Goal: Task Accomplishment & Management: Manage account settings

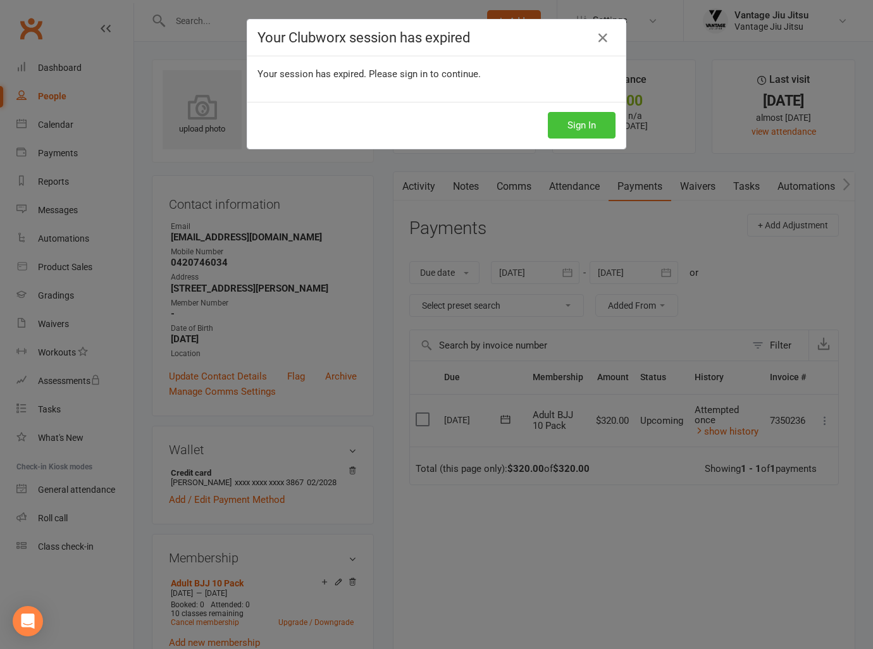
click at [577, 132] on button "Sign In" at bounding box center [582, 125] width 68 height 27
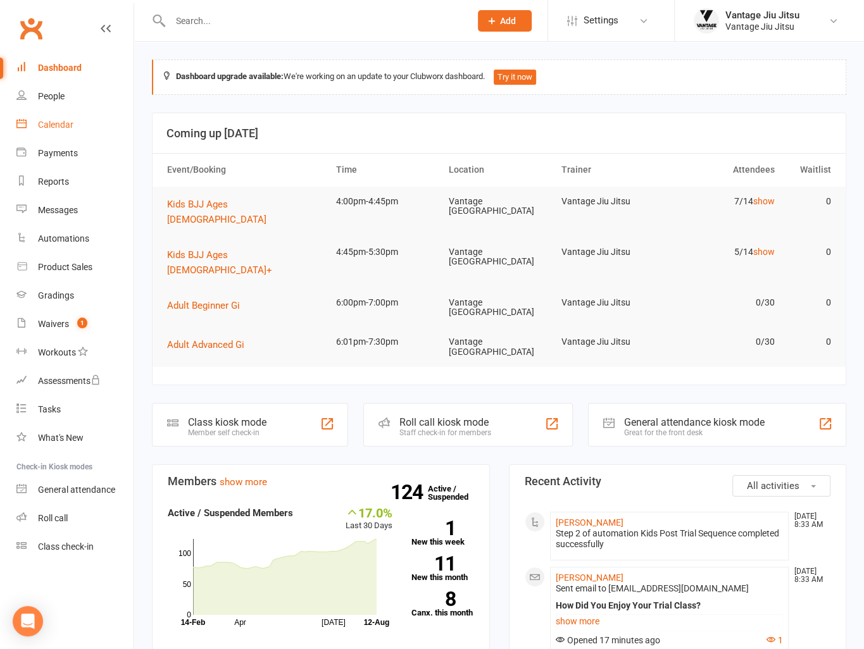
click at [52, 122] on div "Calendar" at bounding box center [55, 125] width 35 height 10
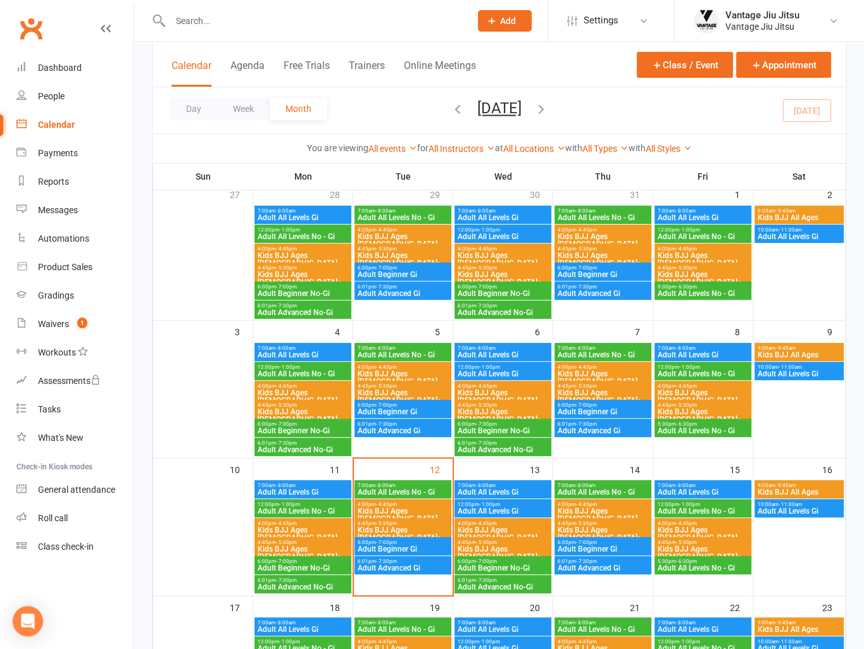
scroll to position [63, 0]
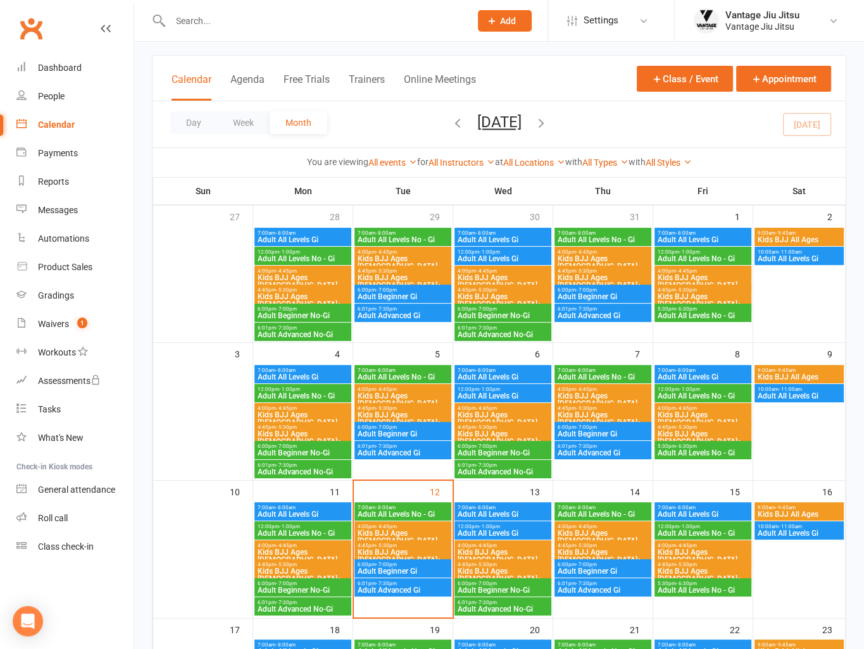
click at [285, 409] on span "- 4:45pm" at bounding box center [286, 409] width 21 height 6
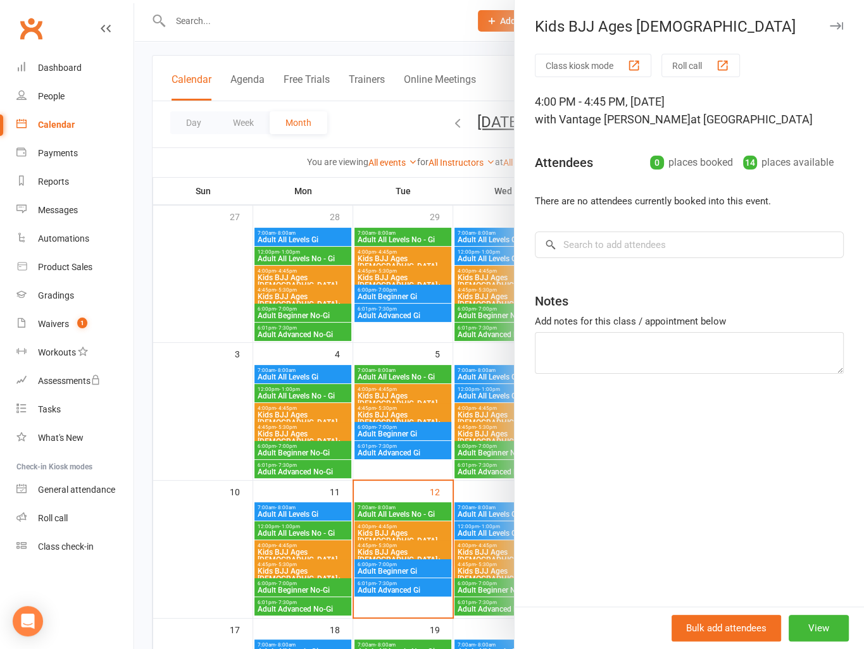
click at [296, 432] on div at bounding box center [499, 324] width 730 height 649
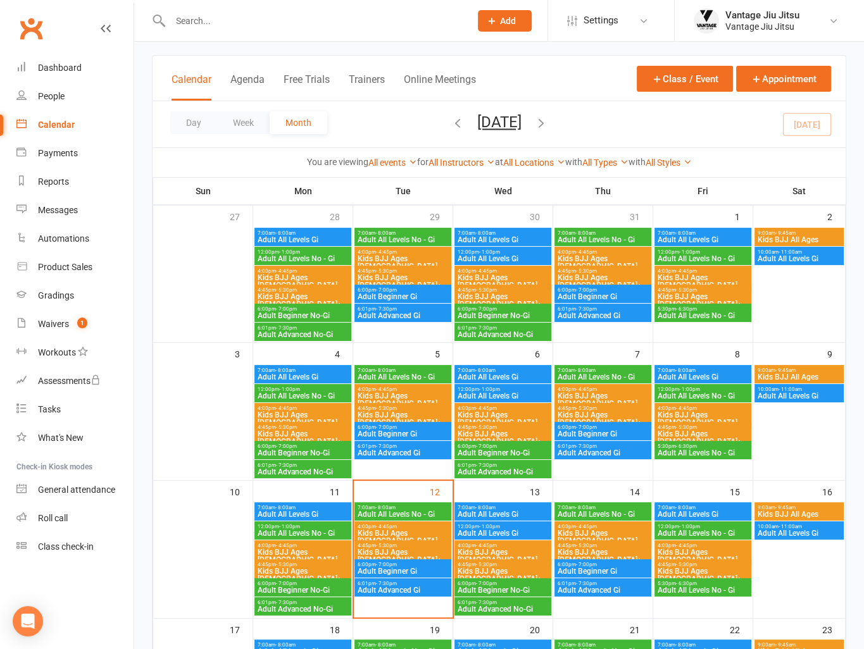
click at [299, 430] on span "Kids BJJ Ages [DEMOGRAPHIC_DATA]+" at bounding box center [303, 437] width 92 height 15
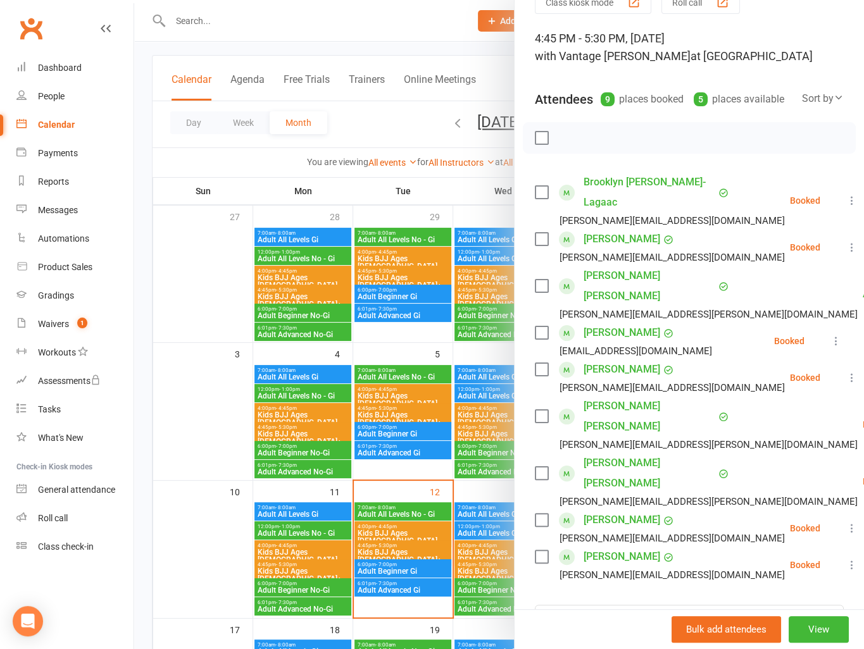
click at [306, 435] on div at bounding box center [499, 324] width 730 height 649
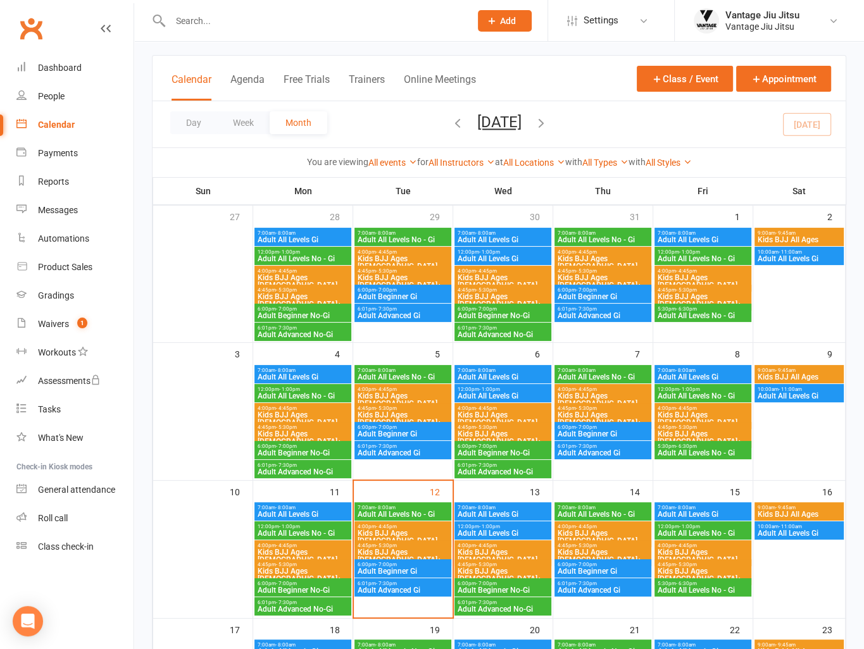
click at [289, 449] on span "Adult Beginner No-Gi" at bounding box center [303, 453] width 92 height 8
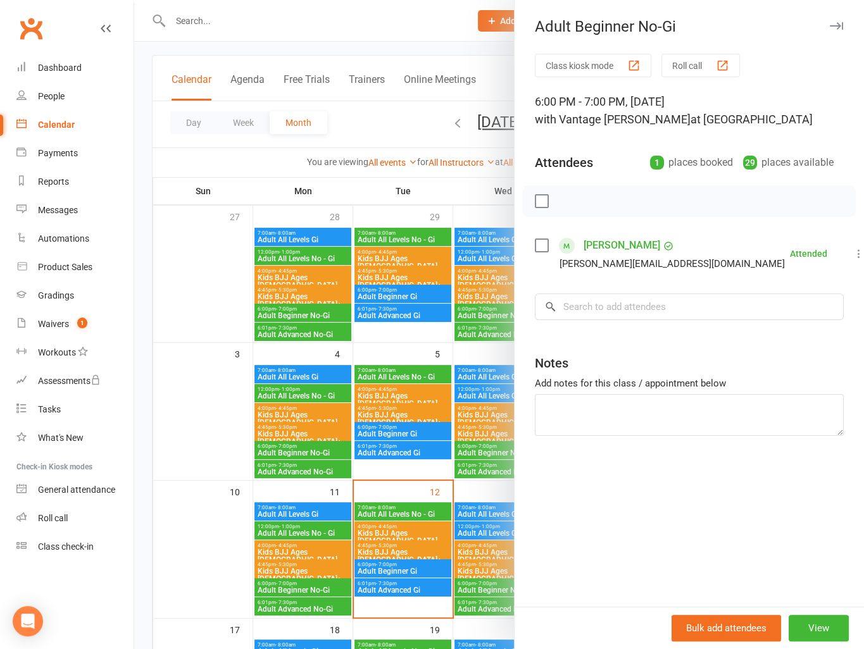
click at [289, 466] on div at bounding box center [499, 324] width 730 height 649
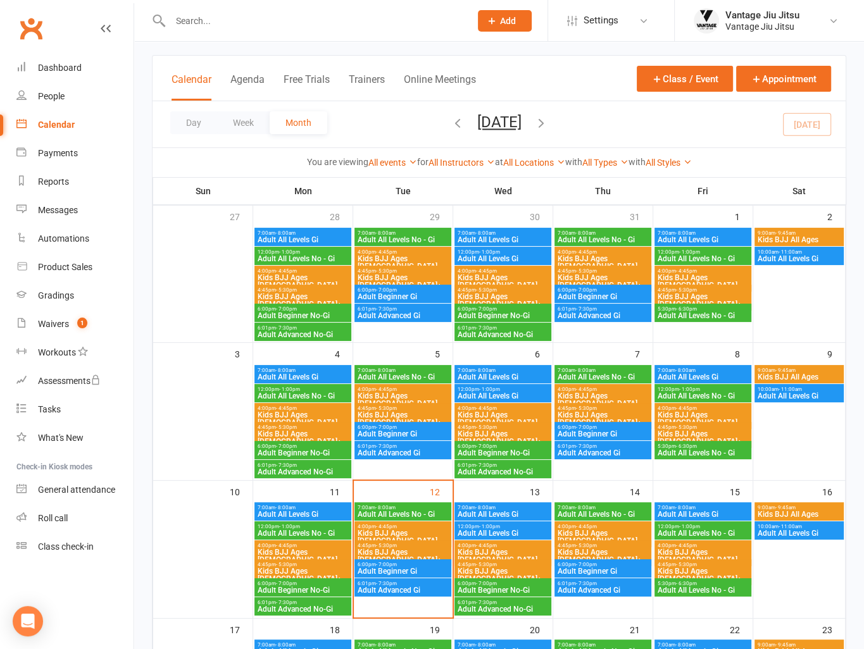
click at [289, 470] on span "Adult Advanced No-Gi" at bounding box center [303, 472] width 92 height 8
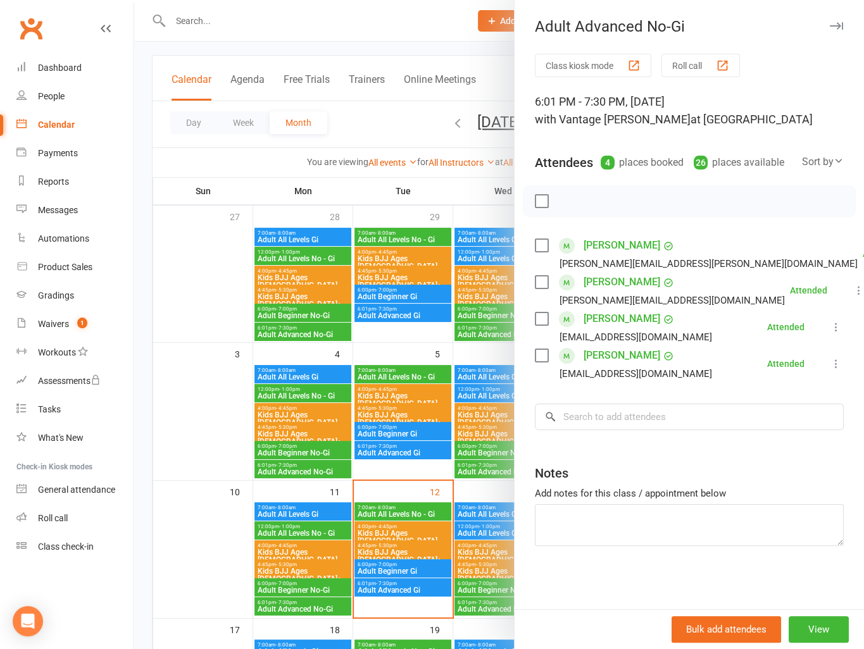
click at [311, 372] on div at bounding box center [499, 324] width 730 height 649
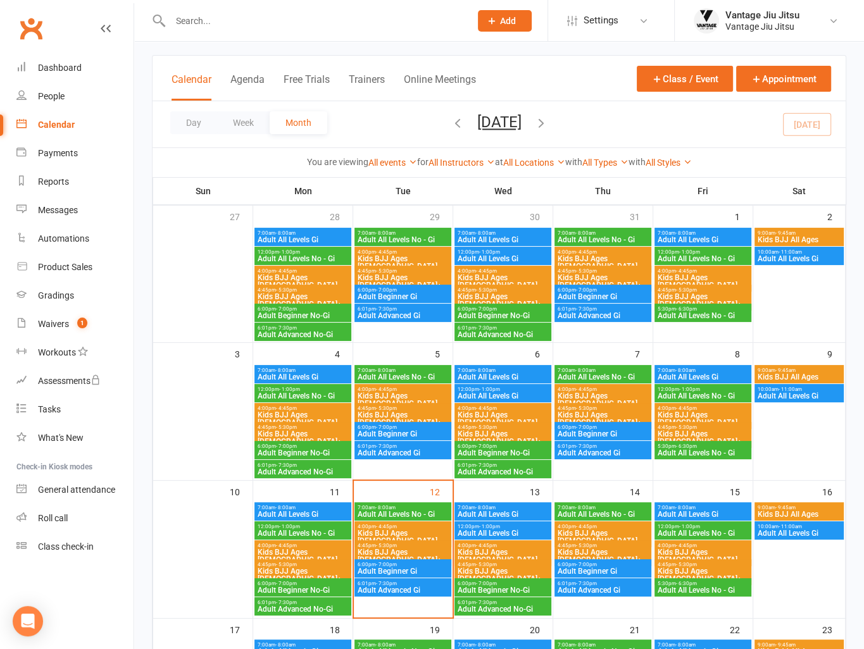
click at [313, 373] on span "Adult All Levels Gi" at bounding box center [303, 377] width 92 height 8
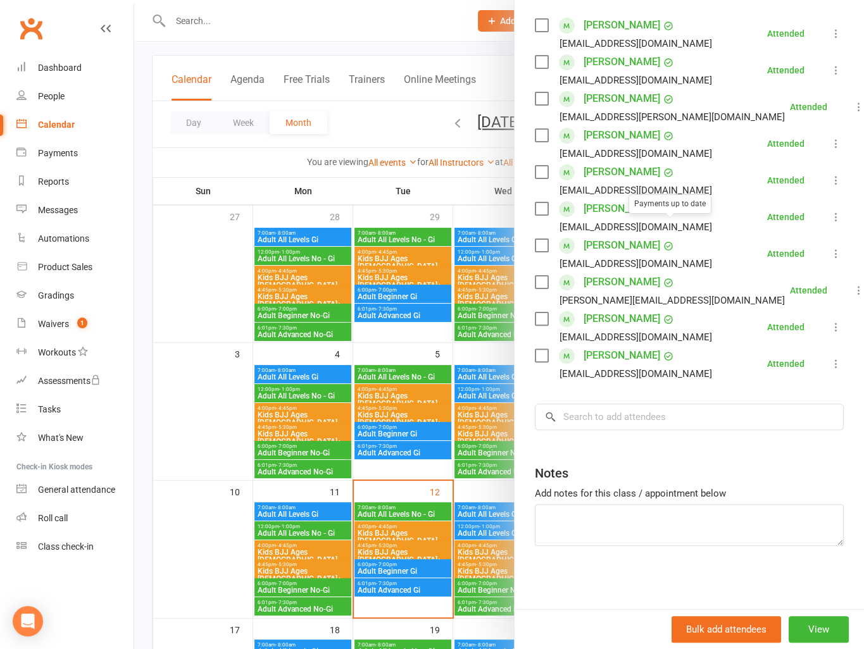
scroll to position [235, 0]
click at [230, 371] on div at bounding box center [499, 324] width 730 height 649
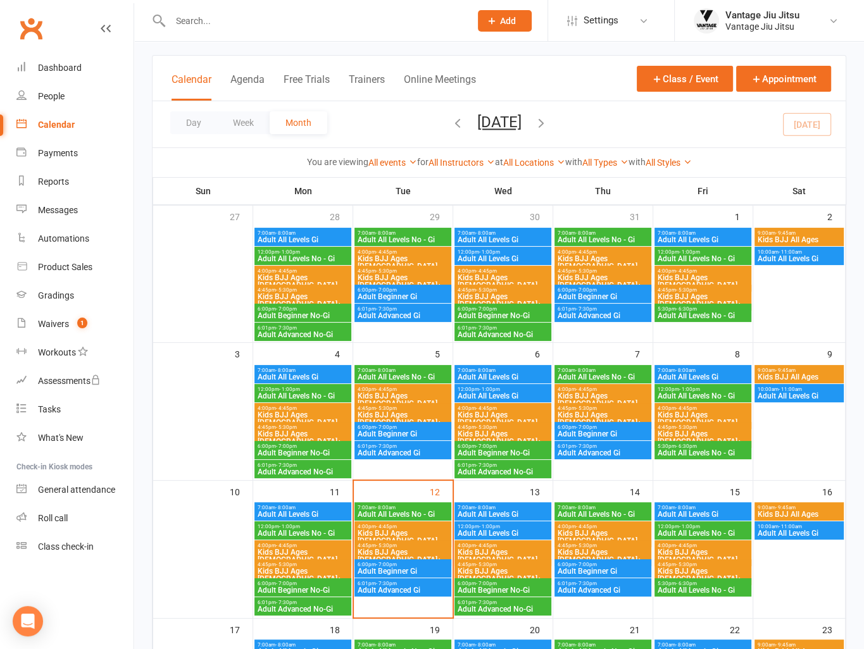
click at [399, 373] on span "Adult All Levels No - Gi" at bounding box center [403, 377] width 92 height 8
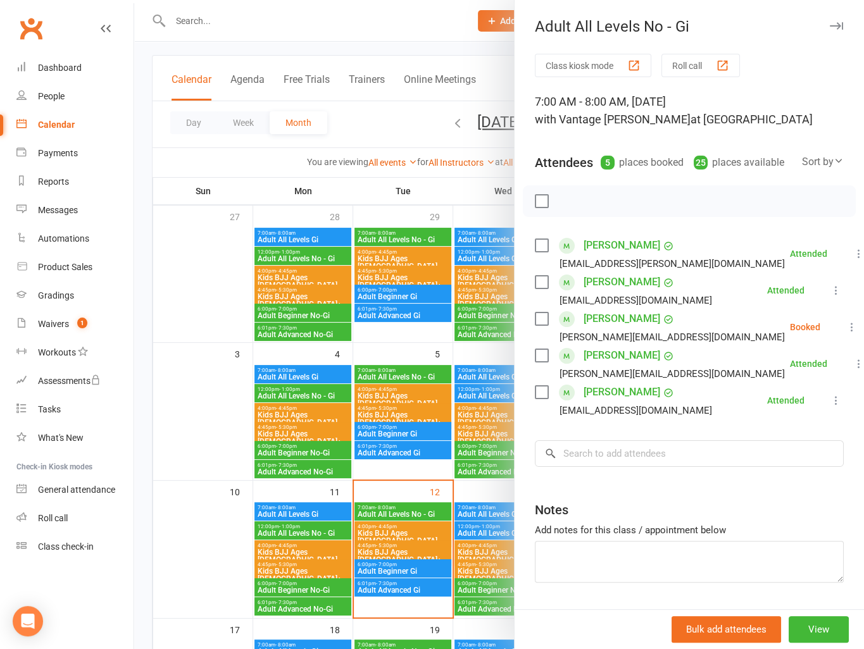
click at [402, 396] on div at bounding box center [499, 324] width 730 height 649
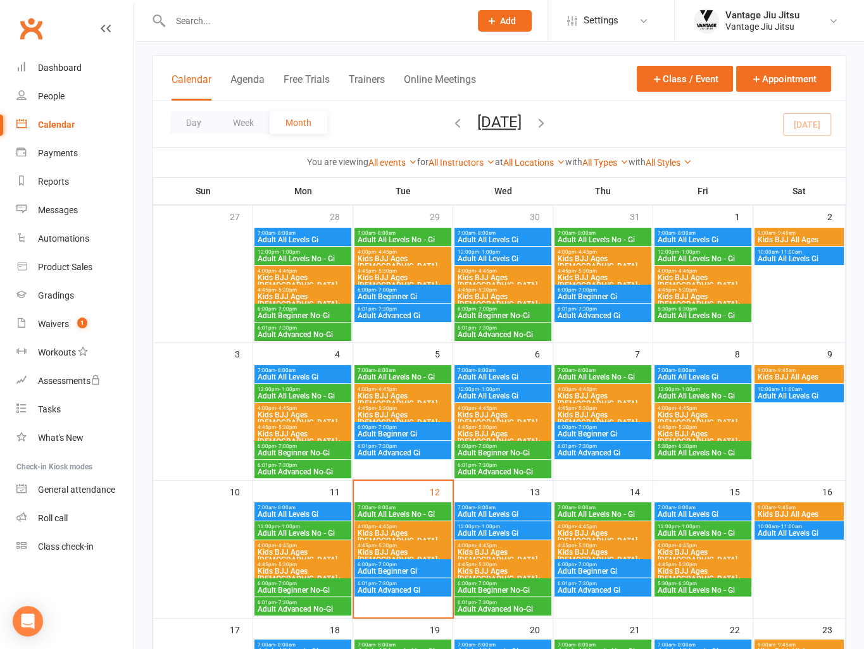
click at [402, 393] on span "Kids BJJ Ages [DEMOGRAPHIC_DATA]" at bounding box center [403, 399] width 92 height 15
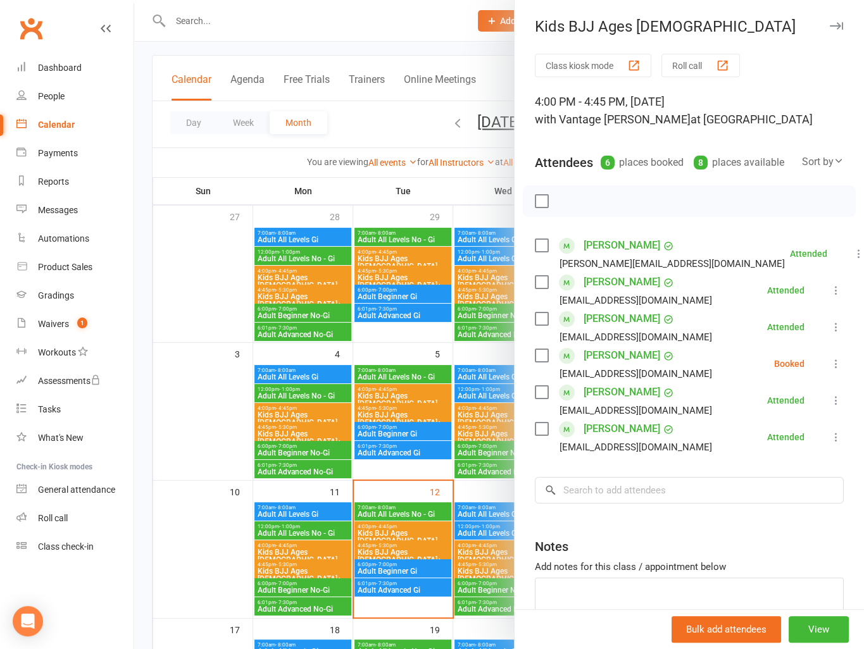
click at [402, 413] on div at bounding box center [499, 324] width 730 height 649
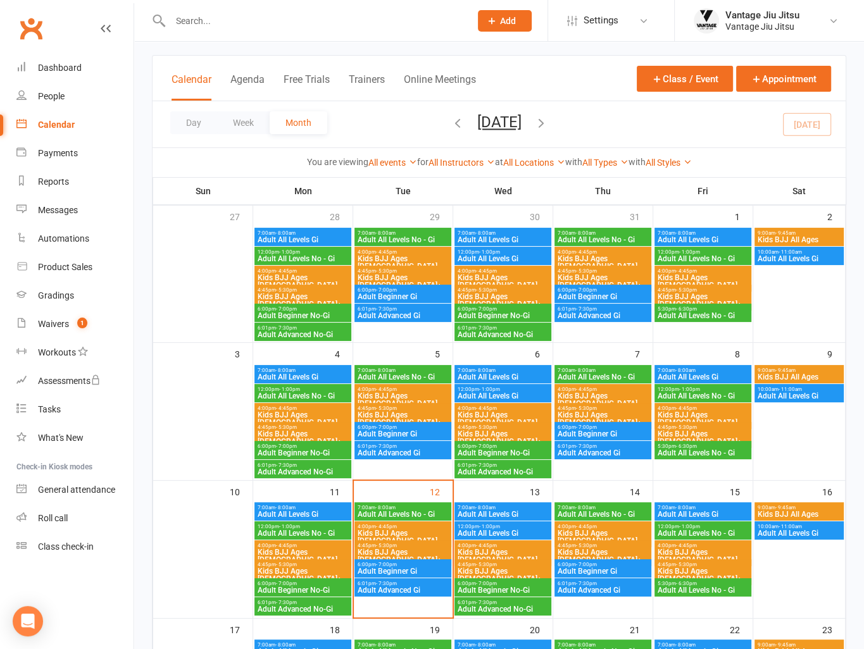
click at [402, 409] on span "4:45pm - 5:30pm" at bounding box center [403, 409] width 92 height 6
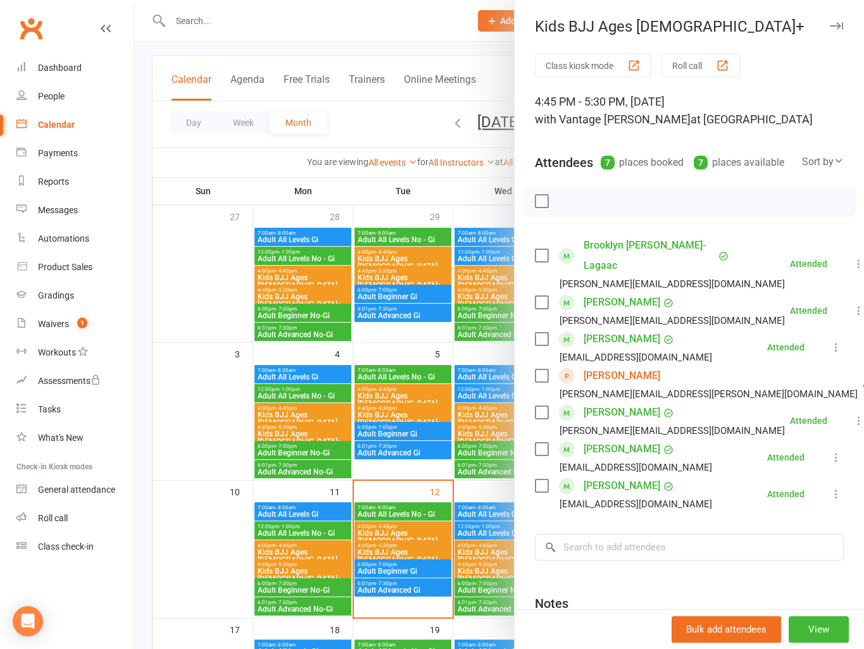
click at [232, 471] on div at bounding box center [499, 324] width 730 height 649
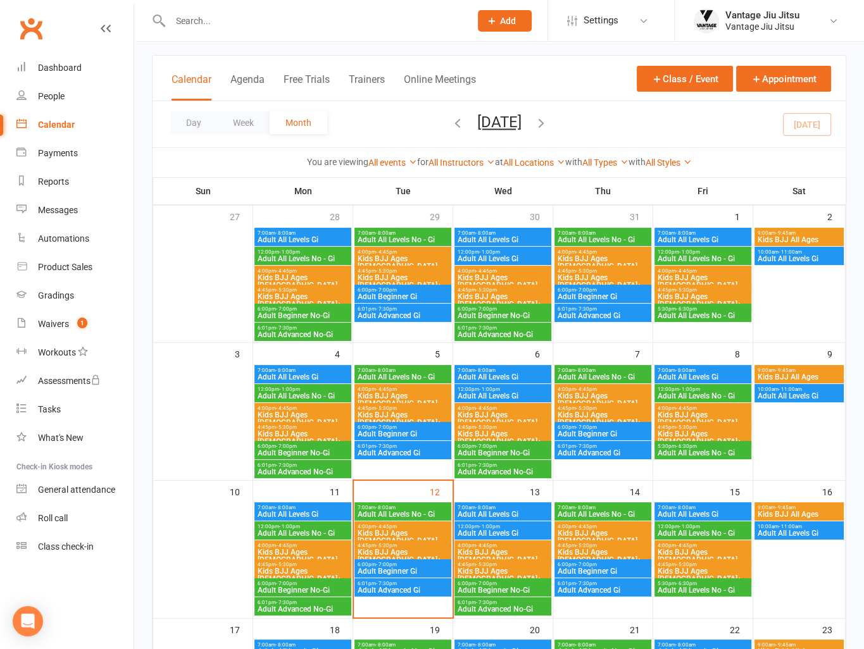
click at [416, 432] on span "Adult Beginner Gi" at bounding box center [403, 434] width 92 height 8
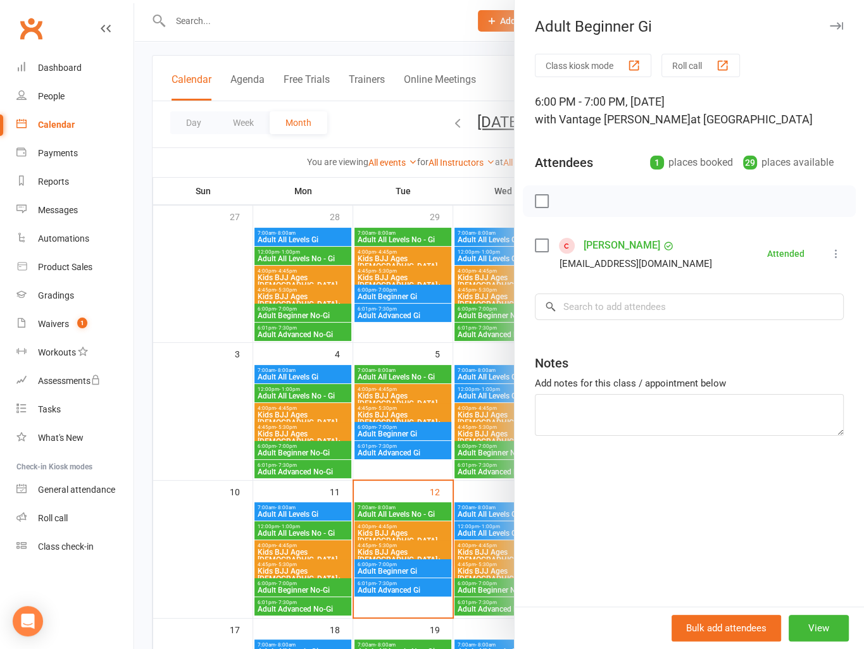
drag, startPoint x: 185, startPoint y: 396, endPoint x: 304, endPoint y: 434, distance: 125.1
click at [206, 404] on div at bounding box center [499, 324] width 730 height 649
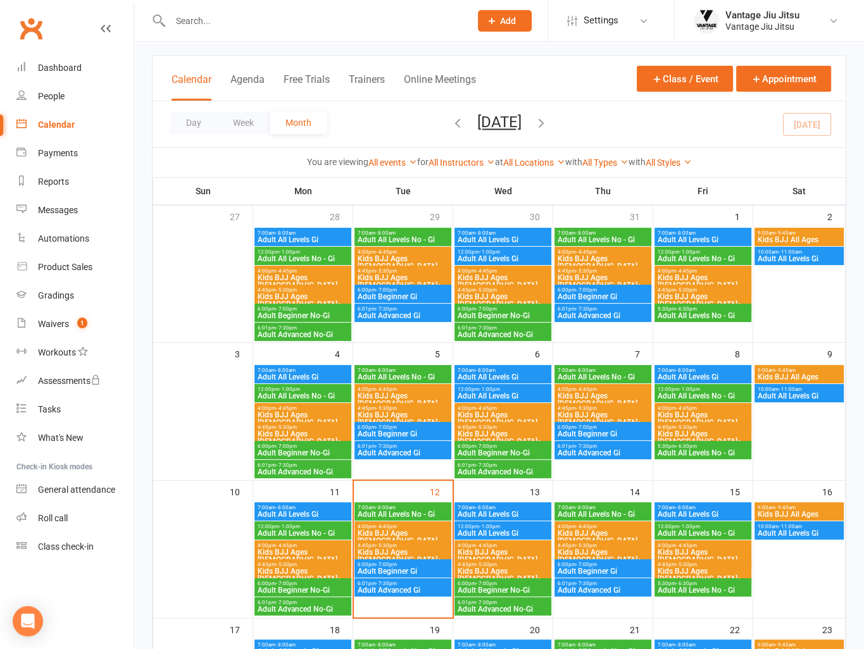
click at [382, 454] on span "Adult Advanced Gi" at bounding box center [403, 453] width 92 height 8
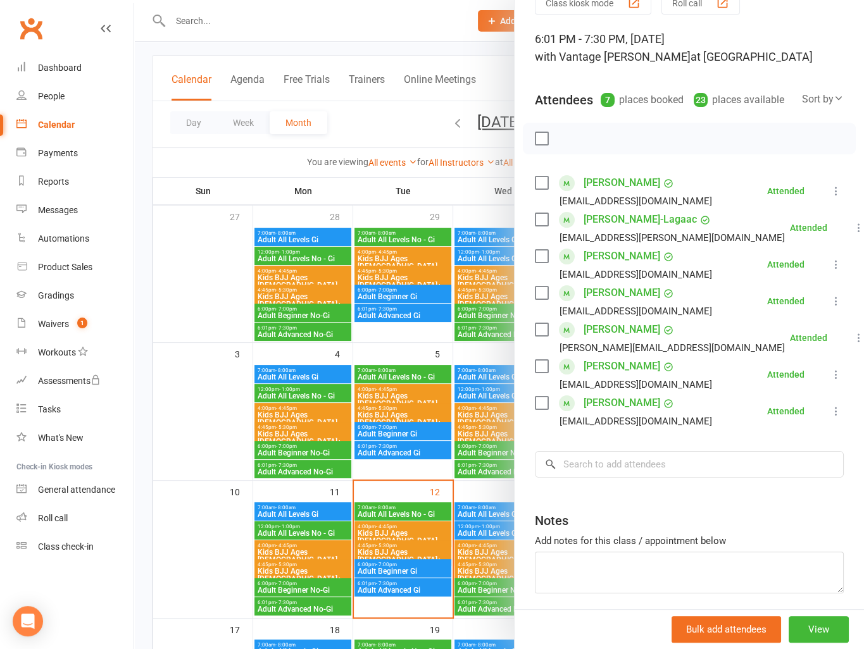
scroll to position [63, 0]
click at [239, 439] on div at bounding box center [499, 324] width 730 height 649
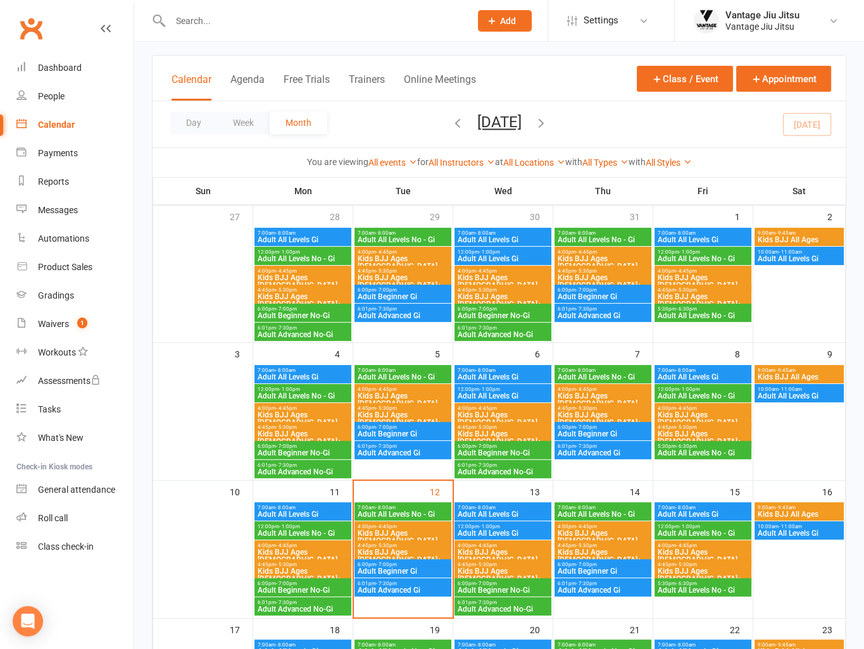
click at [493, 375] on span "Adult All Levels Gi" at bounding box center [503, 377] width 92 height 8
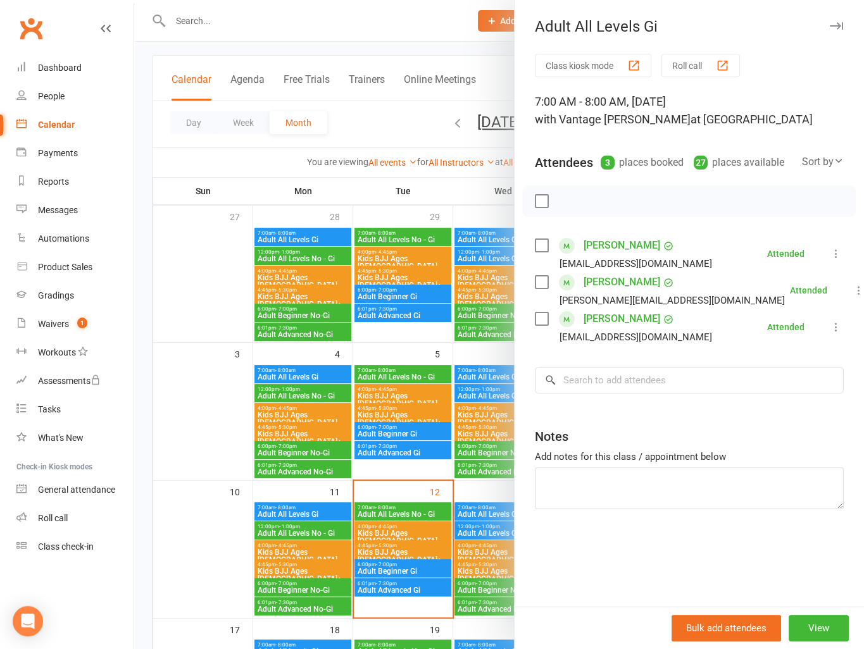
click at [210, 383] on div at bounding box center [499, 324] width 730 height 649
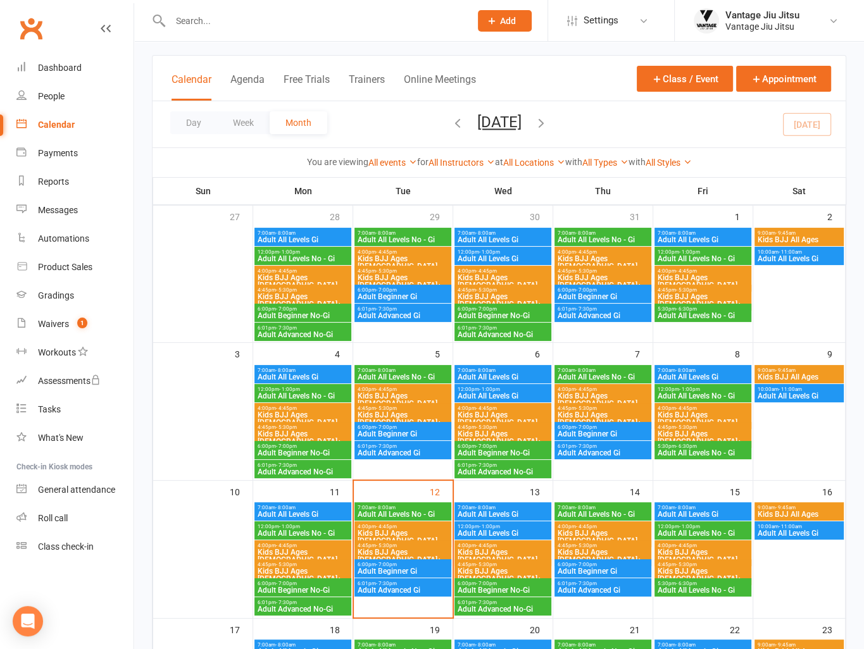
click at [485, 396] on span "Adult All Levels Gi" at bounding box center [503, 396] width 92 height 8
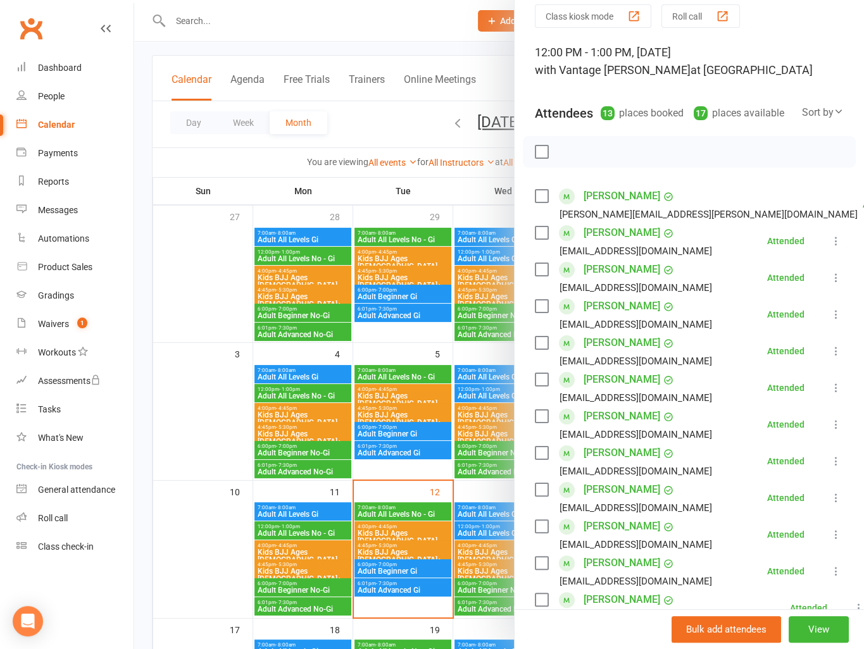
scroll to position [190, 0]
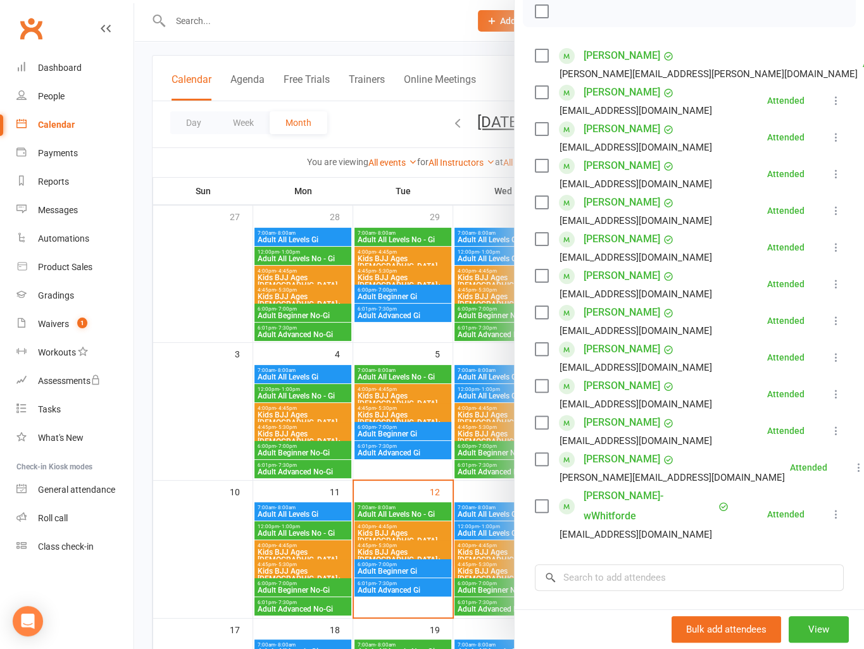
drag, startPoint x: 181, startPoint y: 425, endPoint x: 285, endPoint y: 413, distance: 105.2
click at [191, 425] on div at bounding box center [499, 324] width 730 height 649
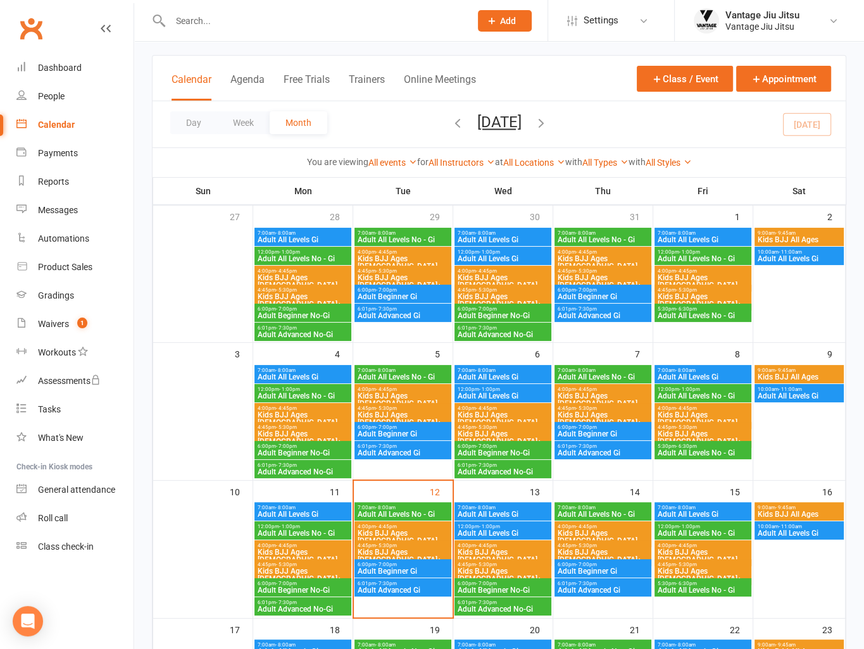
click at [290, 394] on span "Adult All Levels No - Gi" at bounding box center [303, 396] width 92 height 8
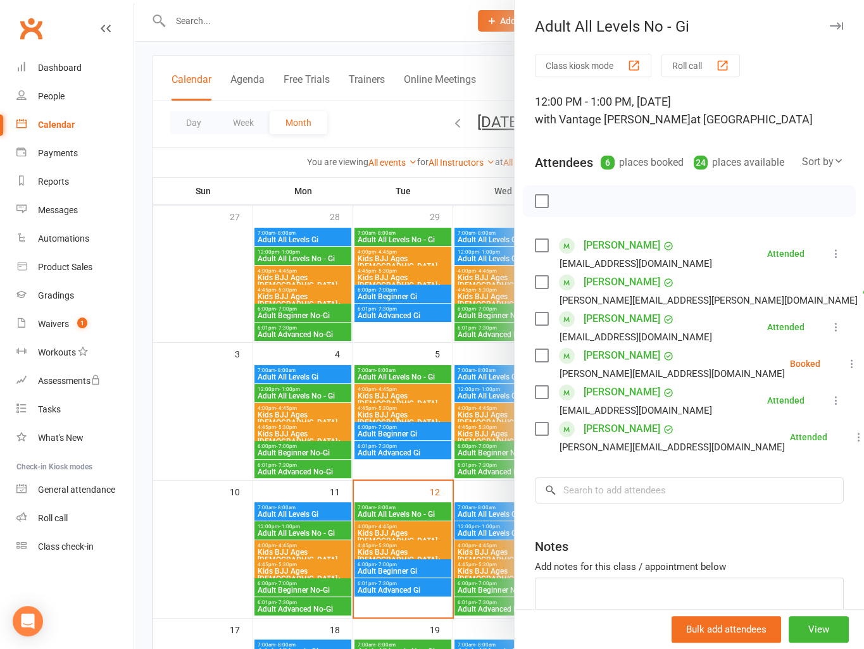
click at [261, 406] on div at bounding box center [499, 324] width 730 height 649
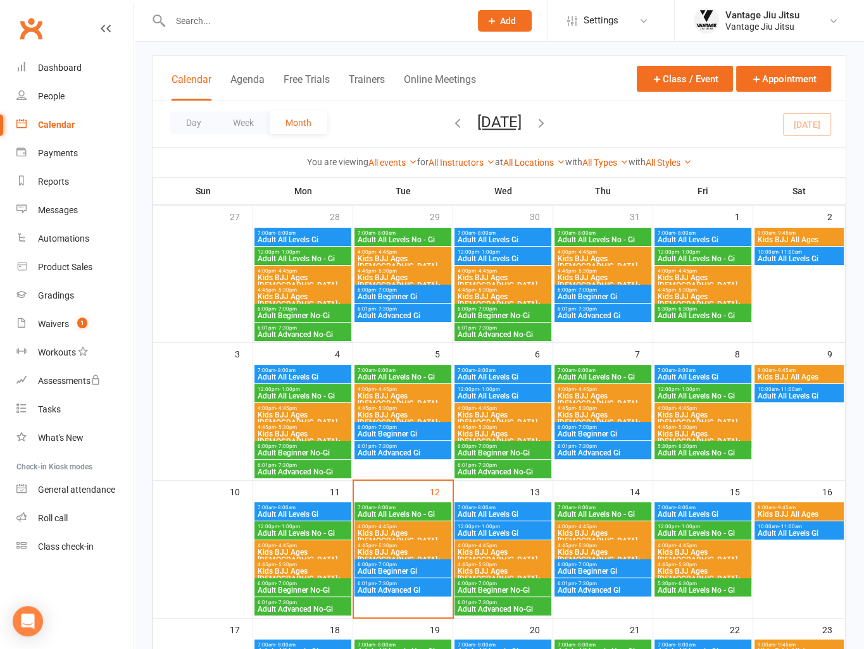
click at [490, 416] on span "Kids BJJ Ages [DEMOGRAPHIC_DATA]" at bounding box center [503, 418] width 92 height 15
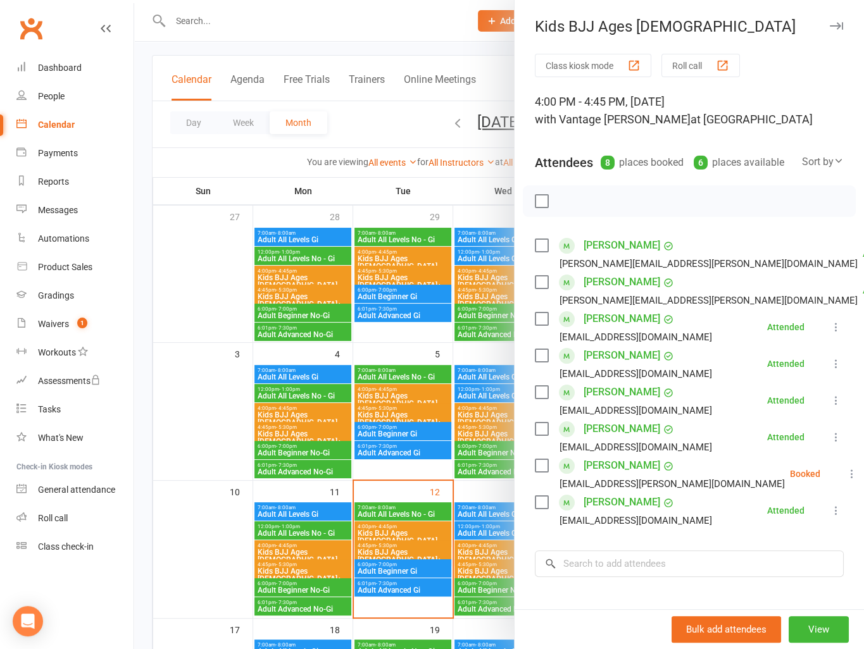
click at [276, 390] on div at bounding box center [499, 324] width 730 height 649
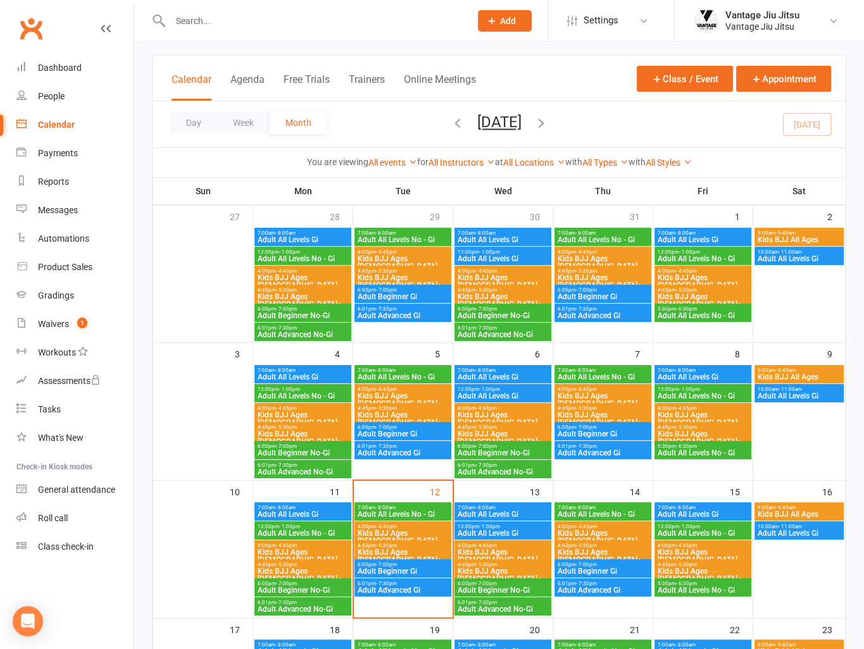
click at [496, 277] on span "Kids BJJ Ages [DEMOGRAPHIC_DATA]" at bounding box center [503, 281] width 92 height 15
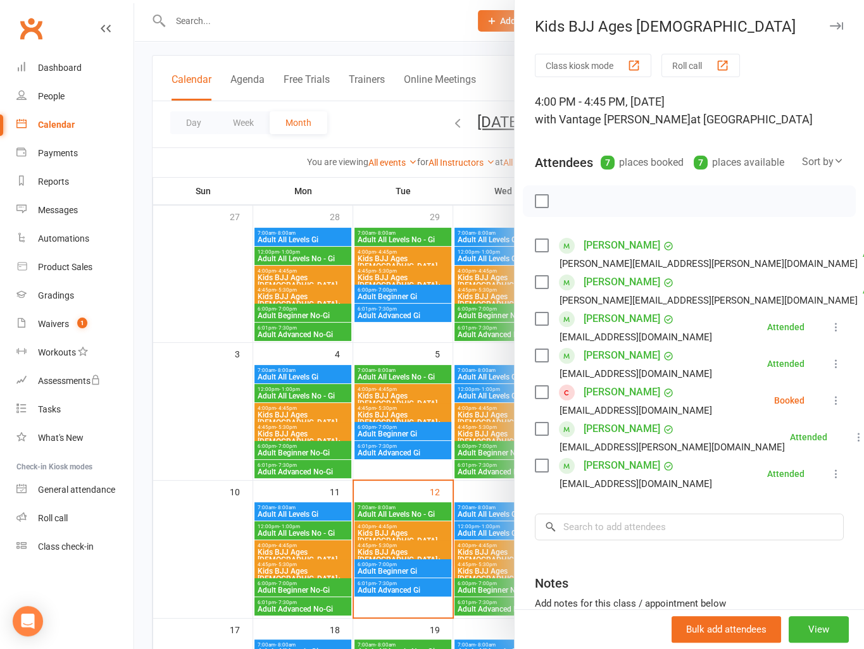
click at [248, 381] on div at bounding box center [499, 324] width 730 height 649
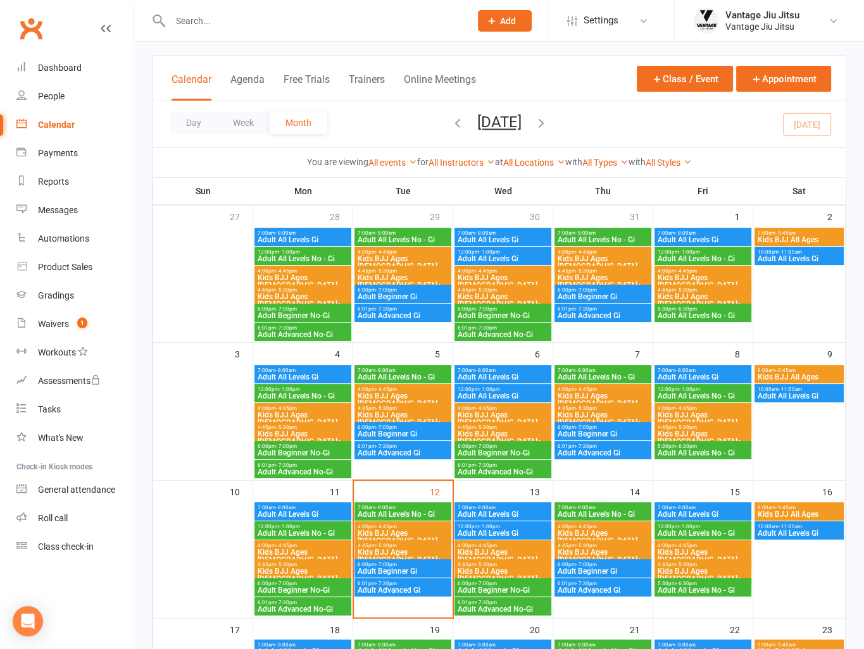
click at [480, 406] on span "- 4:45pm" at bounding box center [486, 409] width 21 height 6
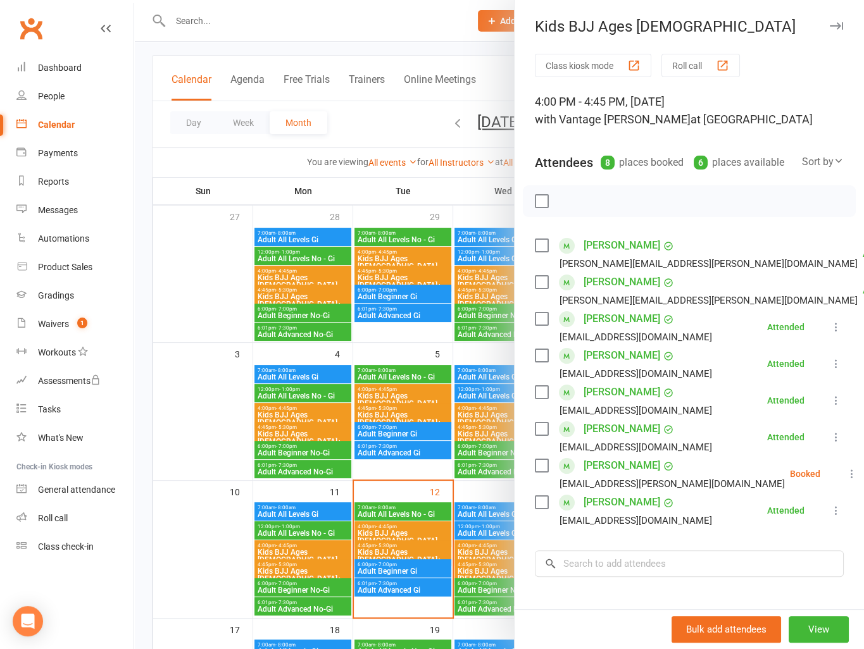
click at [596, 366] on link "Dylan Bloom" at bounding box center [621, 356] width 77 height 20
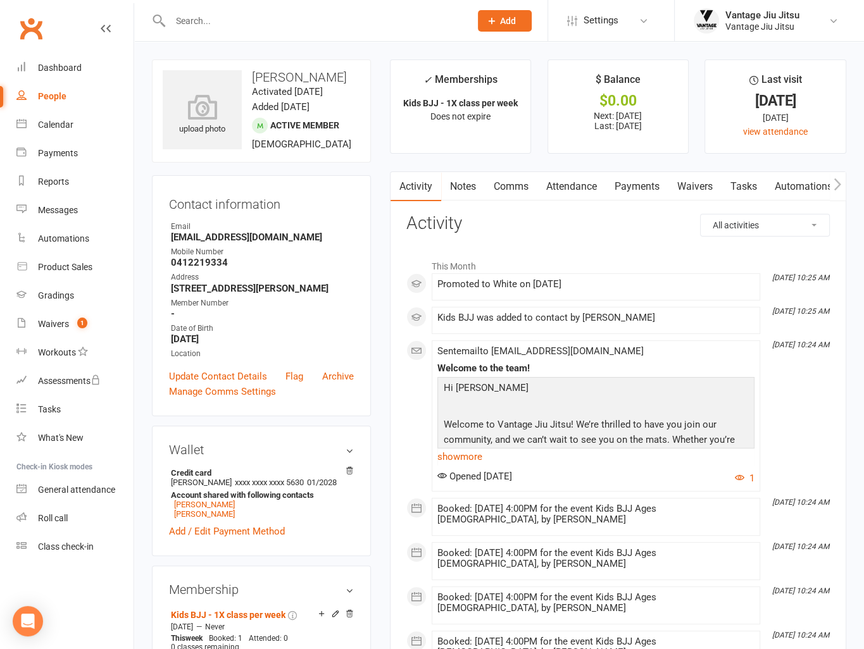
click at [53, 127] on div "Calendar" at bounding box center [55, 125] width 35 height 10
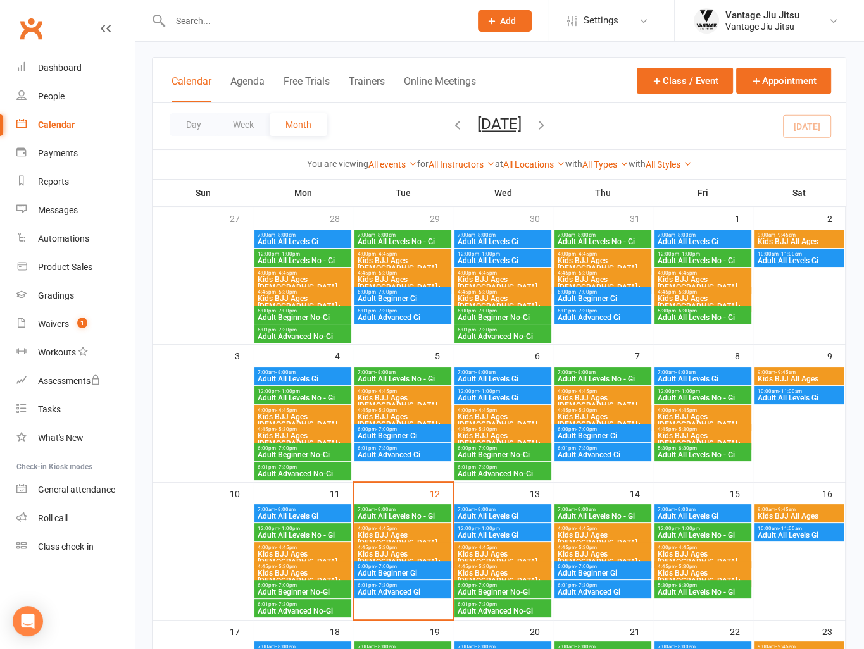
scroll to position [63, 0]
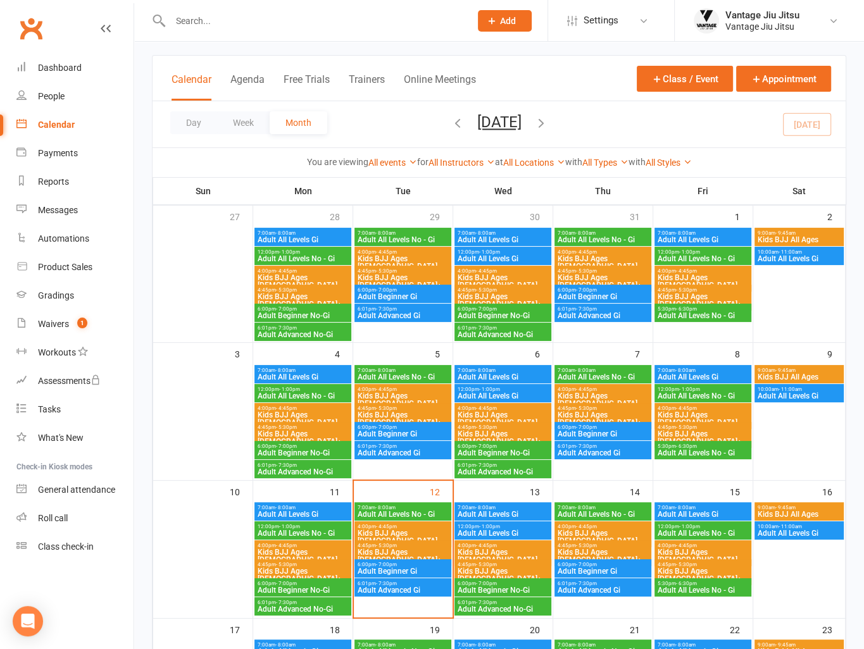
click at [485, 416] on span "Kids BJJ Ages [DEMOGRAPHIC_DATA]" at bounding box center [503, 418] width 92 height 15
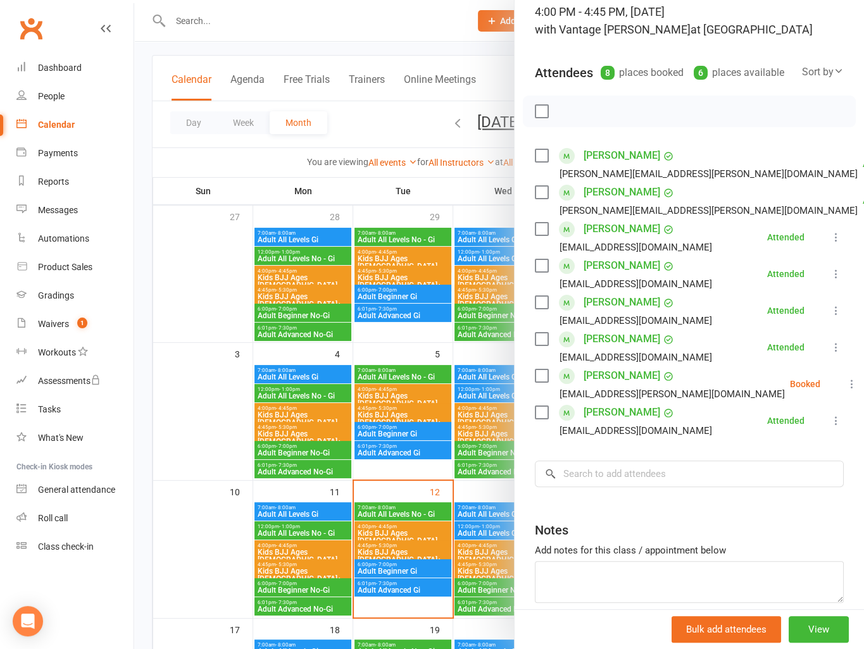
scroll to position [127, 0]
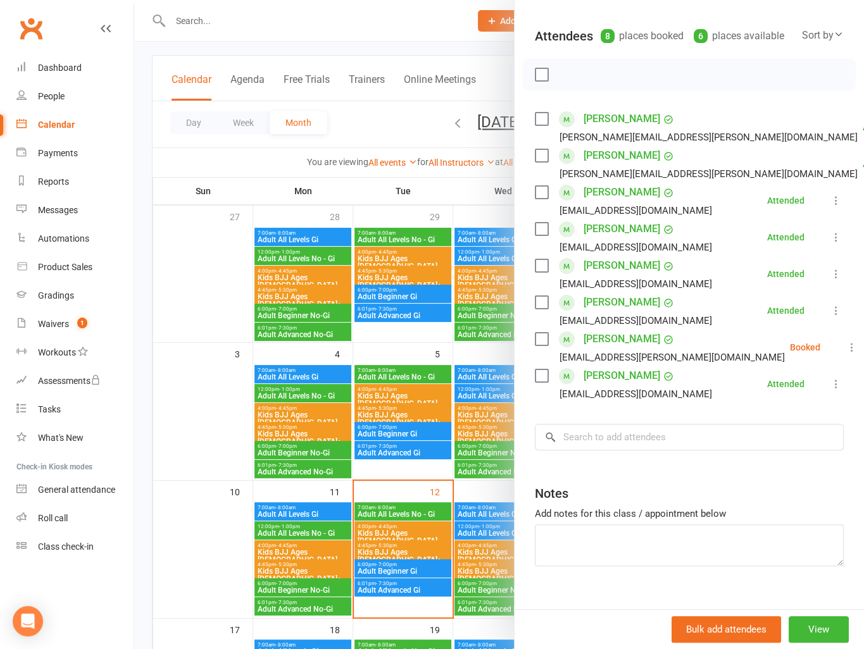
click at [205, 347] on div at bounding box center [499, 324] width 730 height 649
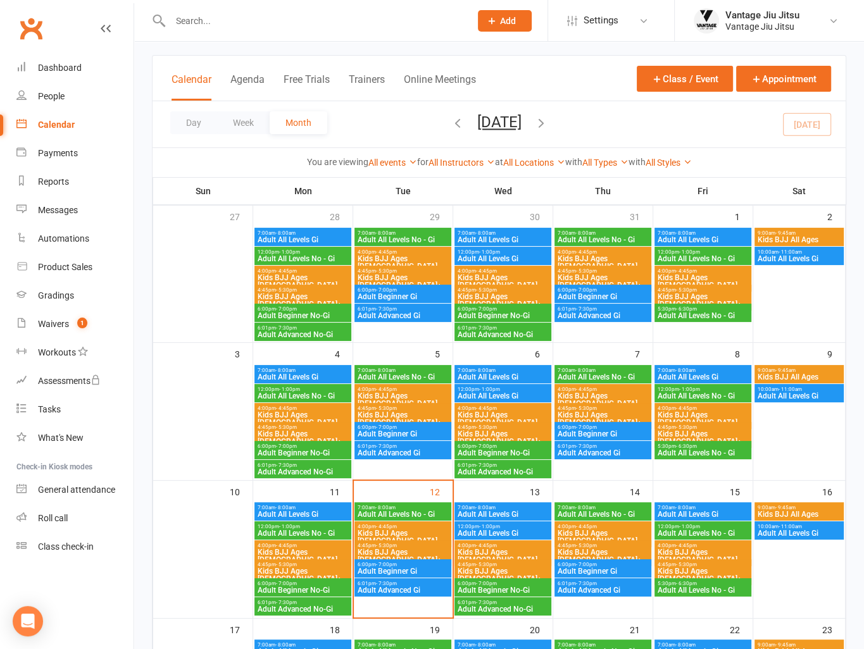
click at [497, 431] on span "Kids BJJ Ages [DEMOGRAPHIC_DATA]+" at bounding box center [503, 437] width 92 height 15
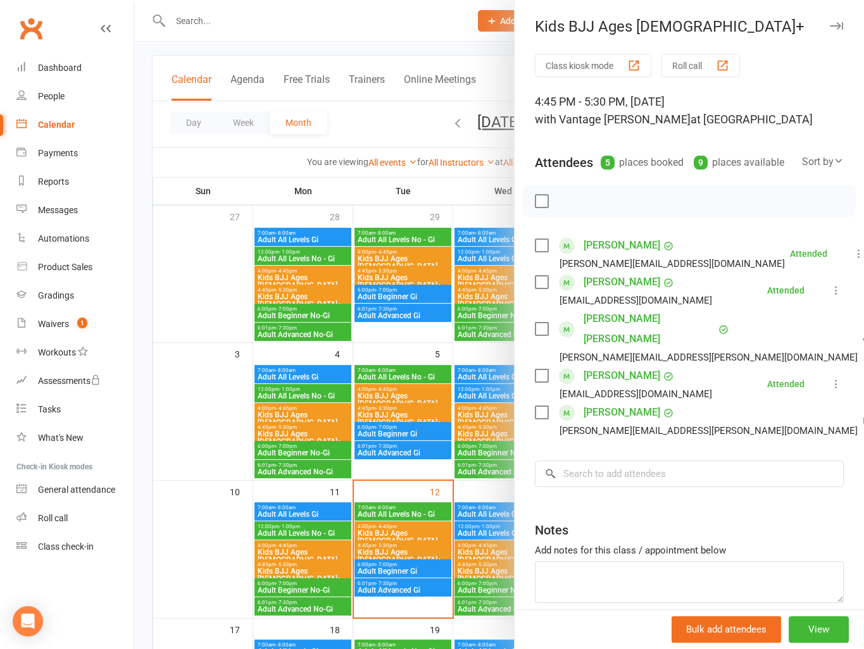
click at [268, 390] on div at bounding box center [499, 324] width 730 height 649
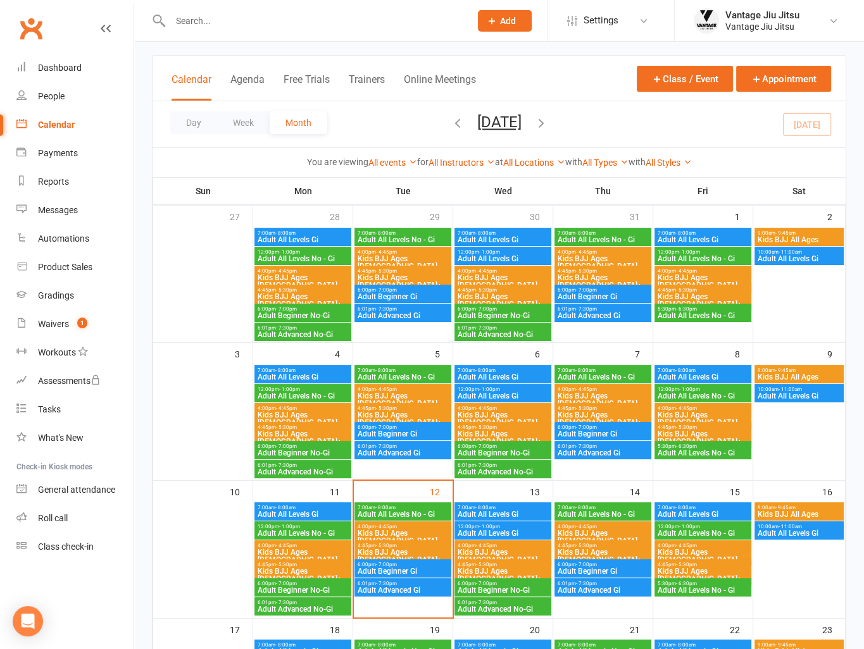
click at [486, 454] on span "Adult Beginner No-Gi" at bounding box center [503, 453] width 92 height 8
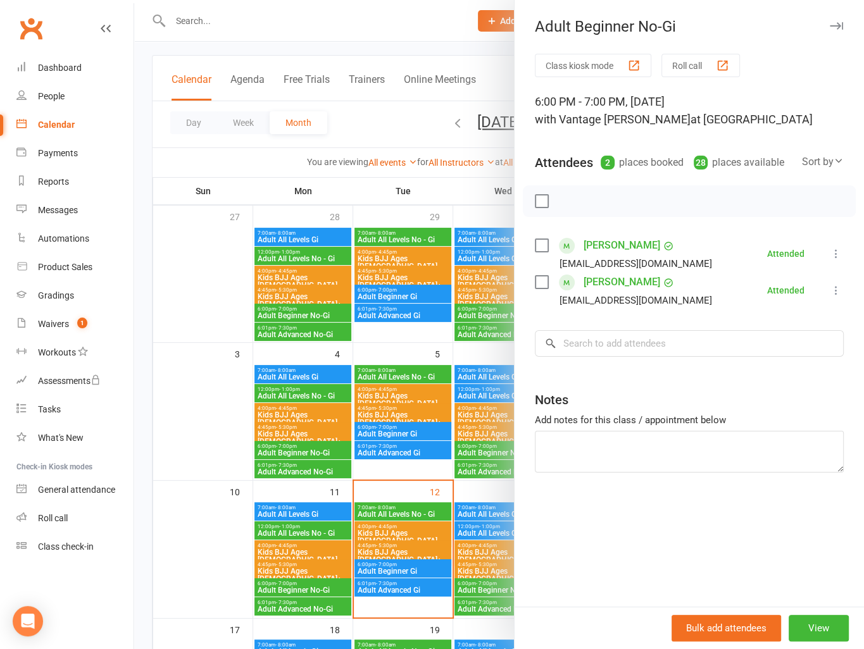
click at [256, 368] on div at bounding box center [499, 324] width 730 height 649
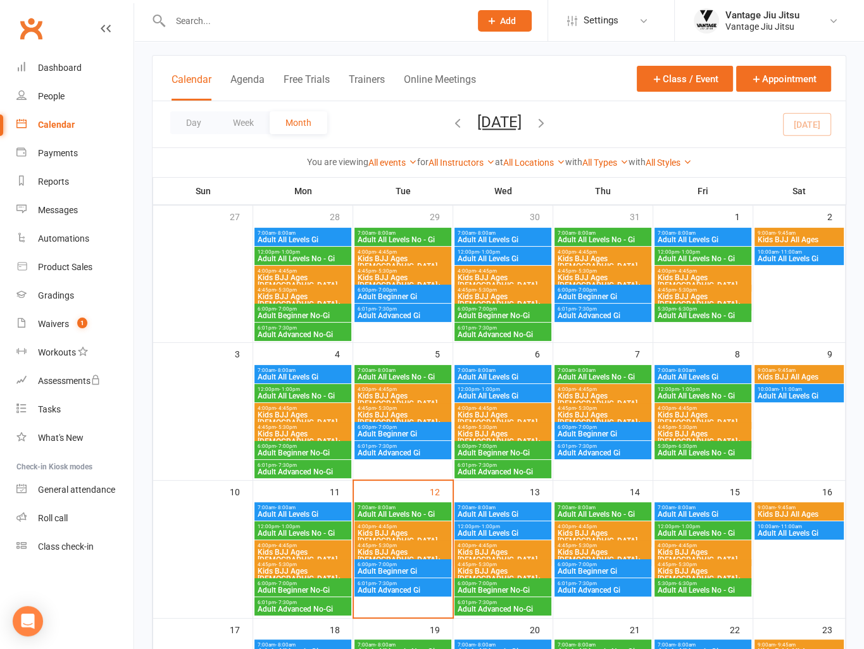
click at [489, 468] on span "Adult Advanced No-Gi" at bounding box center [503, 472] width 92 height 8
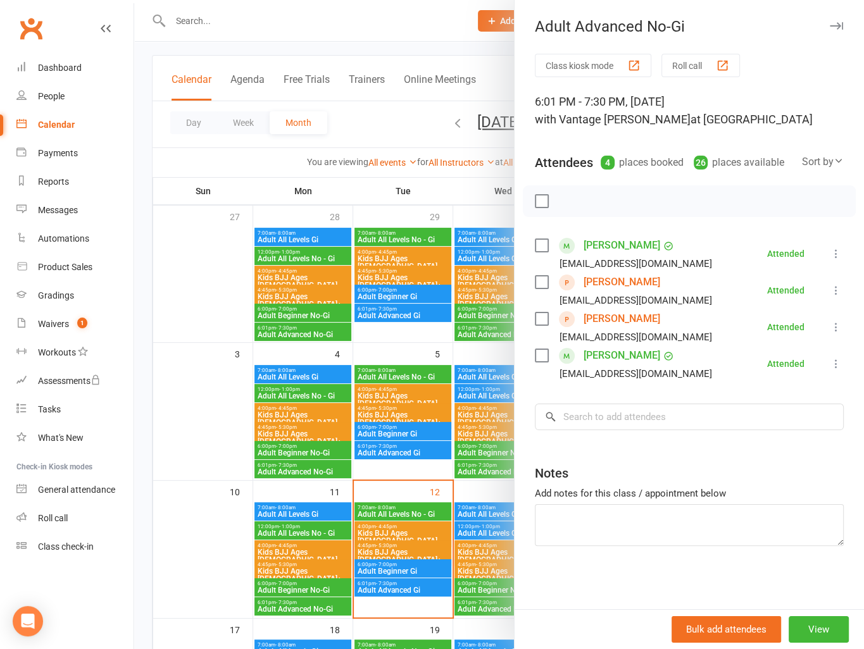
click at [184, 367] on div at bounding box center [499, 324] width 730 height 649
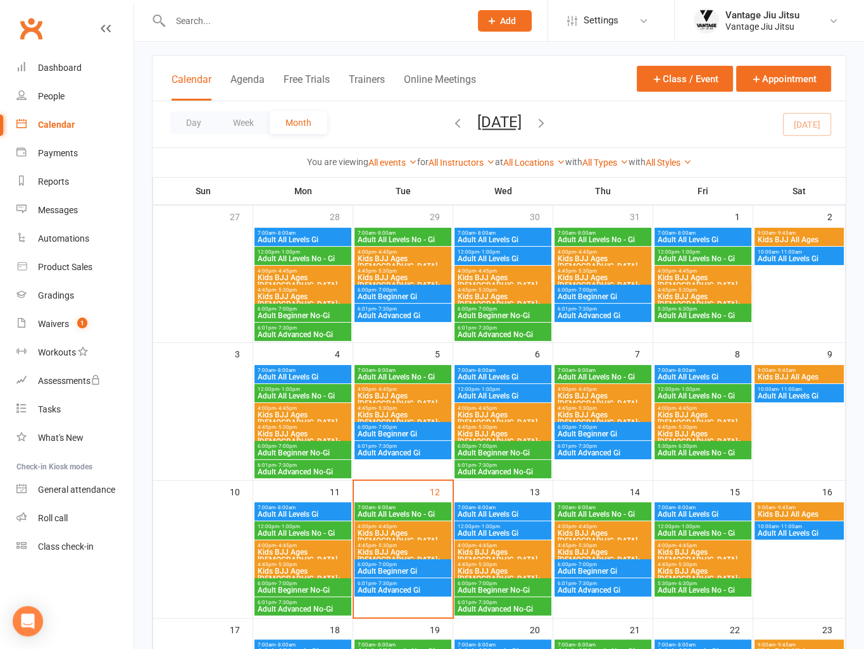
click at [596, 374] on span "Adult All Levels No - Gi" at bounding box center [603, 377] width 92 height 8
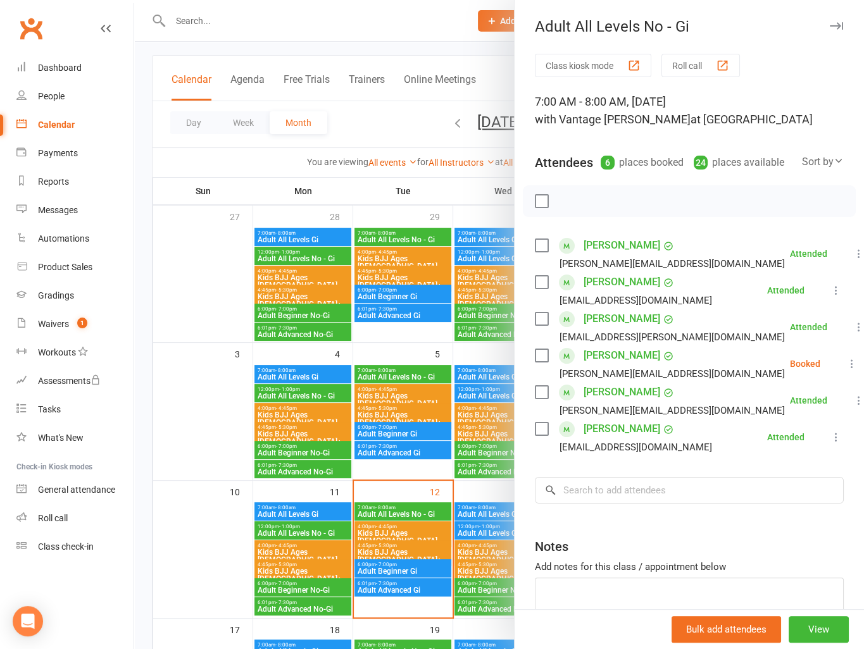
click at [203, 296] on div at bounding box center [499, 324] width 730 height 649
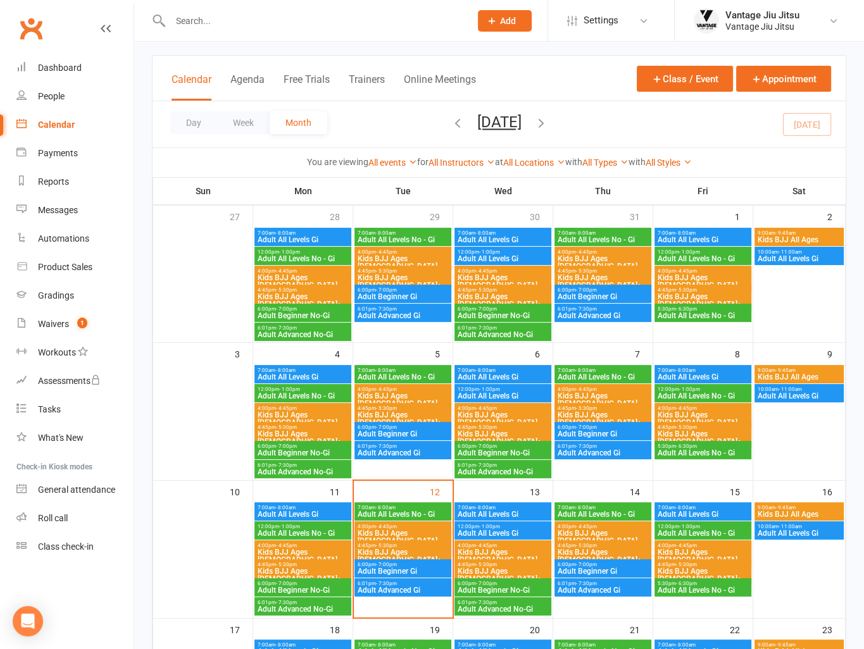
click at [313, 512] on span "Adult All Levels Gi" at bounding box center [303, 515] width 92 height 8
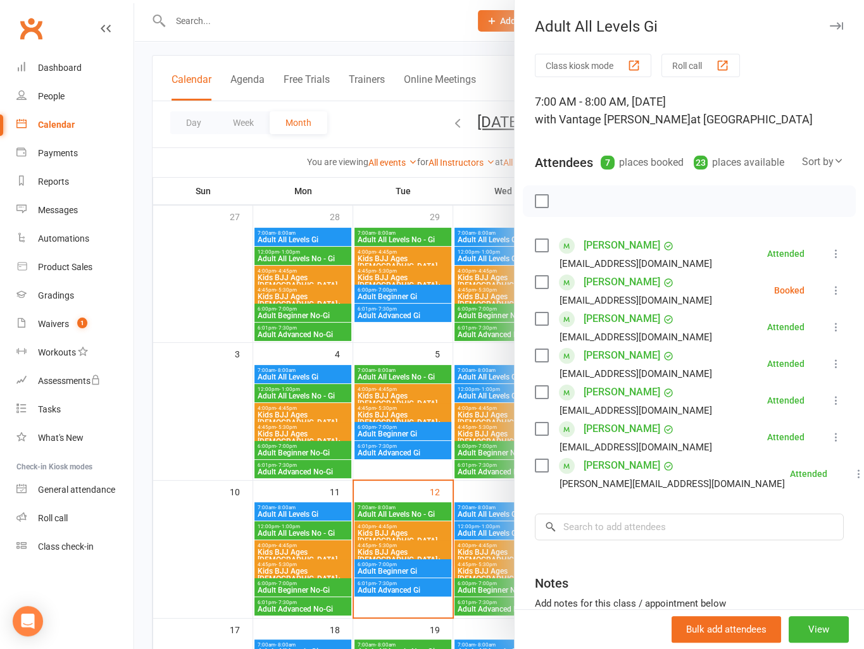
click at [214, 473] on div at bounding box center [499, 324] width 730 height 649
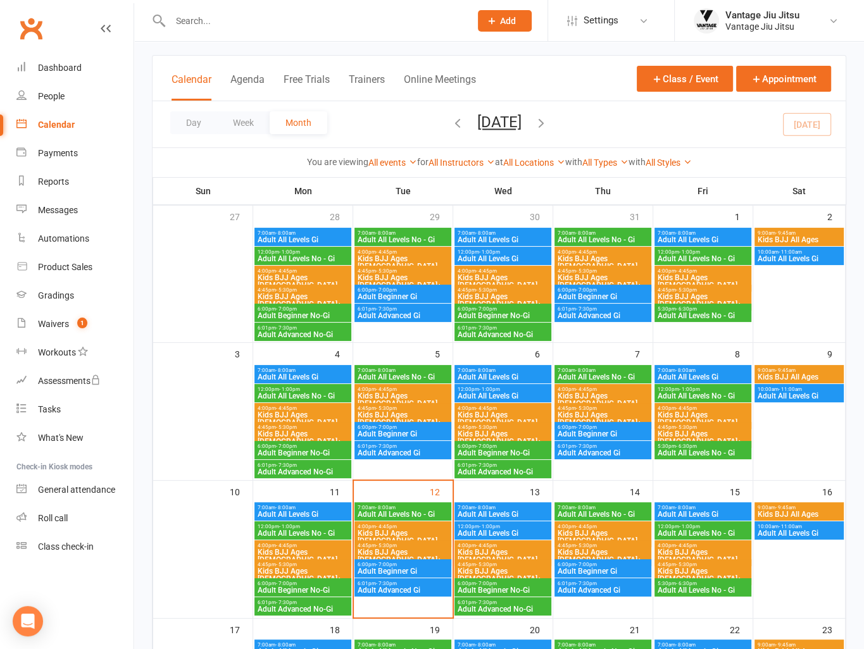
click at [309, 549] on span "Kids BJJ Ages [DEMOGRAPHIC_DATA]" at bounding box center [303, 556] width 92 height 15
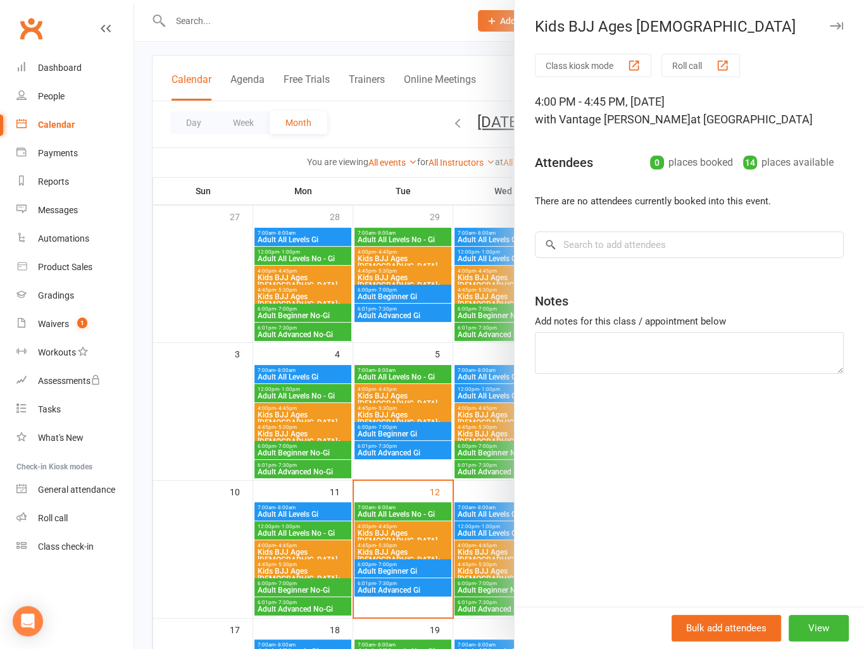
click at [297, 575] on div at bounding box center [499, 324] width 730 height 649
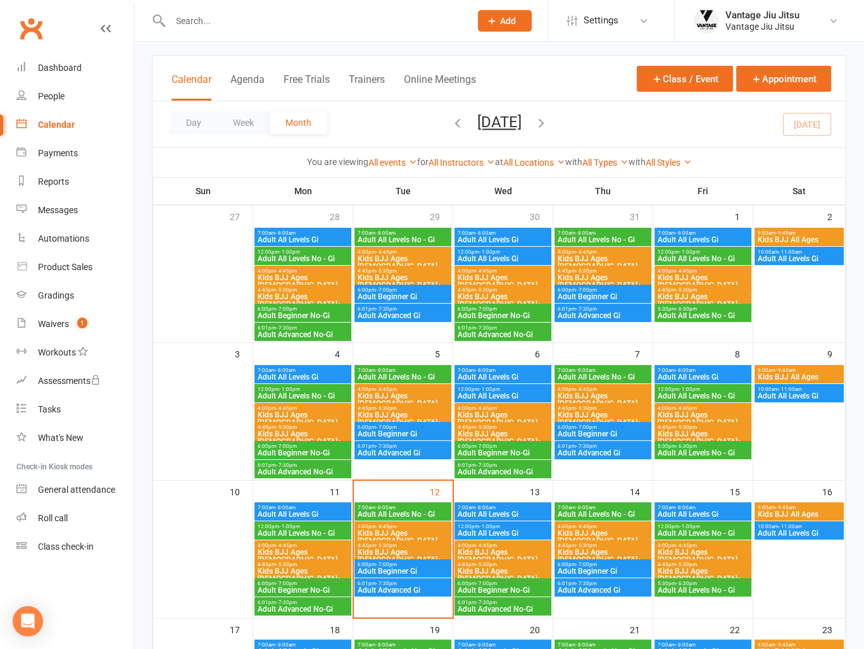
click at [303, 565] on span "4:45pm - 5:30pm" at bounding box center [303, 565] width 92 height 6
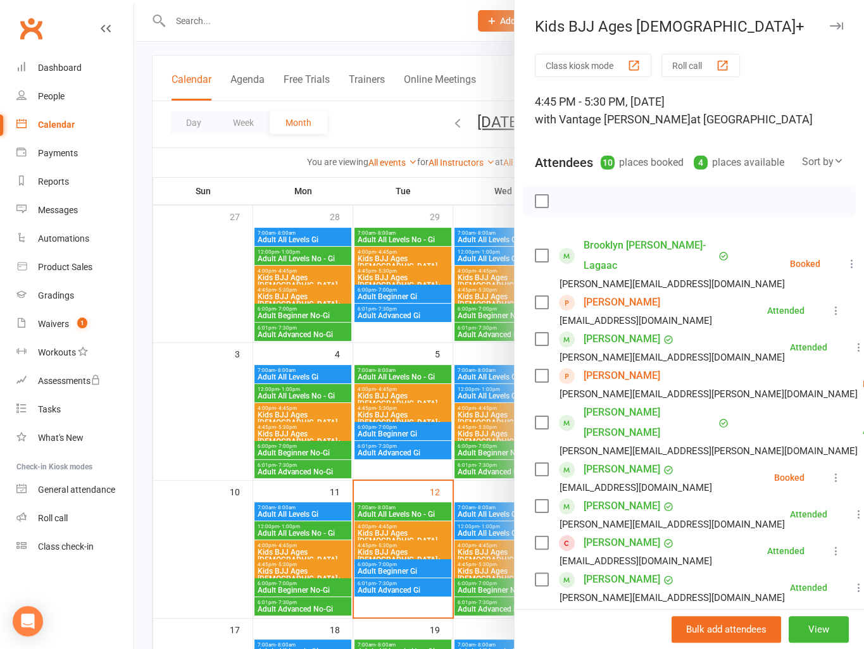
click at [611, 294] on link "[PERSON_NAME]" at bounding box center [621, 302] width 77 height 20
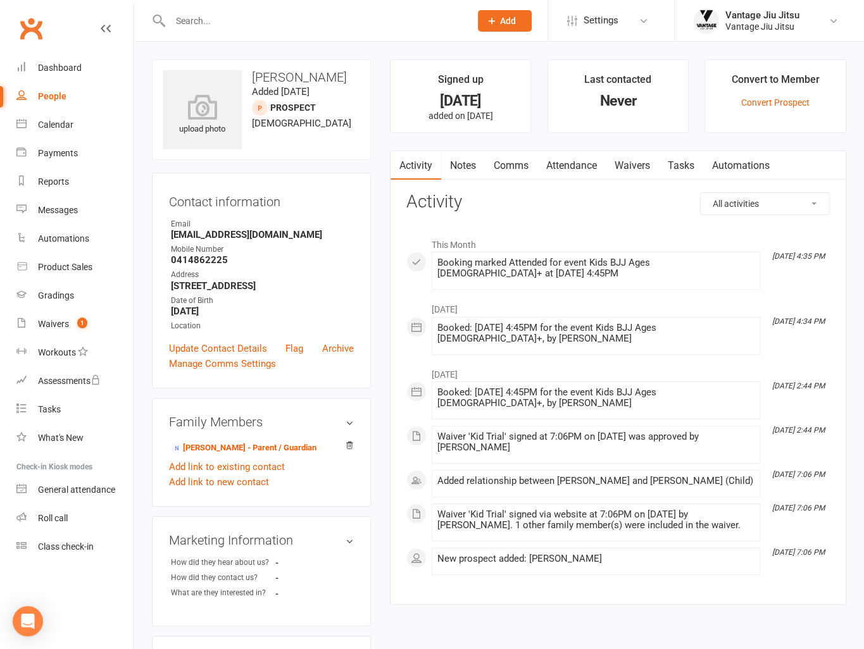
click at [742, 158] on link "Automations" at bounding box center [740, 165] width 75 height 29
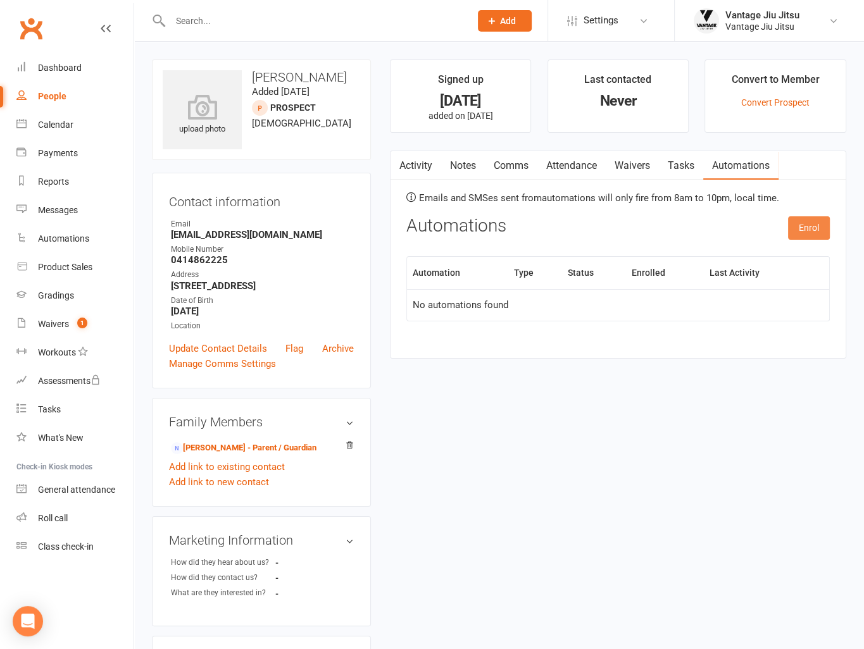
click at [810, 226] on button "Enrol" at bounding box center [809, 227] width 42 height 23
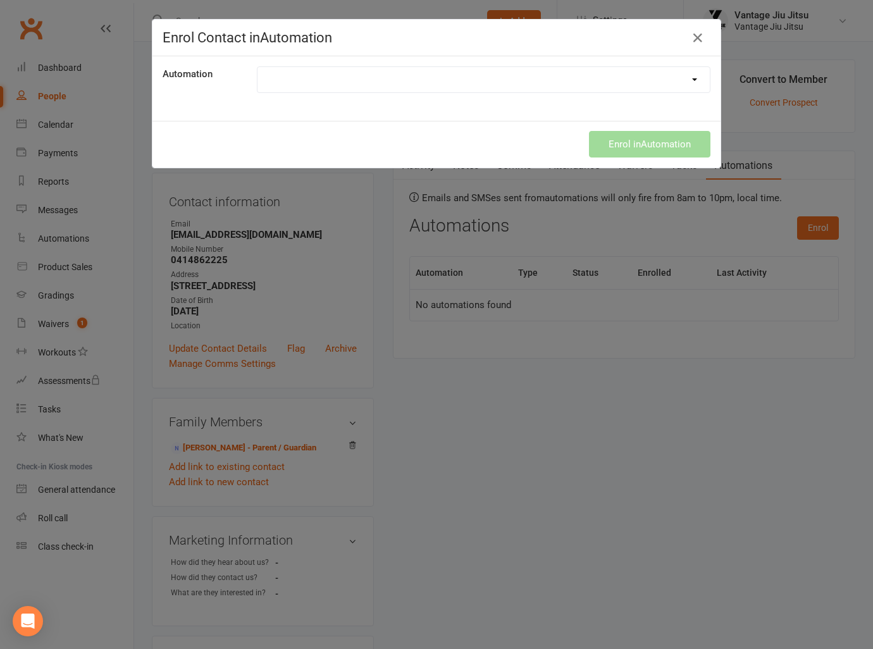
click at [497, 77] on select "Adult Post Trial Sequence Kids Post Trial Sequence" at bounding box center [484, 79] width 452 height 25
select select "8622"
click at [258, 67] on select "Adult Post Trial Sequence Kids Post Trial Sequence" at bounding box center [484, 79] width 452 height 25
click at [659, 143] on button "Enrol in Automation" at bounding box center [650, 144] width 122 height 27
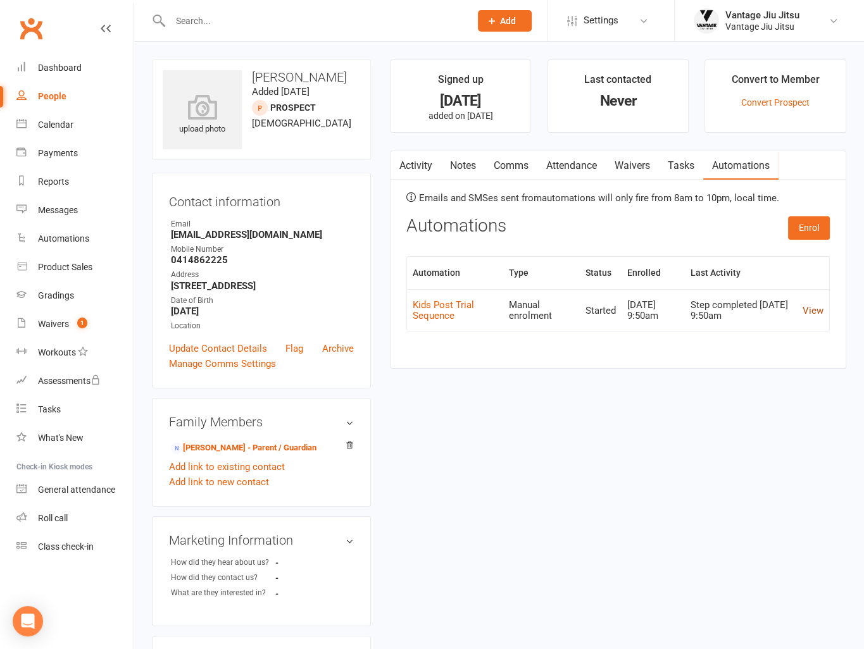
click at [809, 315] on link "View" at bounding box center [812, 310] width 21 height 11
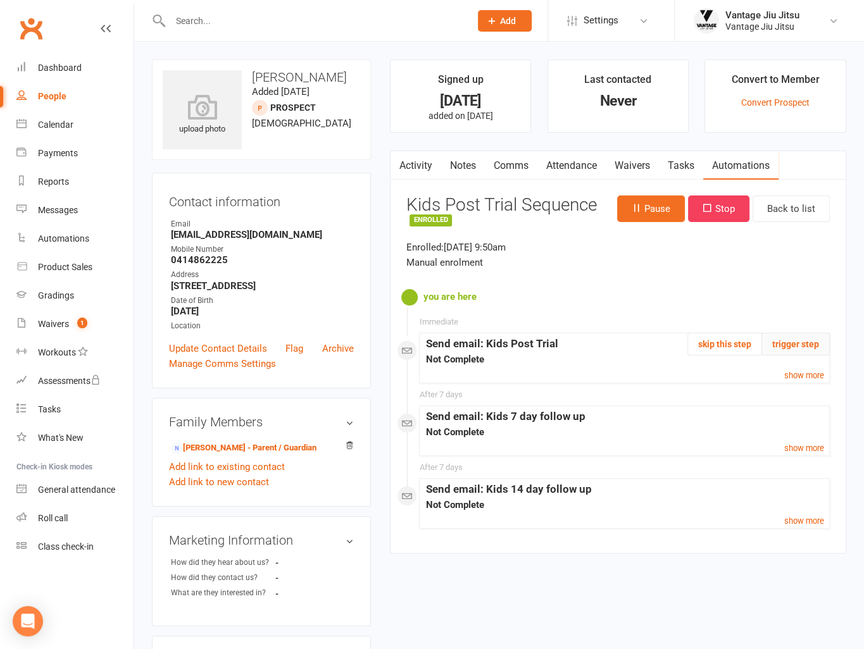
click at [791, 347] on button "trigger step" at bounding box center [795, 344] width 68 height 23
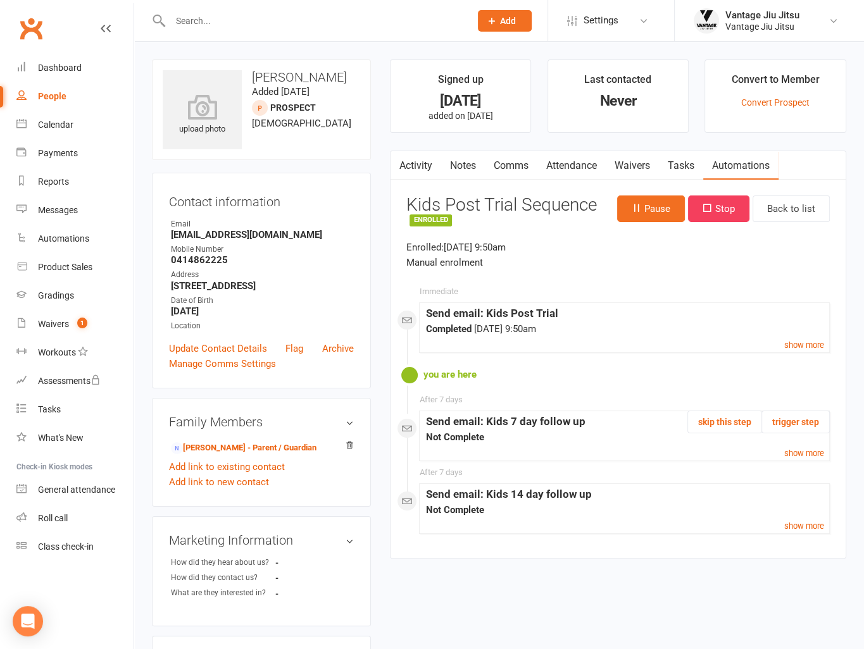
click at [279, 18] on input "text" at bounding box center [313, 21] width 295 height 18
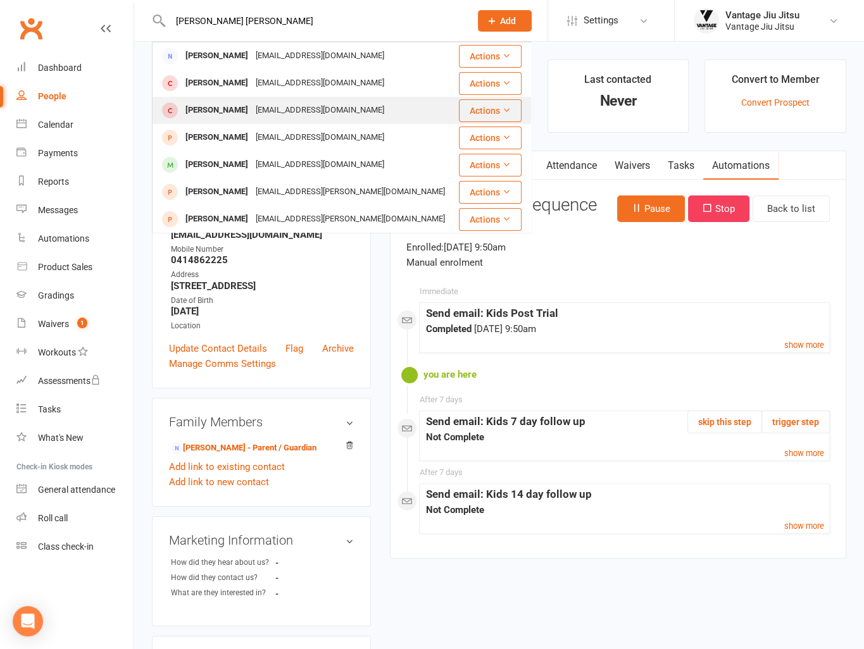
type input "oscar pat"
click at [276, 109] on div "Biancabatalha@ymail.com" at bounding box center [320, 110] width 136 height 18
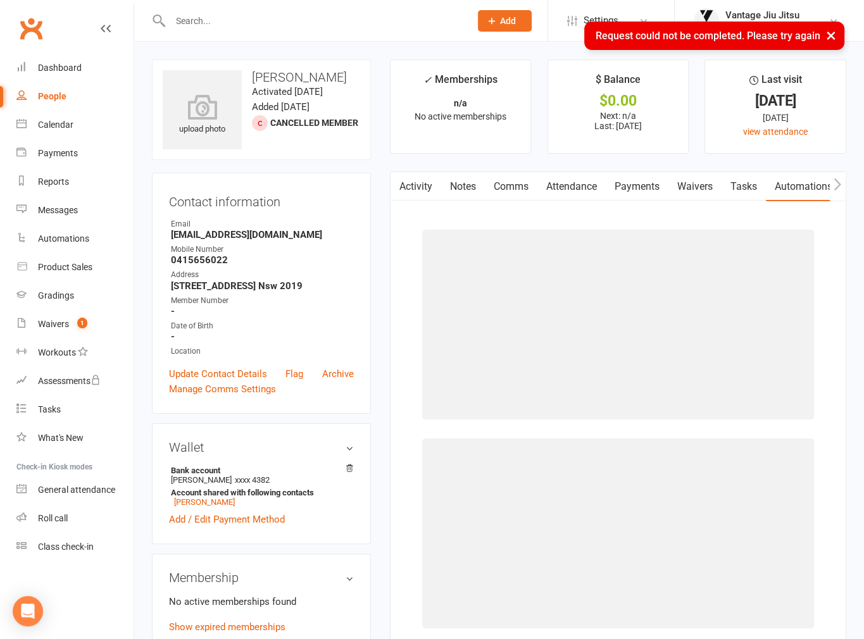
click at [423, 183] on link "Activity" at bounding box center [415, 186] width 51 height 29
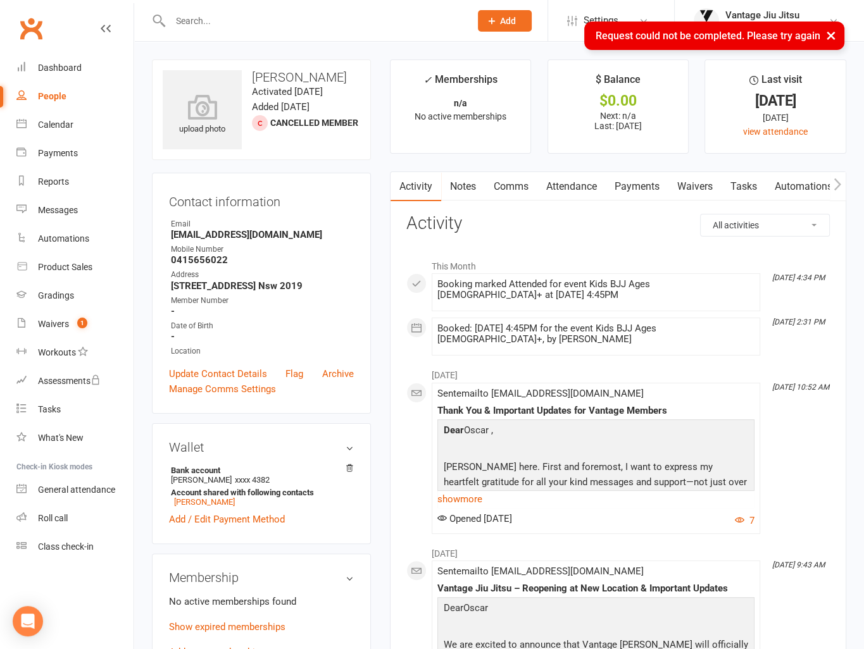
click at [795, 193] on link "Automations" at bounding box center [803, 186] width 75 height 29
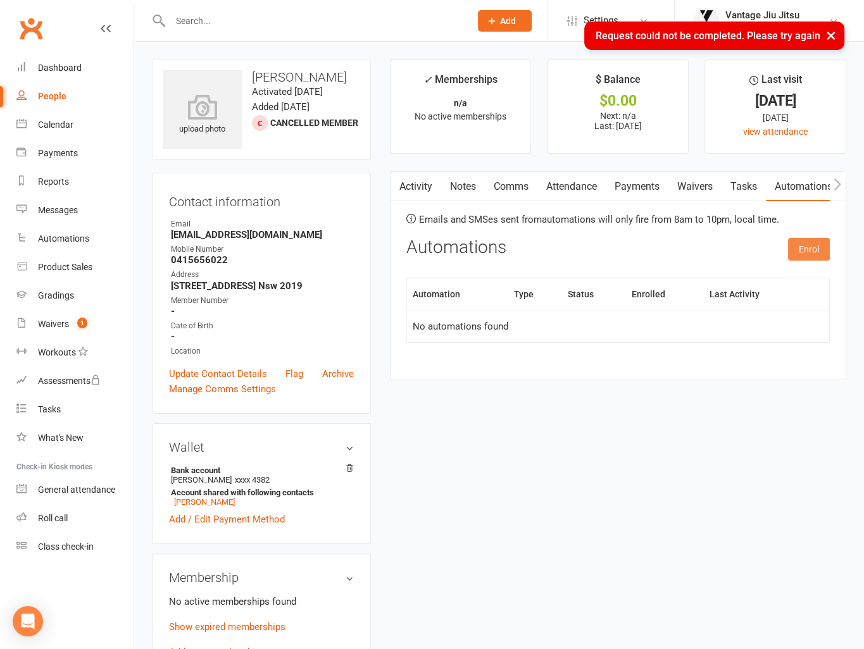
click at [813, 254] on button "Enrol" at bounding box center [809, 249] width 42 height 23
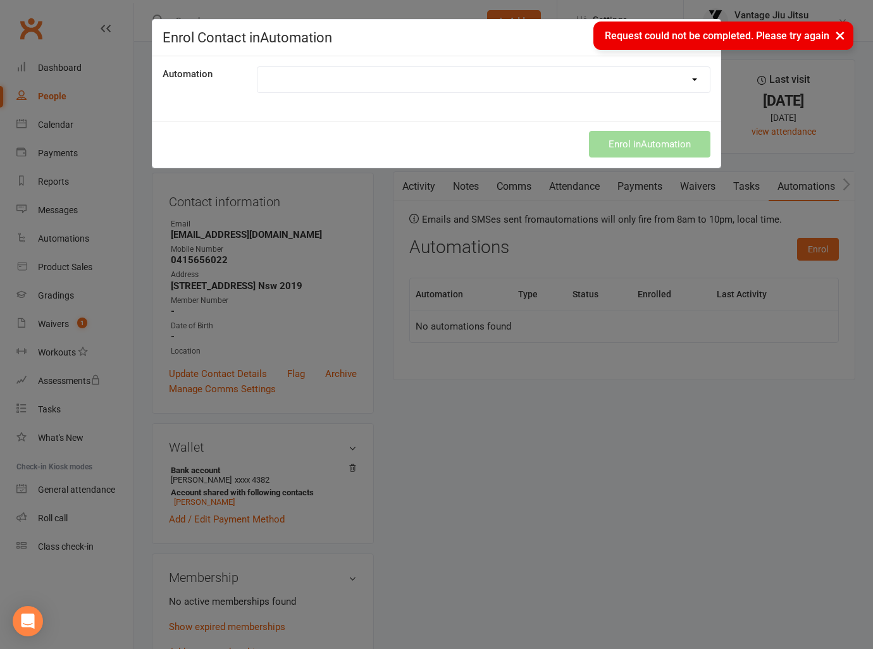
click at [499, 85] on select "Adult Post Trial Sequence Kids Post Trial Sequence" at bounding box center [484, 79] width 452 height 25
select select "8622"
click at [258, 67] on select "Adult Post Trial Sequence Kids Post Trial Sequence" at bounding box center [484, 79] width 452 height 25
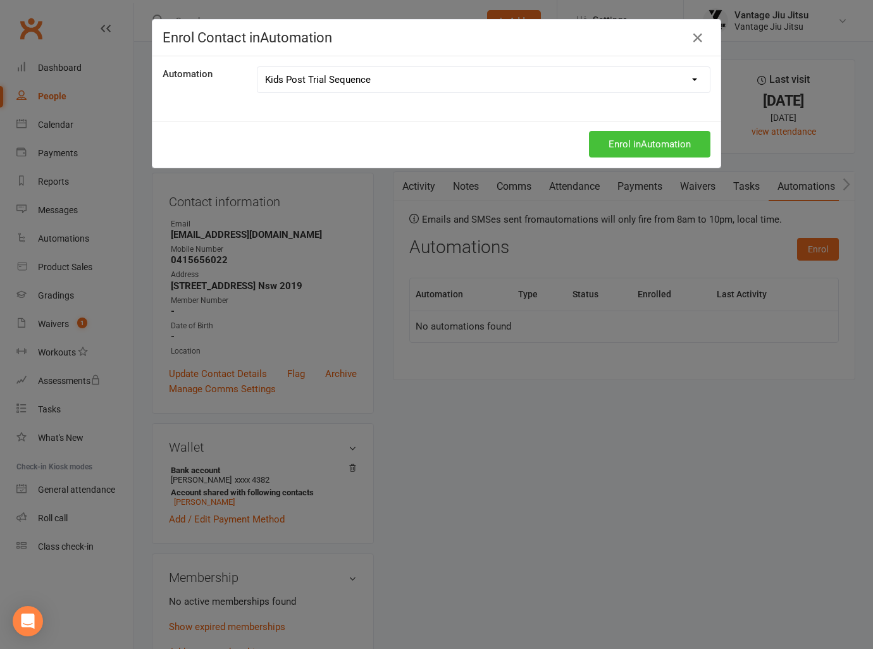
click at [647, 142] on button "Enrol in Automation" at bounding box center [650, 144] width 122 height 27
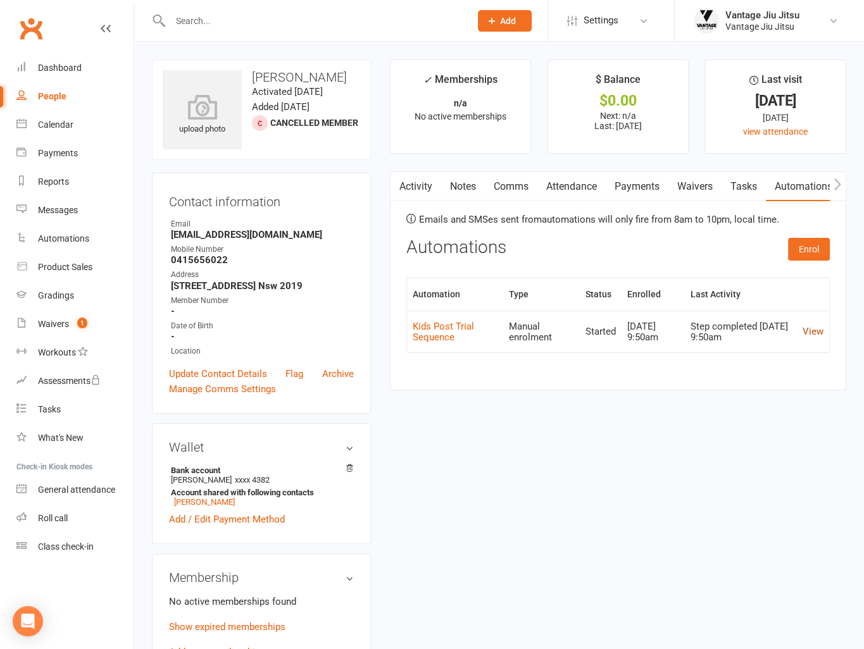
click at [812, 330] on link "View" at bounding box center [812, 331] width 21 height 11
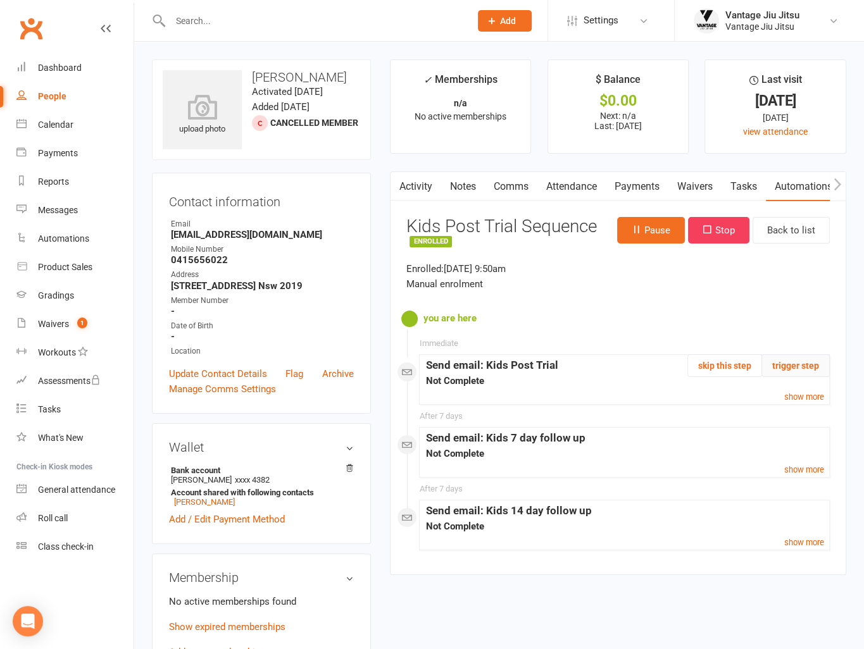
click at [796, 366] on button "trigger step" at bounding box center [795, 365] width 68 height 23
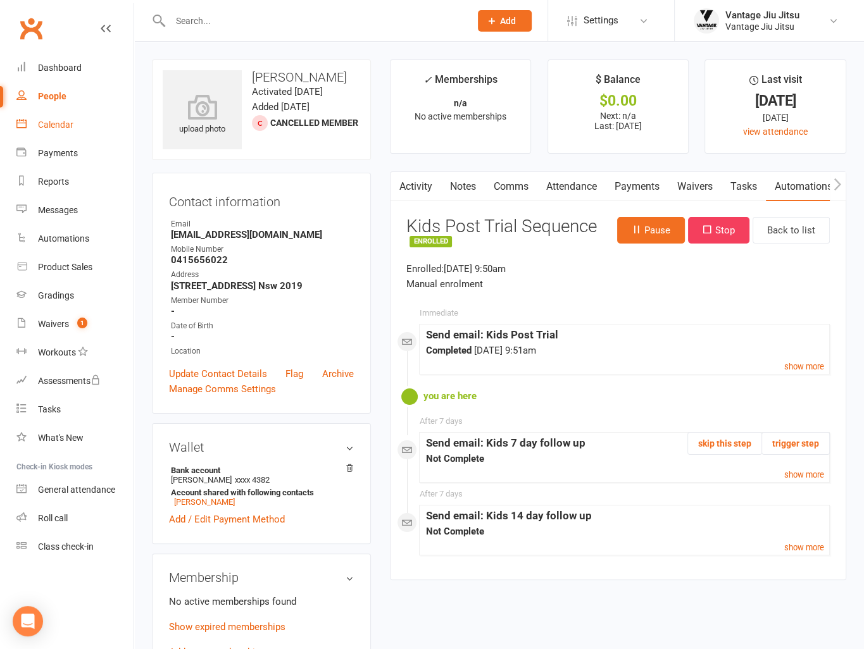
click at [61, 128] on div "Calendar" at bounding box center [55, 125] width 35 height 10
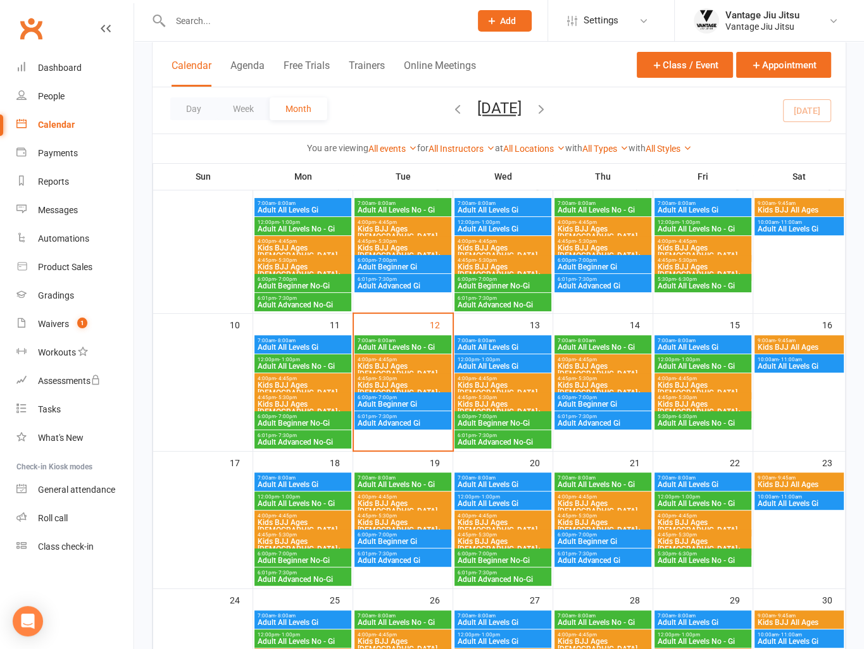
scroll to position [253, 0]
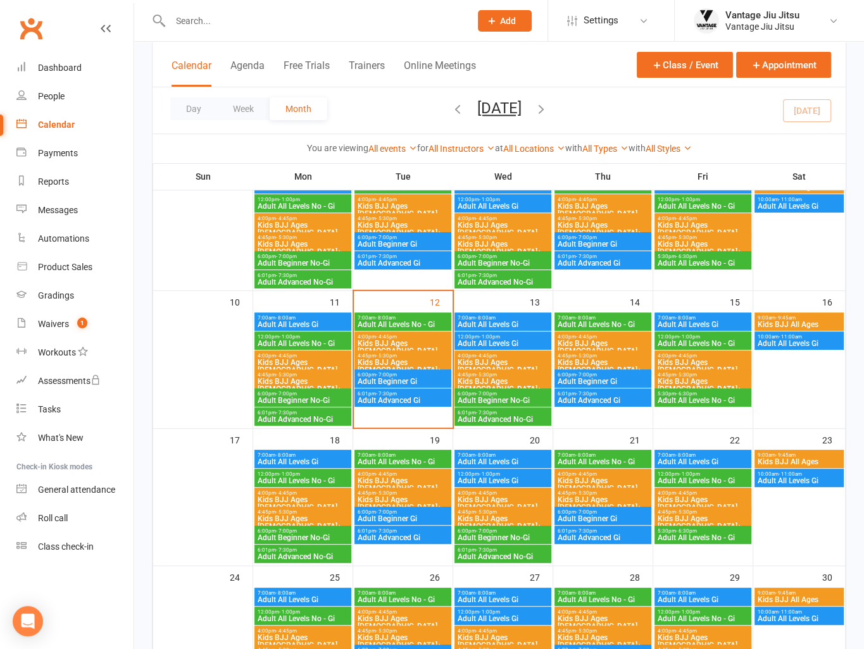
click at [311, 401] on span "Adult Beginner No-Gi" at bounding box center [303, 401] width 92 height 8
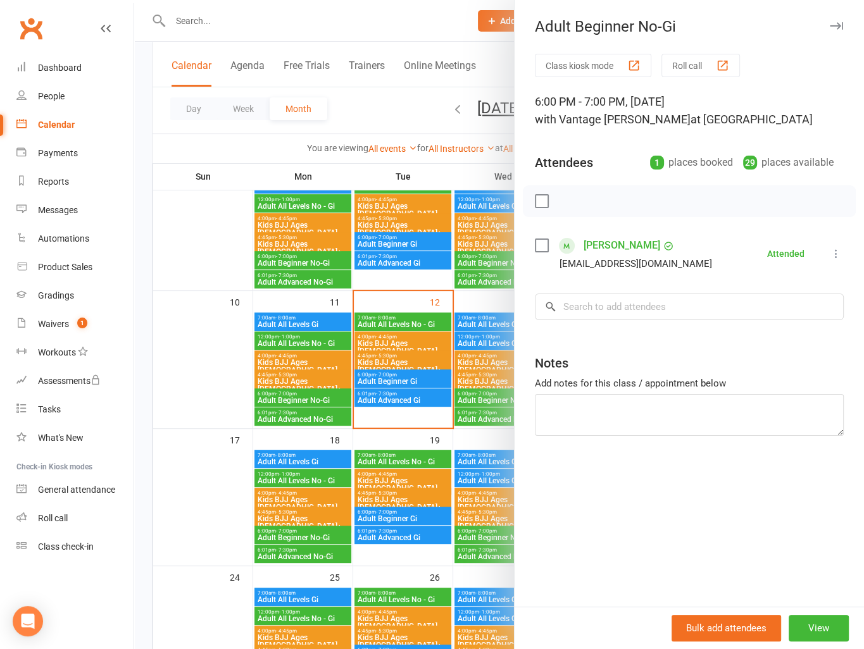
drag, startPoint x: 212, startPoint y: 367, endPoint x: 220, endPoint y: 369, distance: 7.8
click at [214, 367] on div at bounding box center [499, 324] width 730 height 649
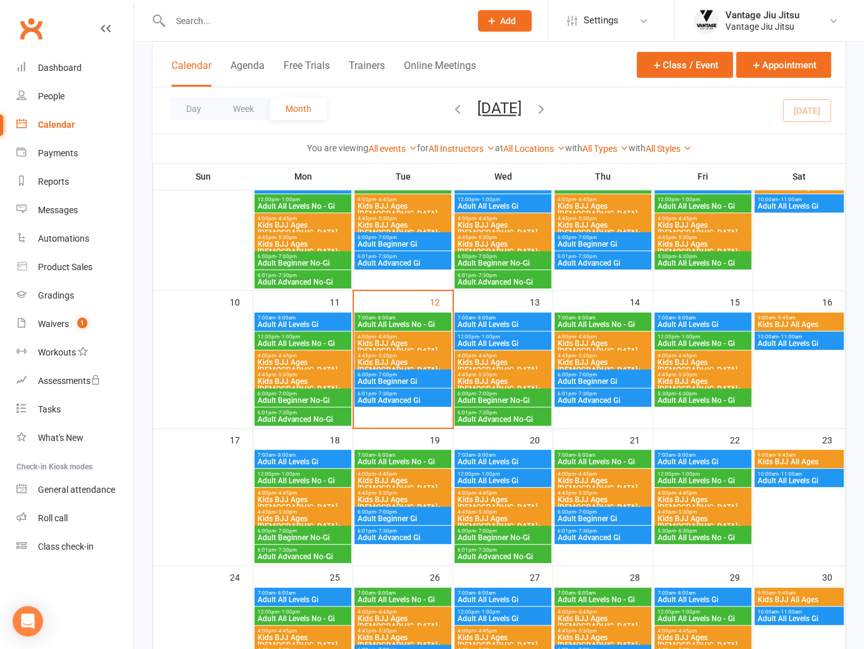
click at [280, 410] on span "- 7:30pm" at bounding box center [286, 413] width 21 height 6
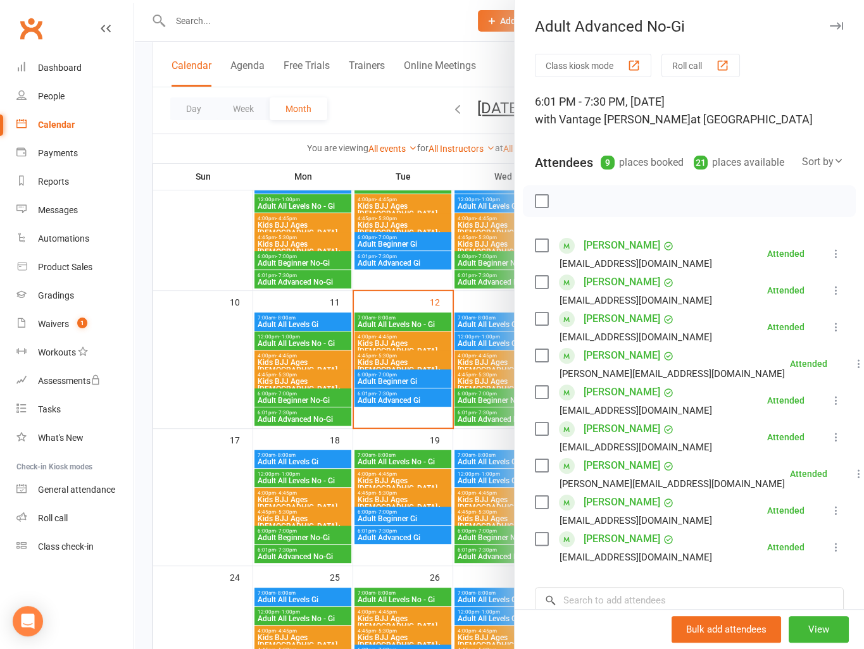
drag, startPoint x: 223, startPoint y: 370, endPoint x: 346, endPoint y: 328, distance: 129.7
click at [251, 365] on div at bounding box center [499, 324] width 730 height 649
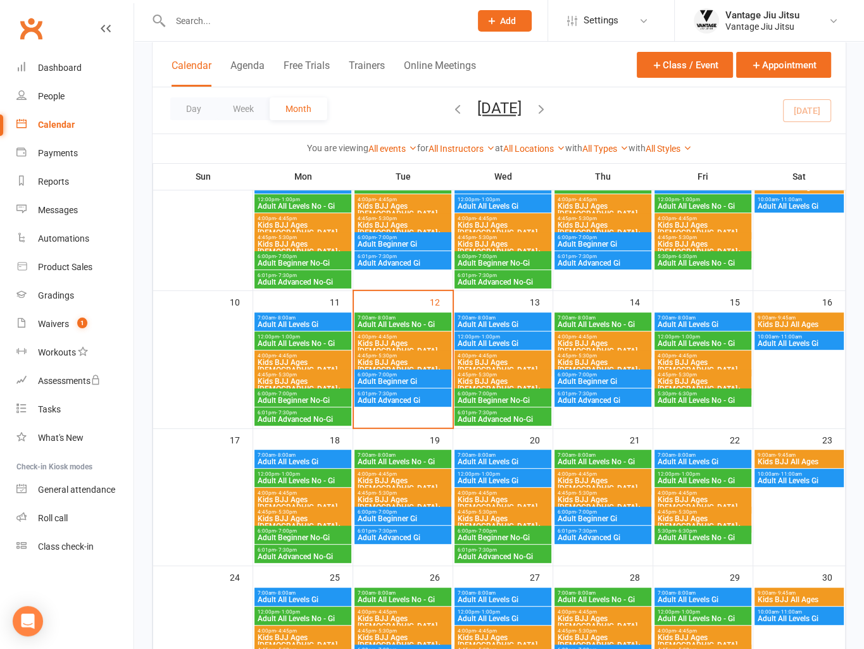
click at [390, 325] on span "Adult All Levels No - Gi" at bounding box center [403, 325] width 92 height 8
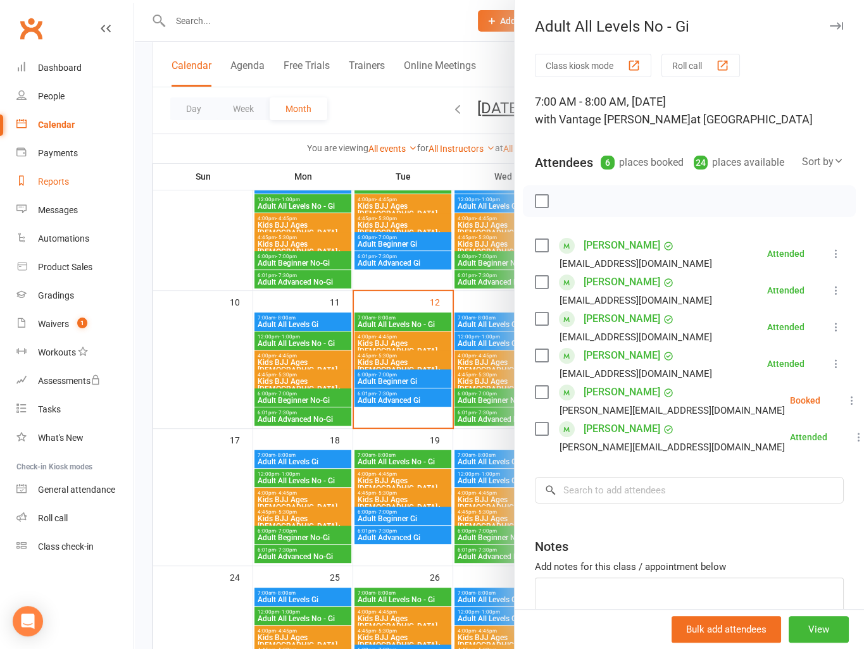
click at [51, 177] on div "Reports" at bounding box center [53, 182] width 31 height 10
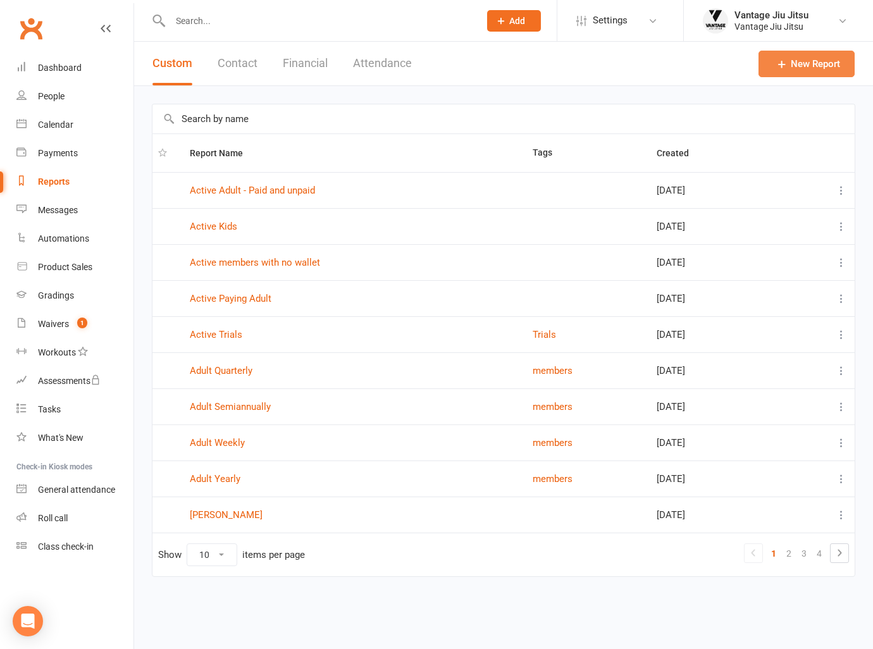
click at [808, 66] on link "New Report" at bounding box center [807, 64] width 96 height 27
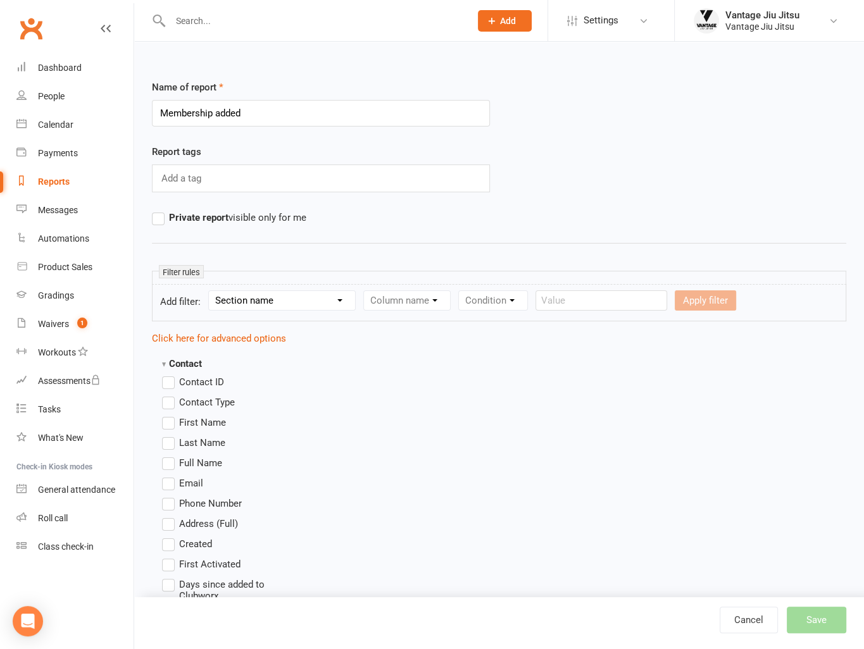
type input "Membership added"
click at [320, 302] on select "Section name Contact Attendance Aggregate Payment Booking Waitlist Attendees Ca…" at bounding box center [282, 300] width 146 height 19
select select "10"
click at [211, 291] on select "Section name Contact Attendance Aggregate Payment Booking Waitlist Attendees Ca…" at bounding box center [282, 300] width 146 height 19
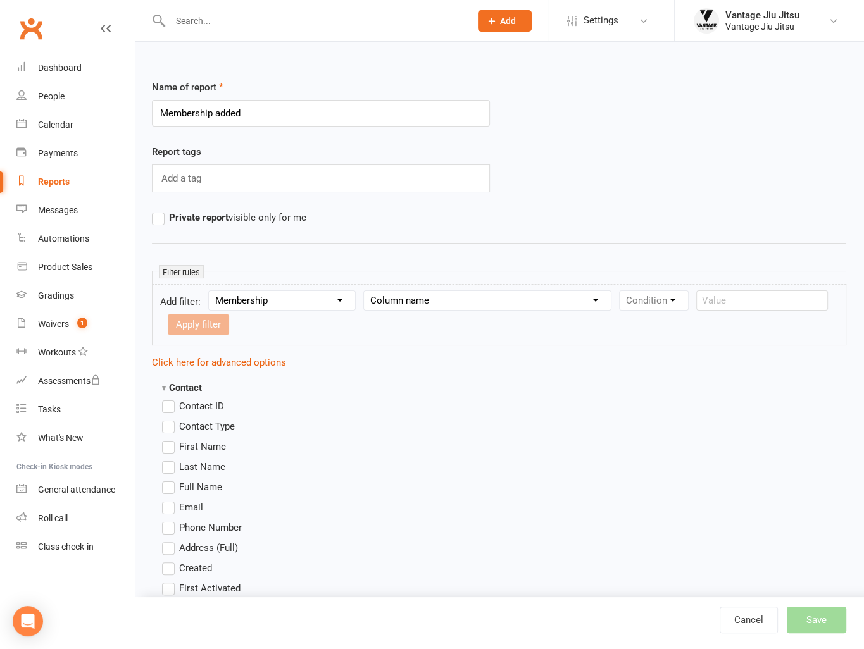
click at [447, 297] on select "Column name Membership ID Membership Name Membership Category Membership Start …" at bounding box center [487, 300] width 247 height 19
select select "3"
click at [365, 291] on select "Column name Membership ID Membership Name Membership Category Membership Start …" at bounding box center [487, 300] width 247 height 19
click at [668, 294] on select "Condition Is Is not Before After Before or on After or on Is blank Is not blank" at bounding box center [660, 300] width 80 height 19
select select "3"
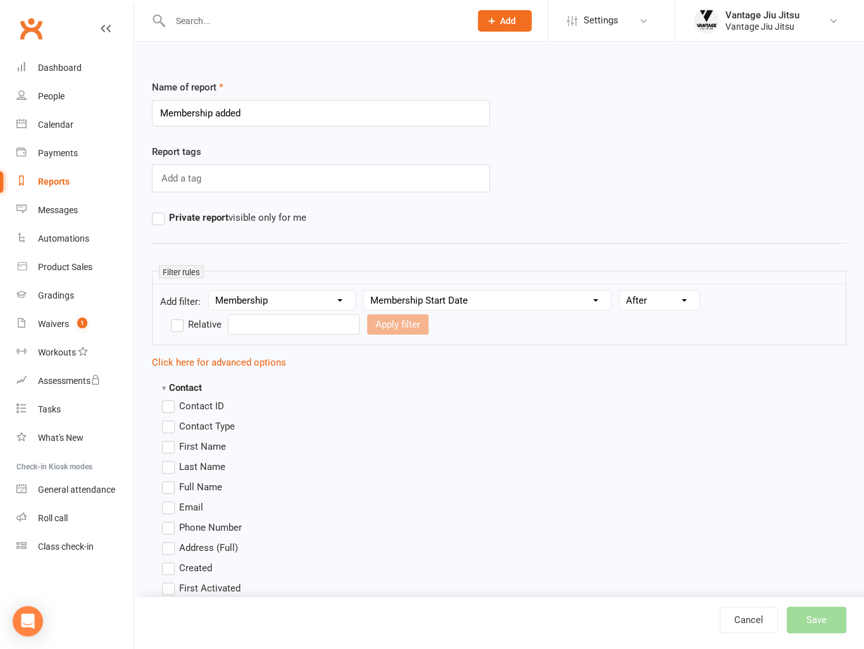
click at [621, 291] on select "Condition Is Is not Before After Before or on After or on Is blank Is not blank" at bounding box center [660, 300] width 80 height 19
click at [729, 307] on form "Add filter: Section name Contact Attendance Aggregate Payment Booking Waitlist …" at bounding box center [499, 314] width 694 height 61
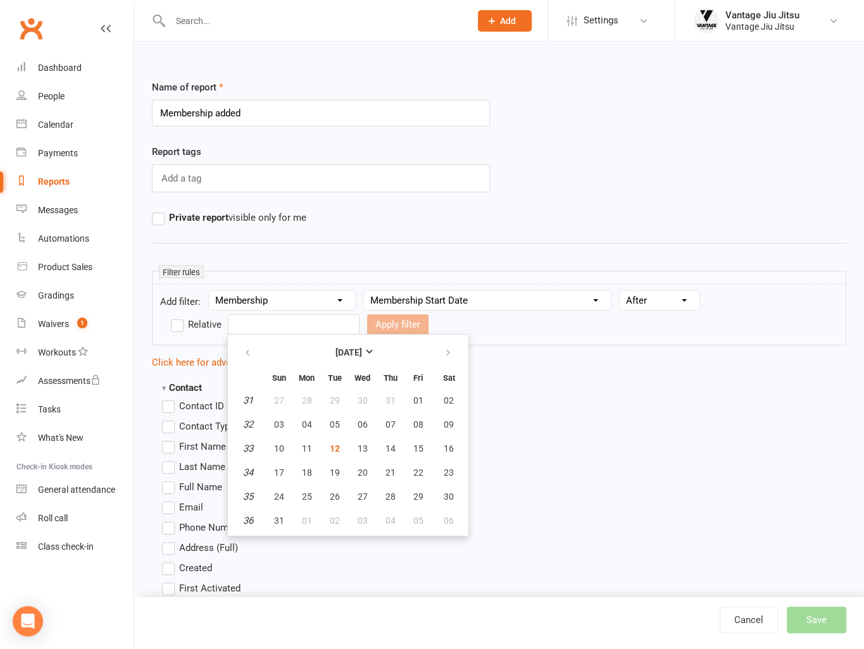
click at [289, 325] on input "text" at bounding box center [294, 325] width 132 height 20
click at [280, 420] on span "03" at bounding box center [278, 425] width 10 height 10
type input "03 Aug 2025"
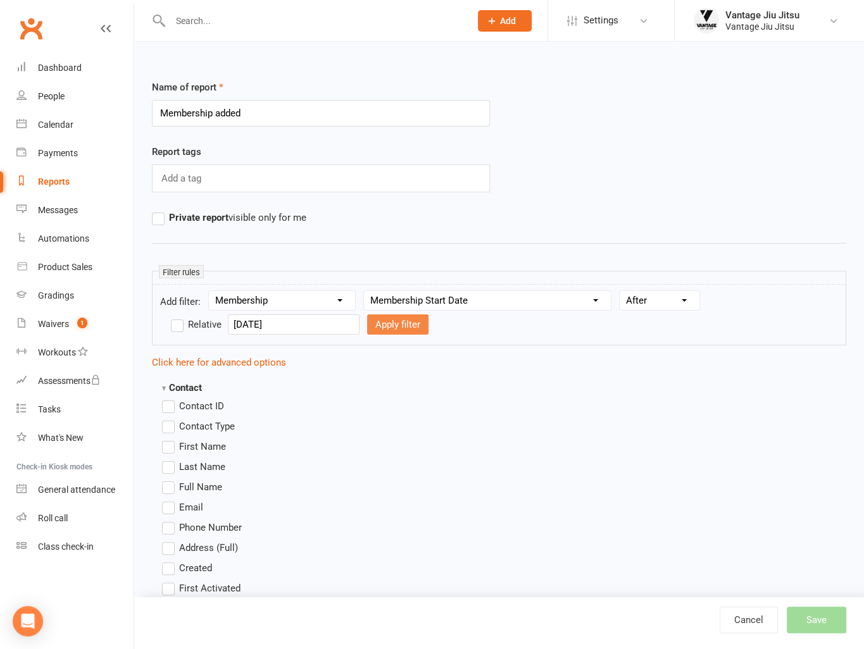
click at [390, 321] on button "Apply filter" at bounding box center [397, 325] width 61 height 20
select select
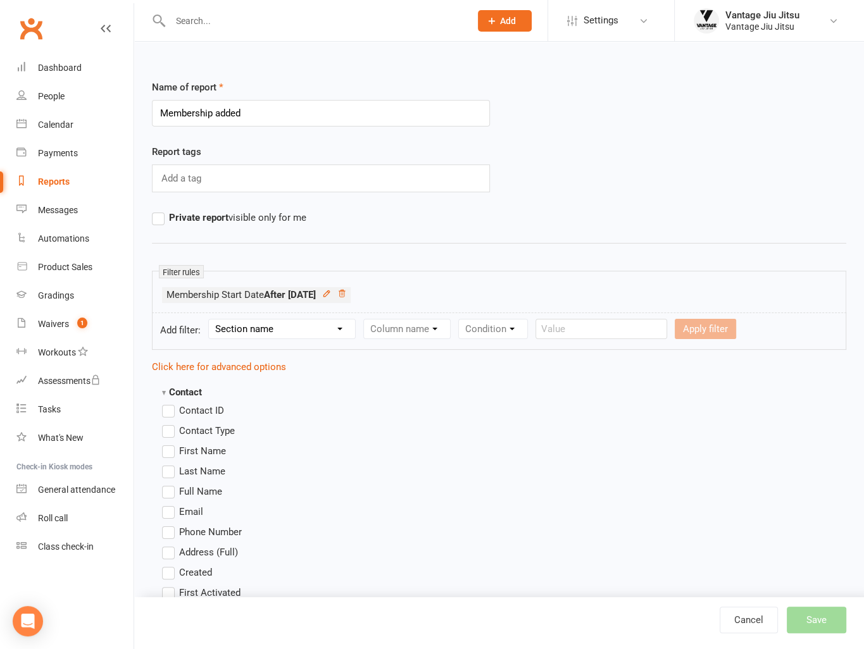
click at [309, 326] on select "Section name Contact Attendance Aggregate Payment Booking Waitlist Attendees Ca…" at bounding box center [282, 329] width 146 height 19
select select "10"
click at [211, 320] on select "Section name Contact Attendance Aggregate Payment Booking Waitlist Attendees Ca…" at bounding box center [282, 329] width 146 height 19
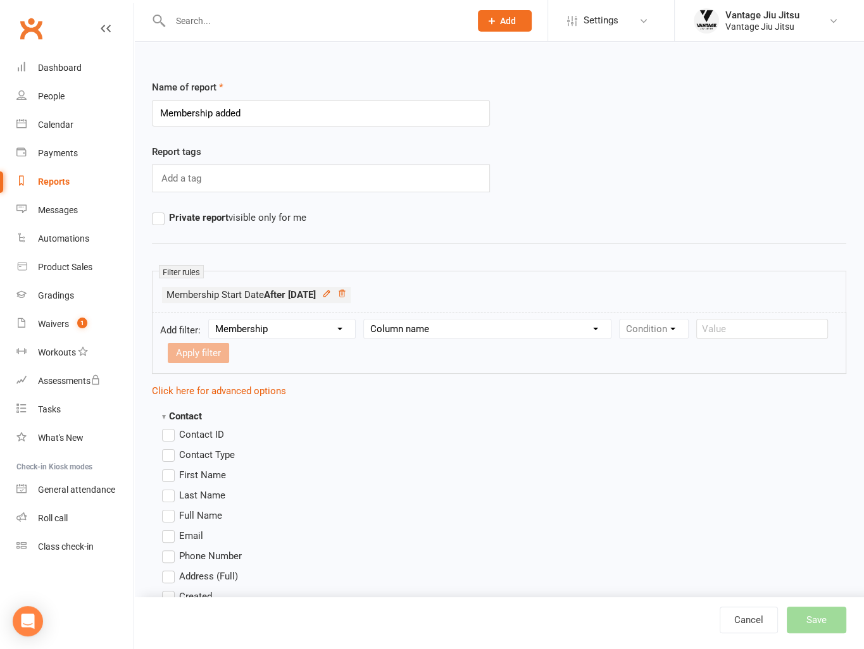
click at [429, 331] on select "Column name Membership ID Membership Name Membership Category Membership Start …" at bounding box center [487, 329] width 247 height 19
select select "3"
click at [365, 320] on select "Column name Membership ID Membership Name Membership Category Membership Start …" at bounding box center [487, 329] width 247 height 19
click at [674, 325] on select "Condition Is Is not Before After Before or on After or on Is blank Is not blank" at bounding box center [660, 329] width 80 height 19
select select "2"
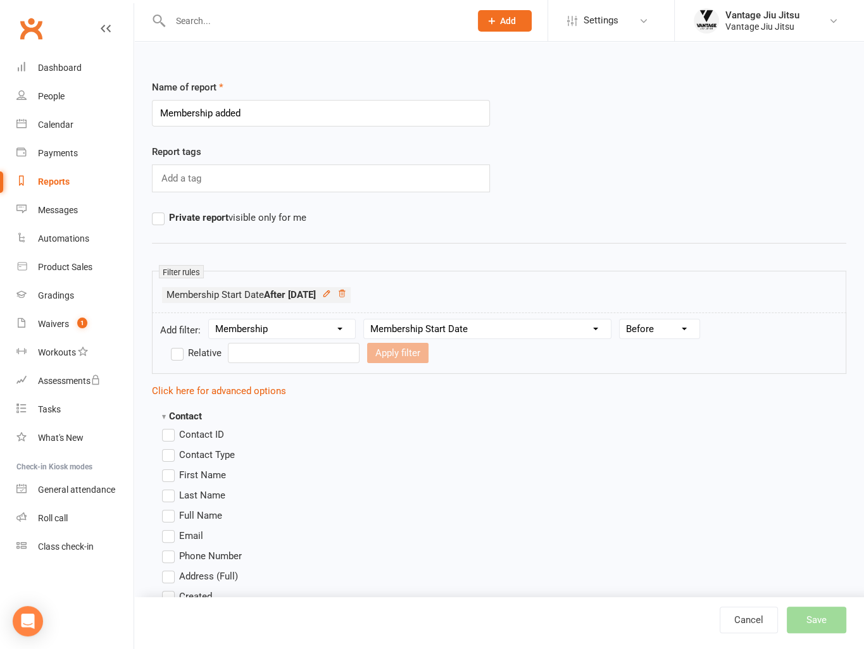
click at [621, 320] on select "Condition Is Is not Before After Before or on After or on Is blank Is not blank" at bounding box center [660, 329] width 80 height 19
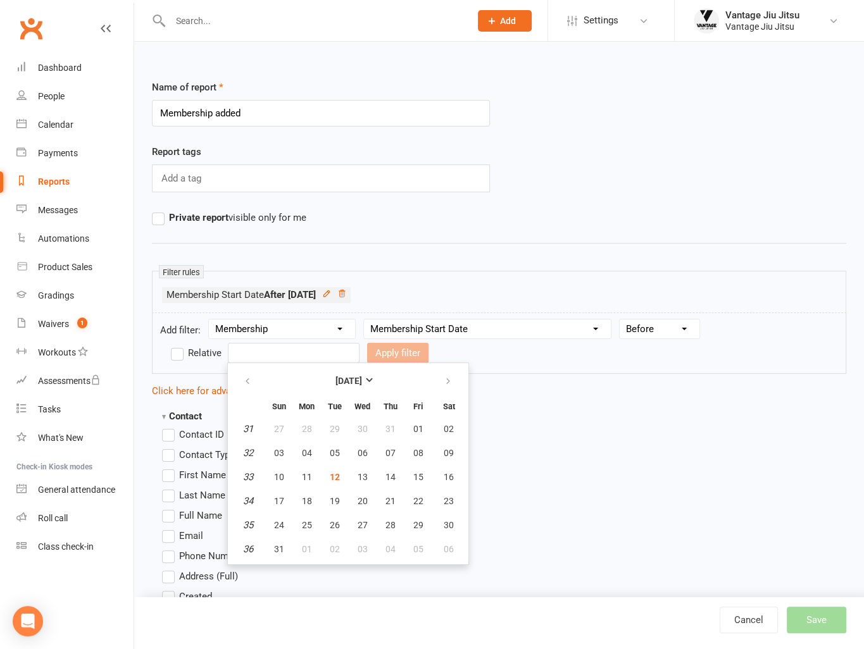
click at [271, 356] on input "text" at bounding box center [294, 353] width 132 height 20
click at [277, 474] on span "10" at bounding box center [278, 477] width 10 height 10
type input "10 Aug 2025"
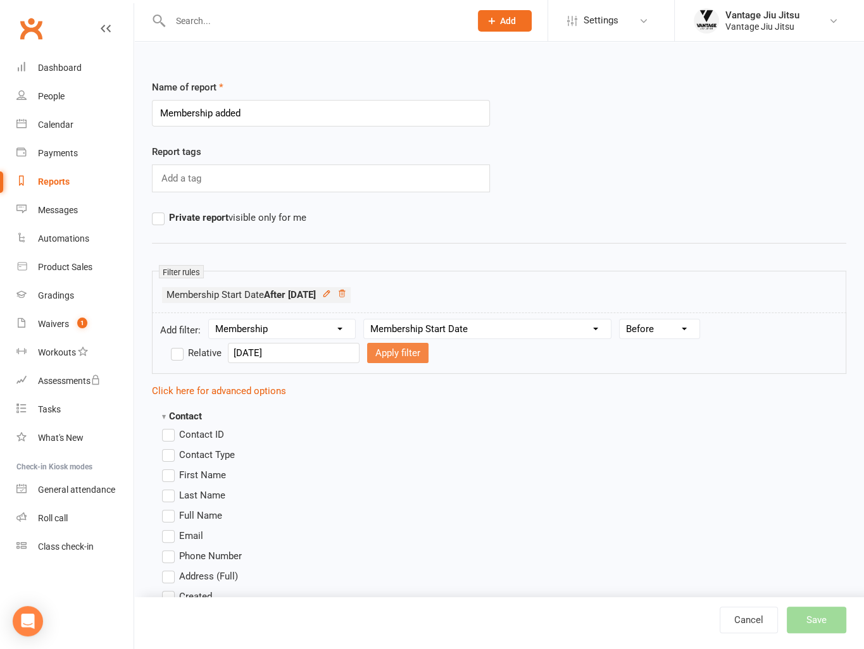
click at [378, 352] on button "Apply filter" at bounding box center [397, 353] width 61 height 20
select select
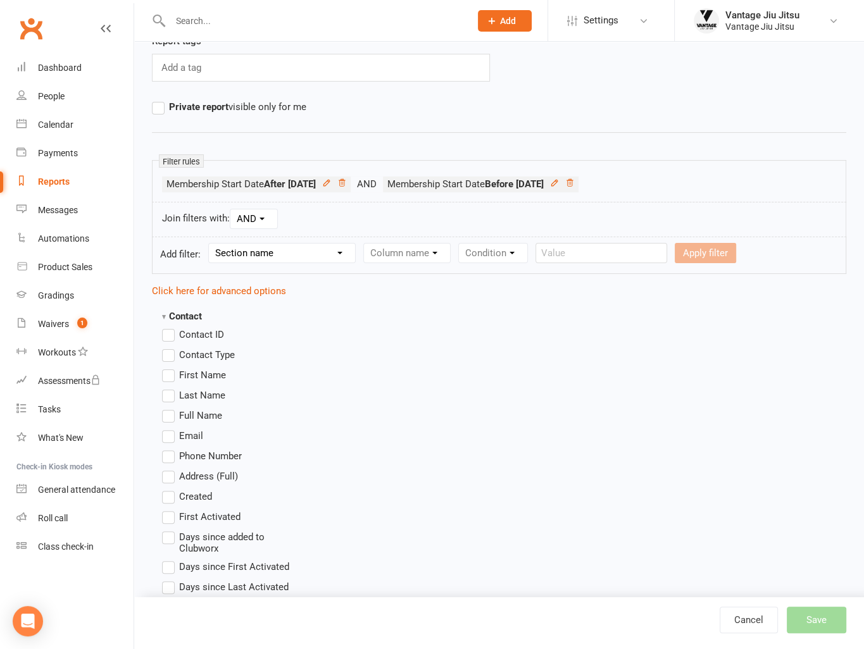
scroll to position [127, 0]
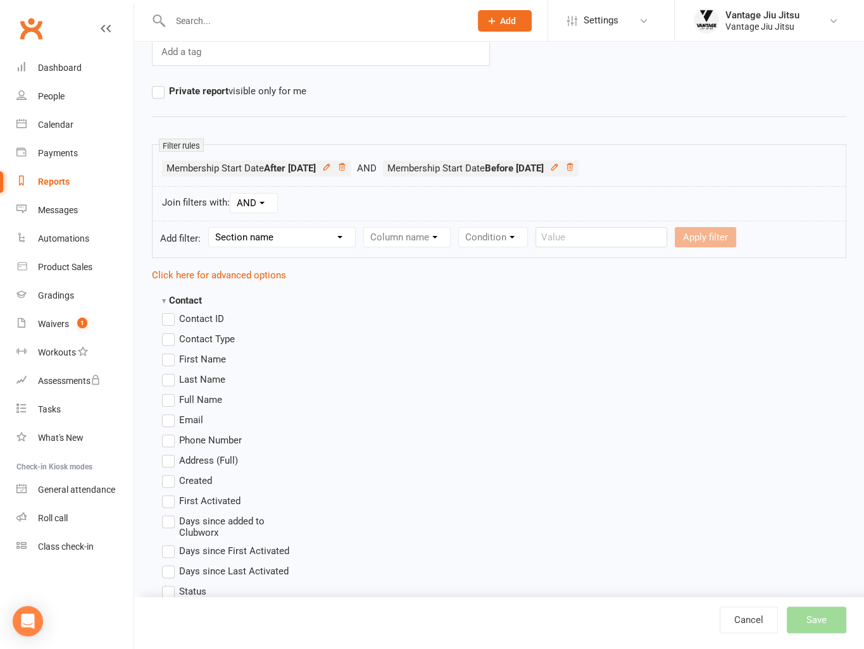
click at [168, 355] on label "First Name" at bounding box center [194, 359] width 64 height 15
click at [168, 352] on input "First Name" at bounding box center [166, 352] width 8 height 0
click at [168, 378] on label "Last Name" at bounding box center [193, 379] width 63 height 15
click at [168, 372] on input "Last Name" at bounding box center [166, 372] width 8 height 0
drag, startPoint x: 170, startPoint y: 396, endPoint x: 168, endPoint y: 409, distance: 13.4
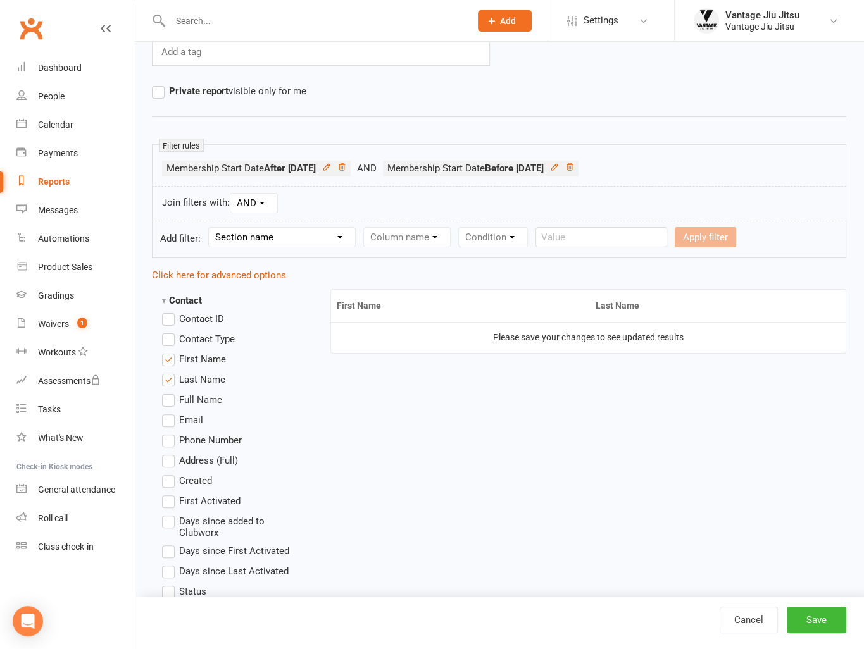
click at [170, 397] on label "Full Name" at bounding box center [192, 399] width 60 height 15
click at [170, 392] on input "Full Name" at bounding box center [166, 392] width 8 height 0
click at [170, 418] on label "Email" at bounding box center [182, 420] width 41 height 15
click at [170, 413] on input "Email" at bounding box center [166, 413] width 8 height 0
click at [811, 618] on button "Save" at bounding box center [816, 620] width 59 height 27
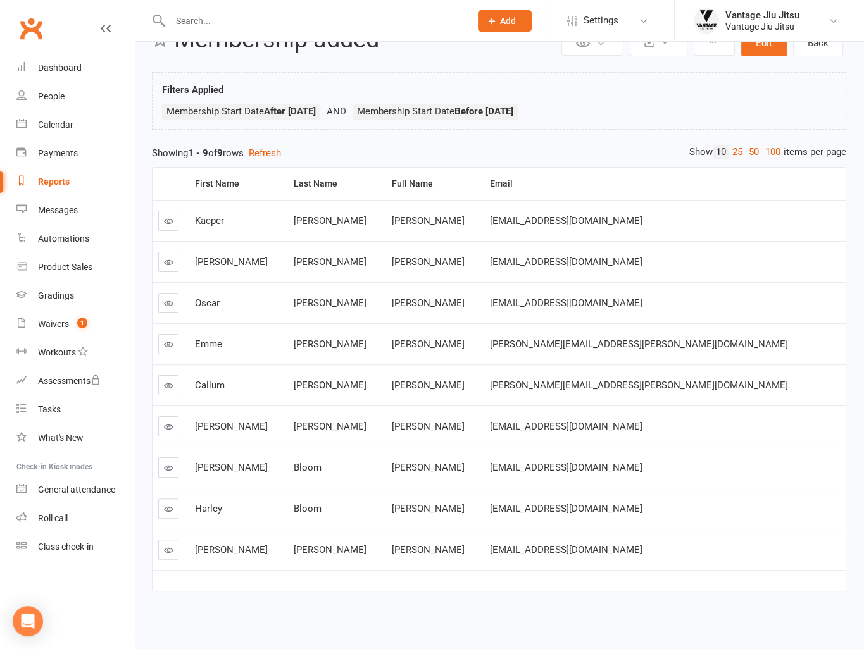
scroll to position [44, 0]
click at [230, 27] on input "text" at bounding box center [313, 21] width 295 height 18
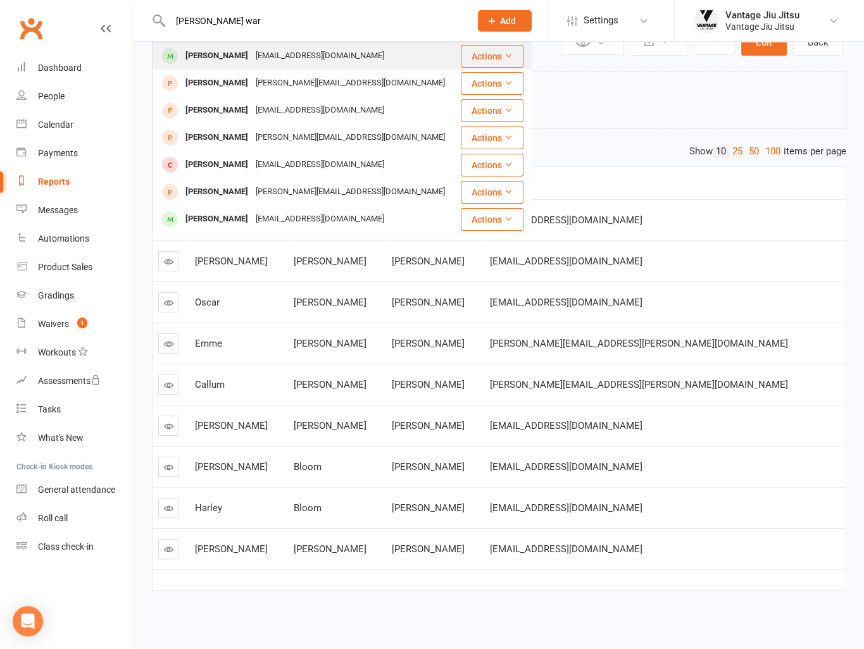
type input "ryan war"
click at [252, 54] on div "ryan_ward2003@yahoo.co.uk" at bounding box center [320, 56] width 136 height 18
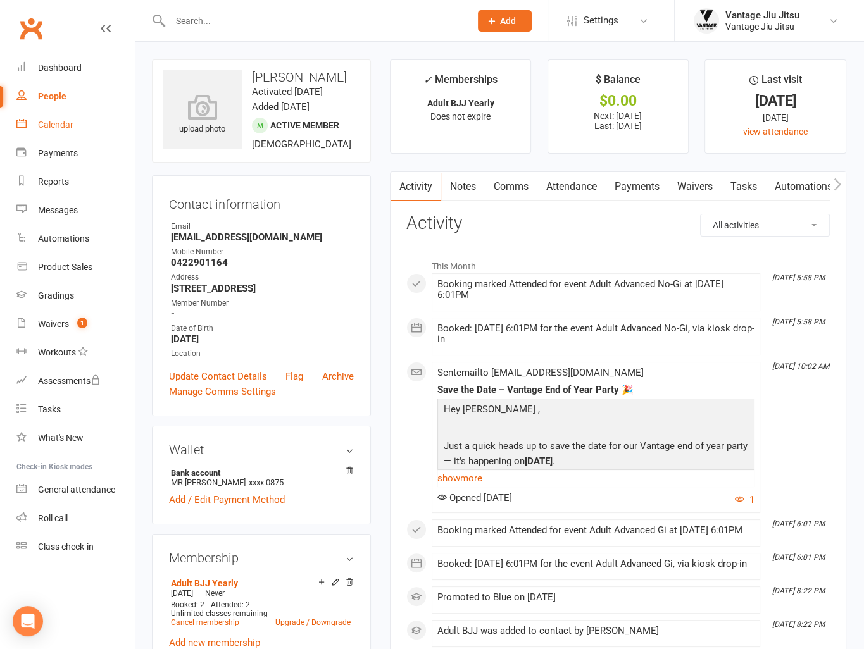
click at [47, 117] on link "Calendar" at bounding box center [74, 125] width 117 height 28
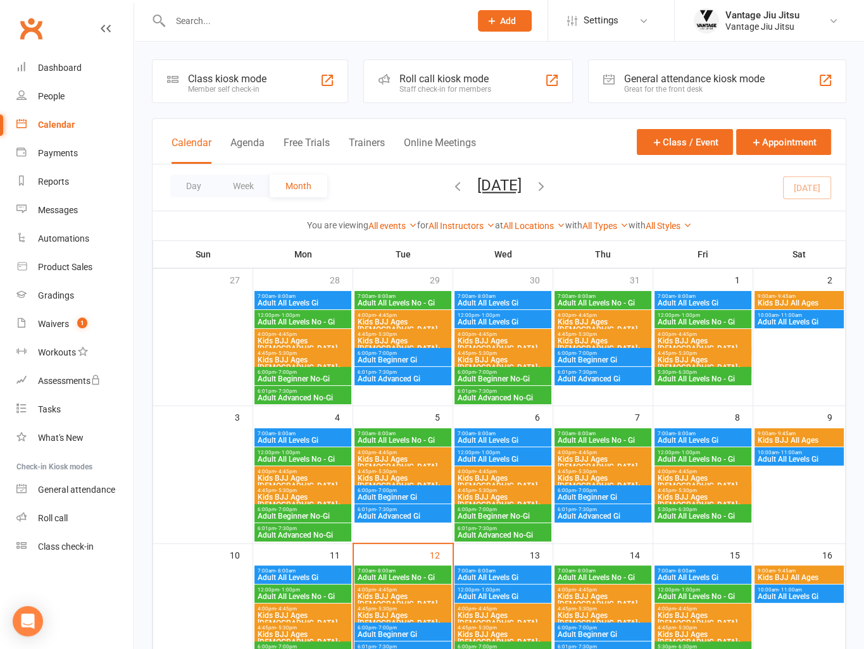
click at [506, 478] on span "Kids BJJ Ages [DEMOGRAPHIC_DATA]" at bounding box center [503, 482] width 92 height 15
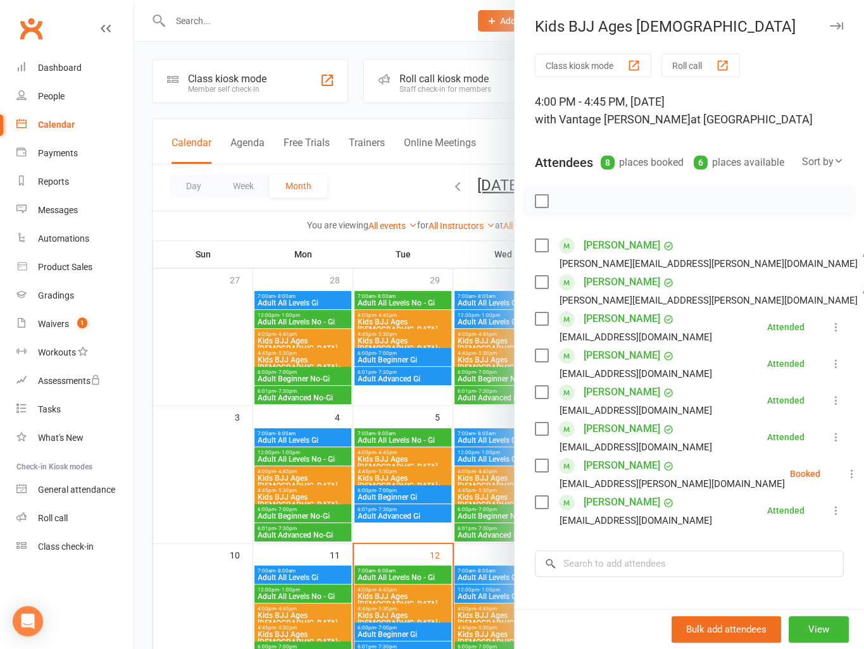
click at [203, 507] on div at bounding box center [499, 324] width 730 height 649
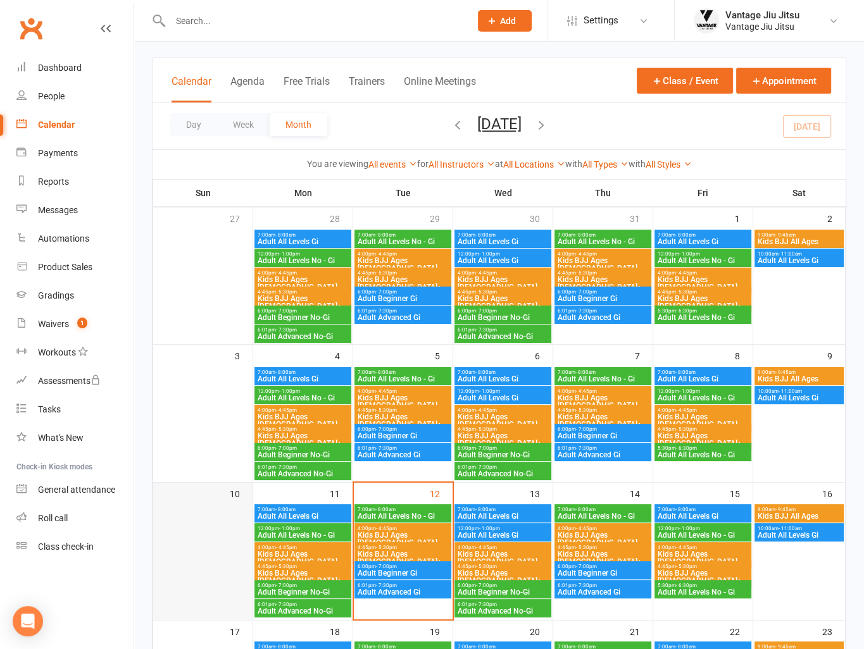
scroll to position [63, 0]
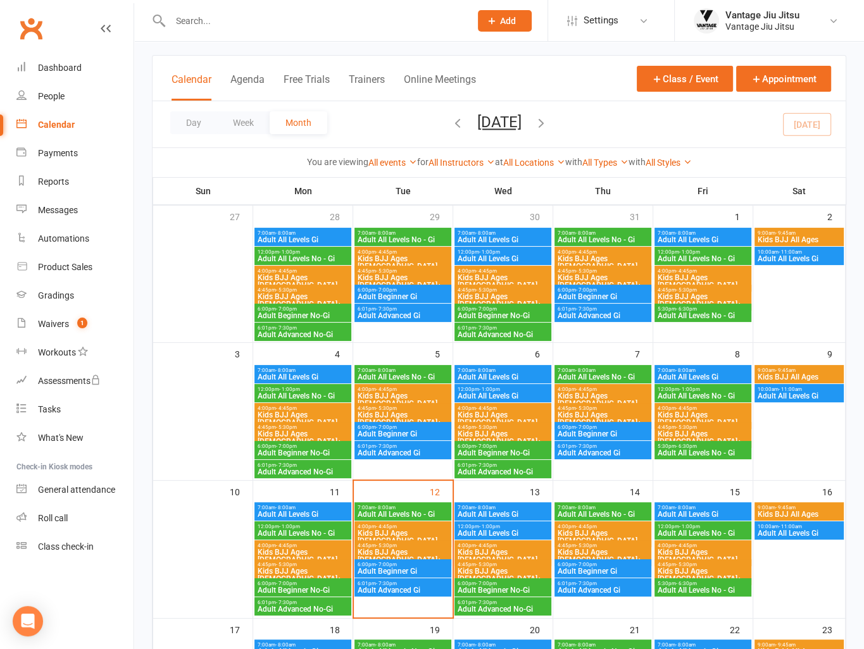
click at [715, 552] on span "Kids BJJ Ages [DEMOGRAPHIC_DATA]" at bounding box center [703, 556] width 92 height 15
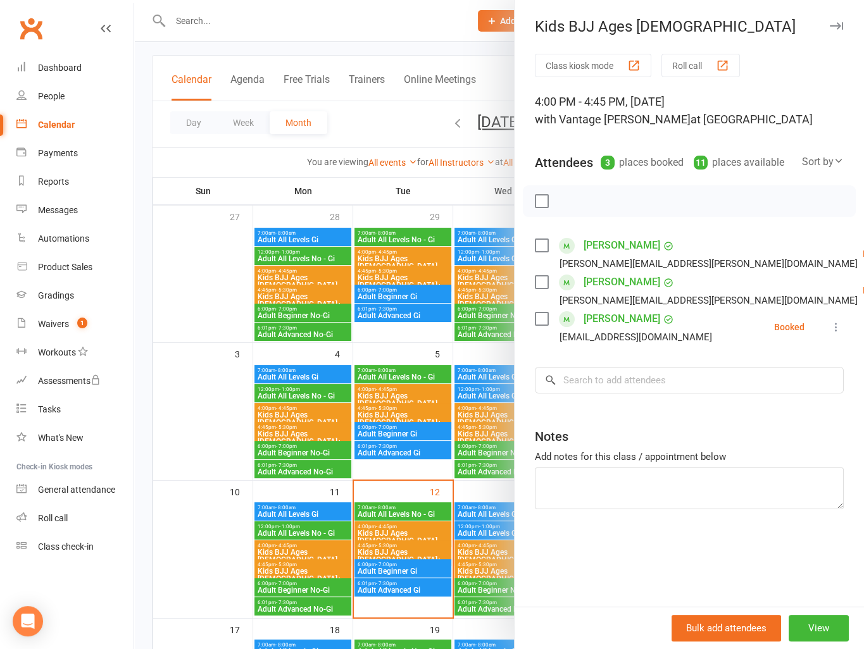
click at [203, 408] on div at bounding box center [499, 324] width 730 height 649
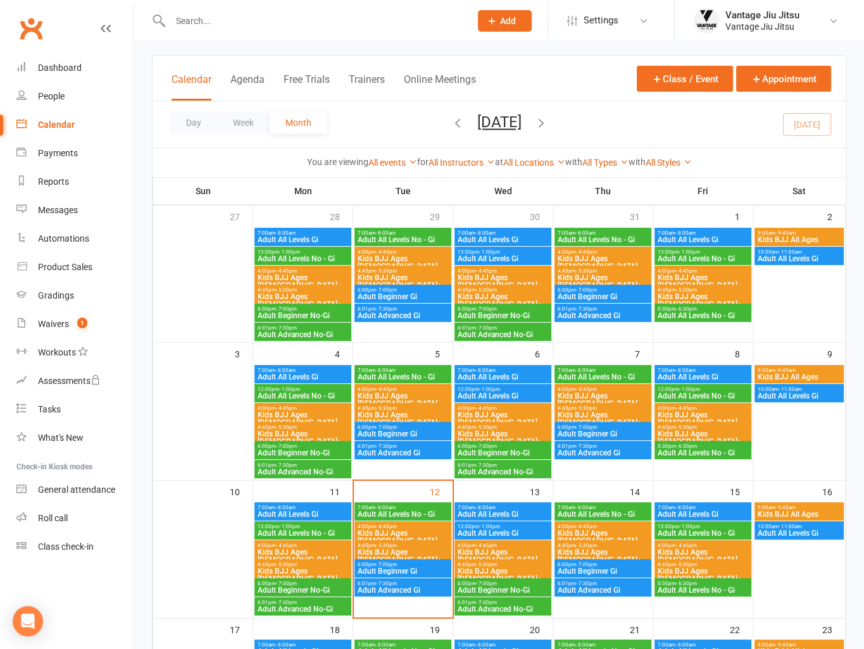
click at [392, 392] on span "Kids BJJ Ages [DEMOGRAPHIC_DATA]" at bounding box center [403, 399] width 92 height 15
click at [471, 411] on span "Kids BJJ Ages [DEMOGRAPHIC_DATA]" at bounding box center [503, 418] width 92 height 15
click at [481, 408] on span "- 4:45pm" at bounding box center [486, 409] width 21 height 6
click at [603, 387] on span "4:00pm - 4:45pm" at bounding box center [603, 390] width 92 height 6
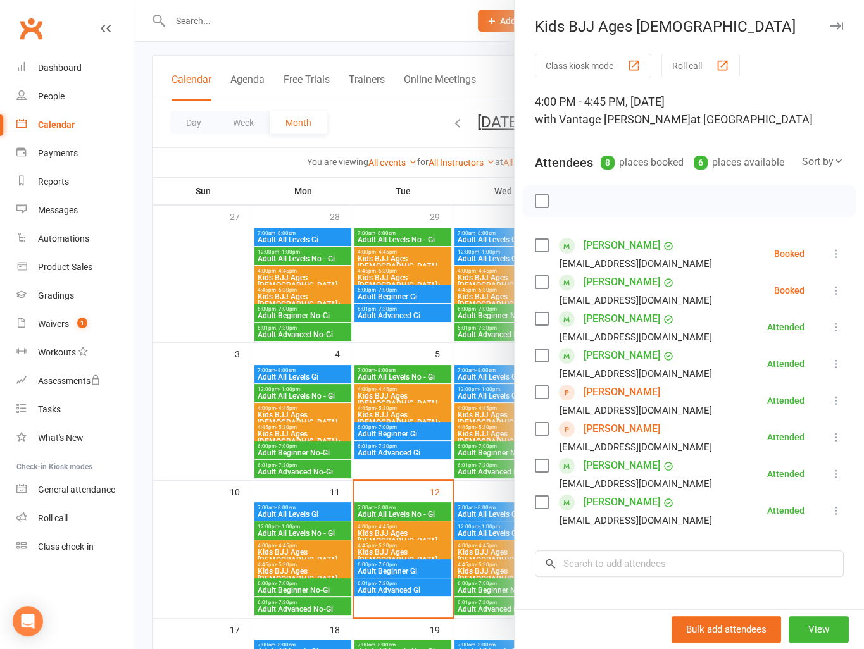
click at [385, 338] on div at bounding box center [499, 324] width 730 height 649
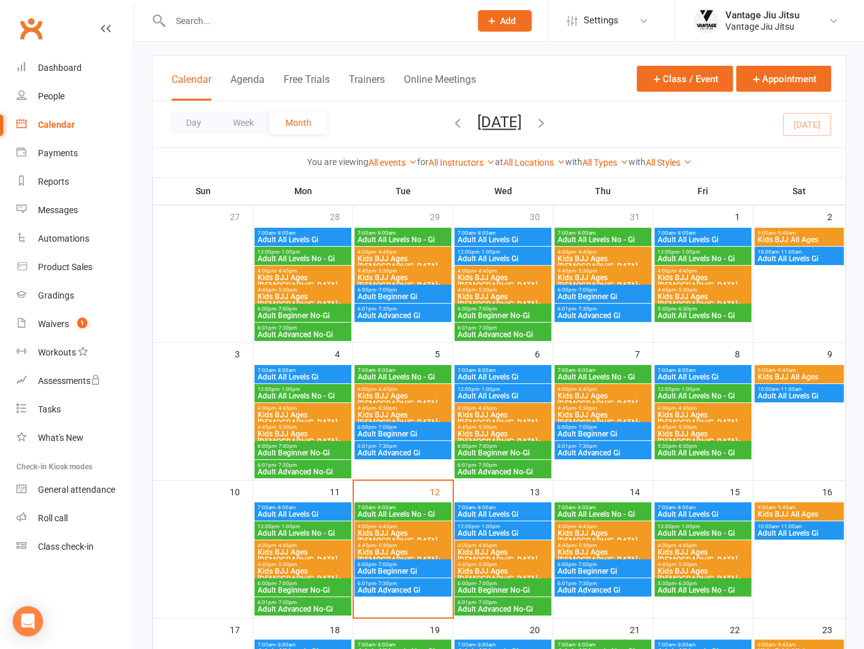
click at [586, 255] on span "Kids BJJ Ages [DEMOGRAPHIC_DATA]" at bounding box center [603, 262] width 92 height 15
click at [604, 534] on span "Kids BJJ Ages [DEMOGRAPHIC_DATA]" at bounding box center [603, 537] width 92 height 15
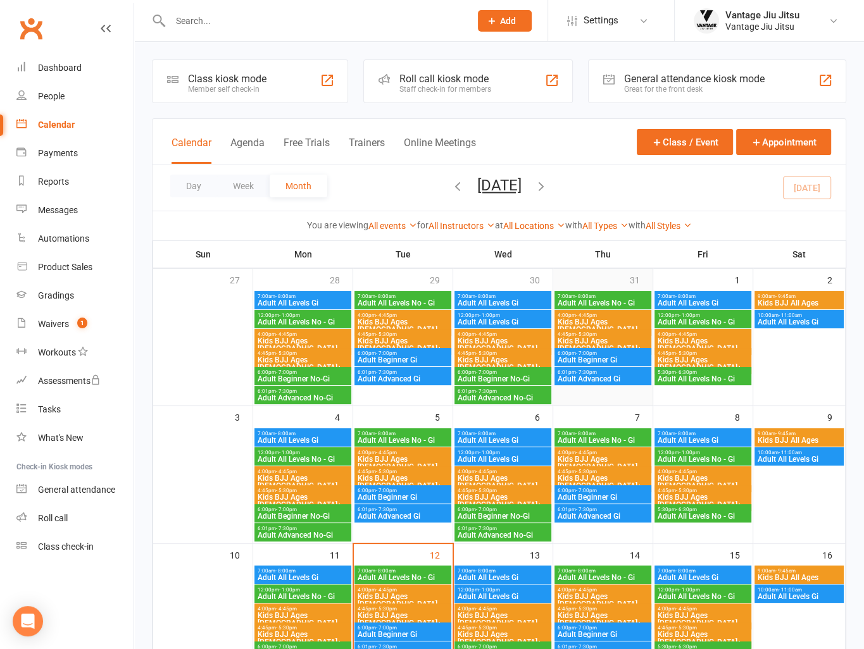
scroll to position [0, 0]
click at [451, 187] on icon "button" at bounding box center [458, 186] width 14 height 14
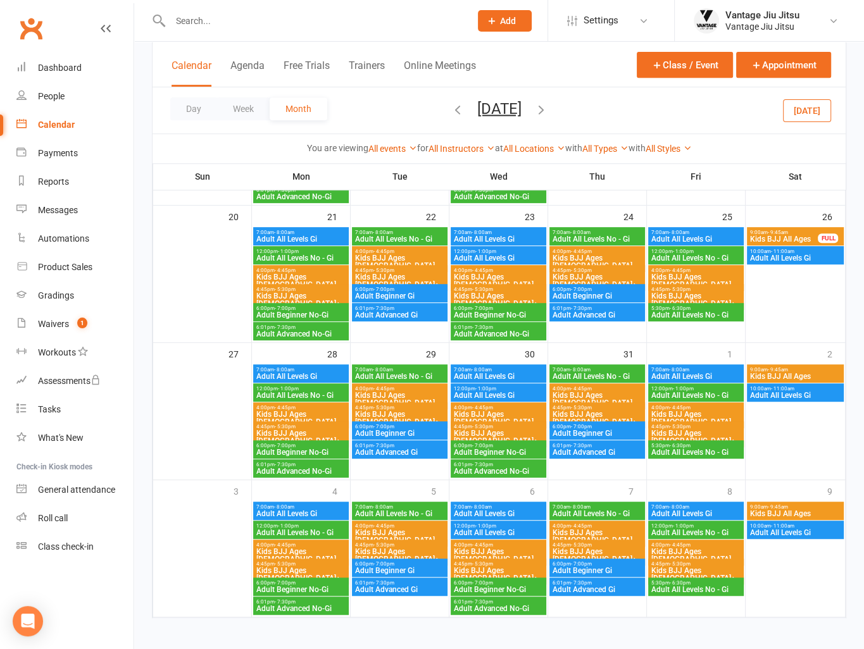
scroll to position [479, 0]
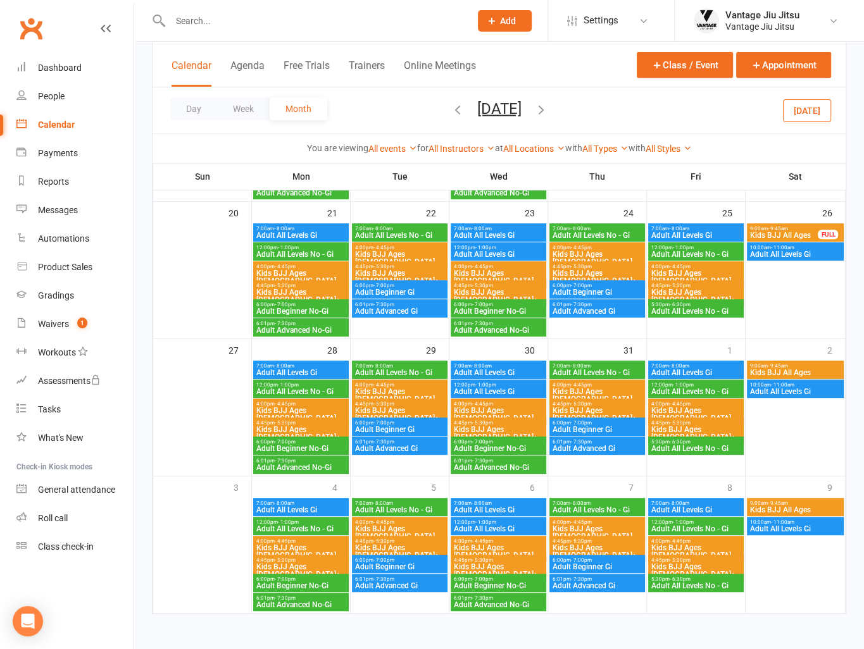
click at [611, 388] on span "Kids BJJ Ages [DEMOGRAPHIC_DATA]" at bounding box center [597, 395] width 90 height 15
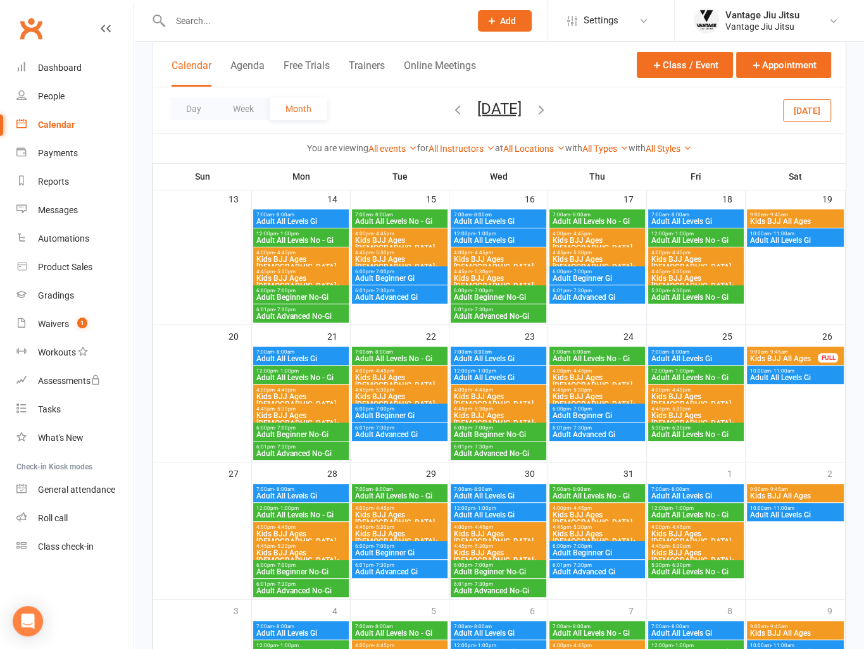
scroll to position [352, 0]
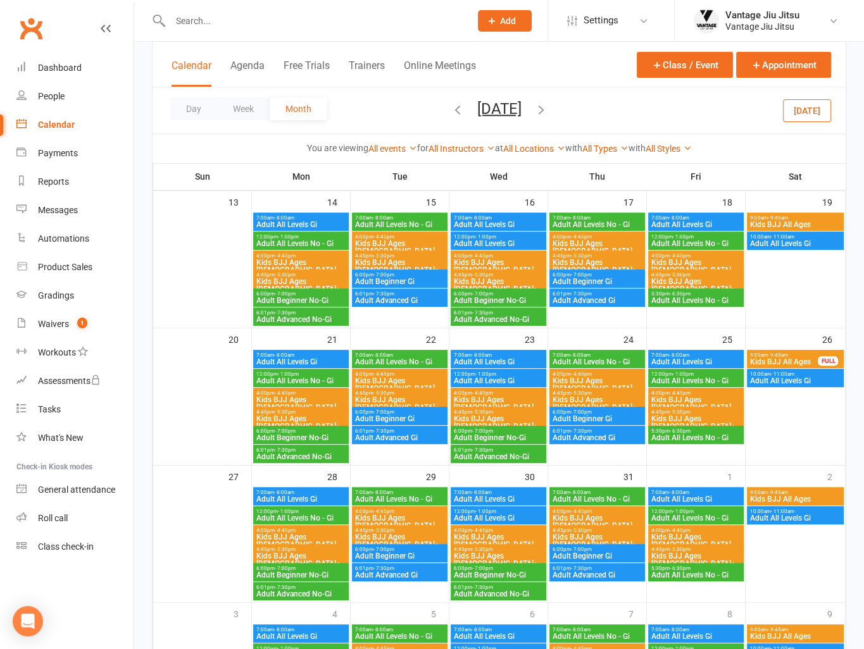
click at [610, 378] on span "Kids BJJ Ages [DEMOGRAPHIC_DATA]" at bounding box center [597, 384] width 90 height 15
click at [603, 235] on span "4:00pm - 4:45pm" at bounding box center [597, 237] width 90 height 6
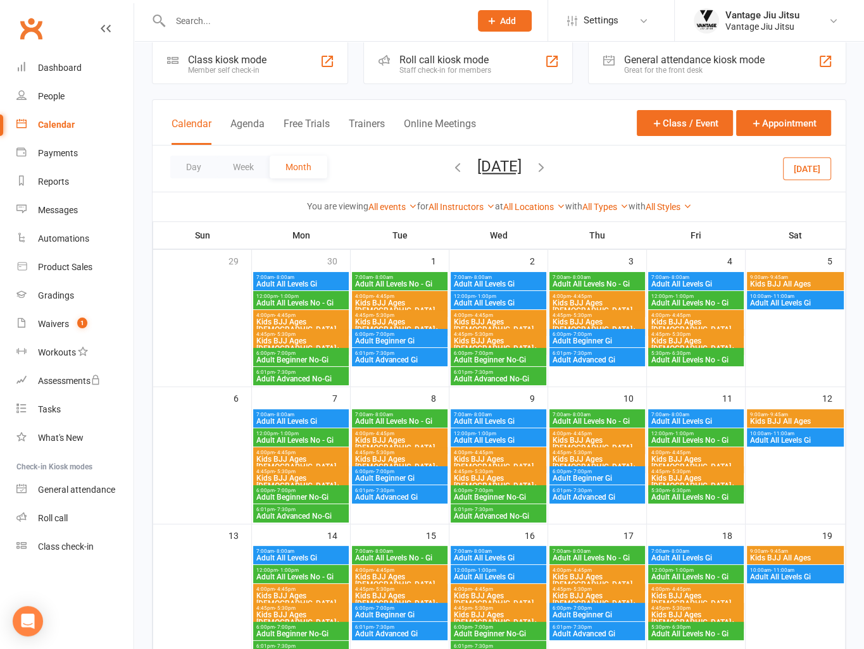
scroll to position [0, 0]
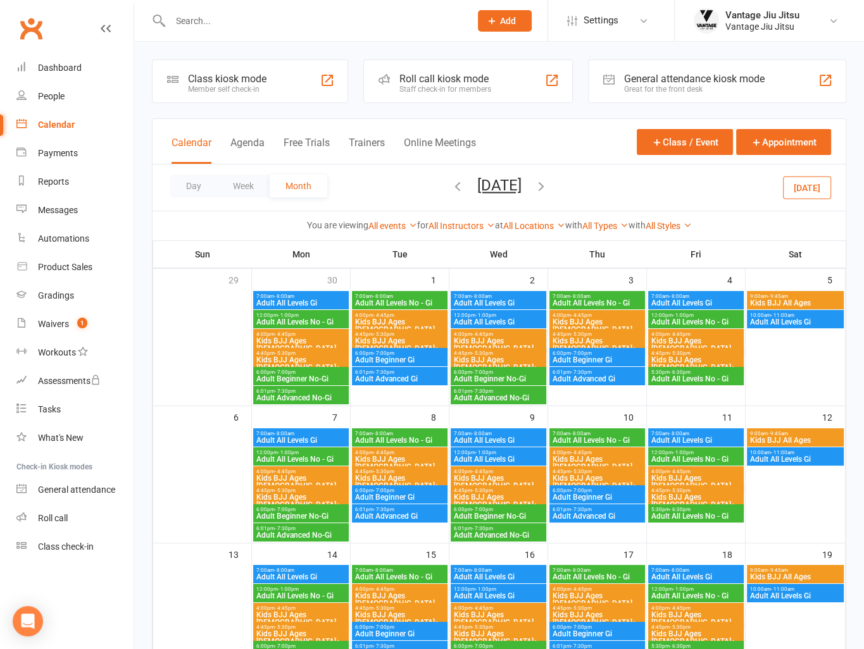
click at [548, 188] on icon "button" at bounding box center [541, 186] width 14 height 14
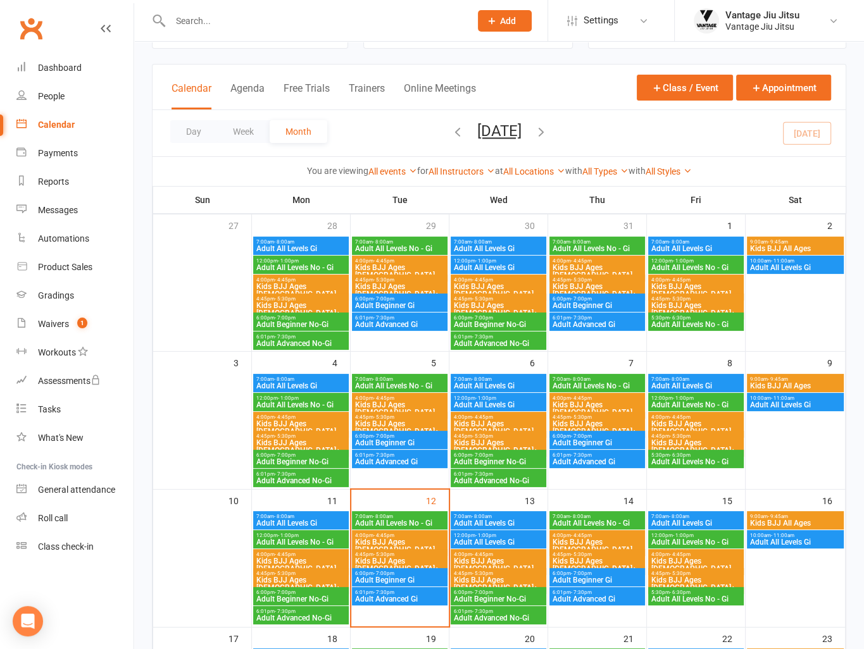
scroll to position [190, 0]
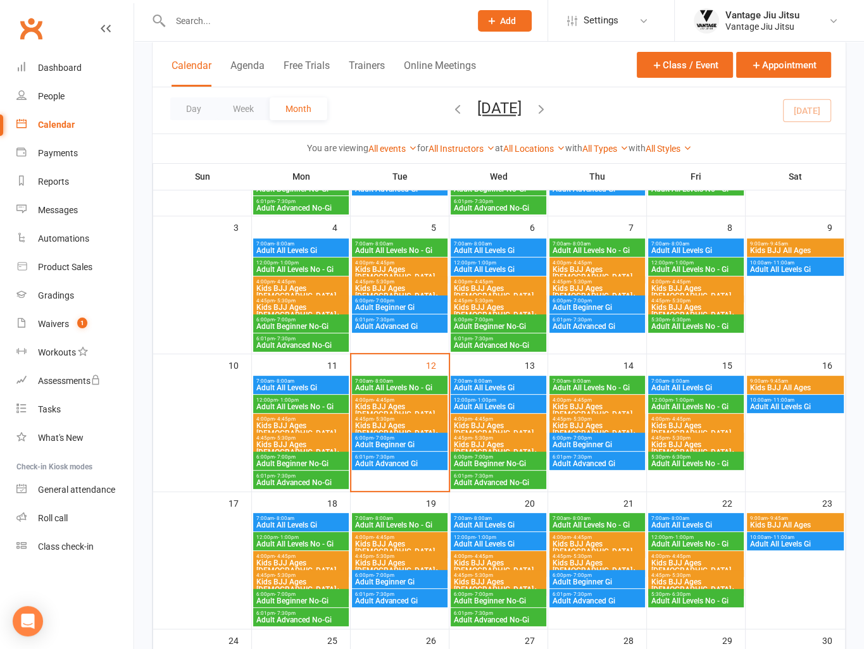
click at [592, 408] on span "Kids BJJ Ages [DEMOGRAPHIC_DATA]" at bounding box center [597, 410] width 90 height 15
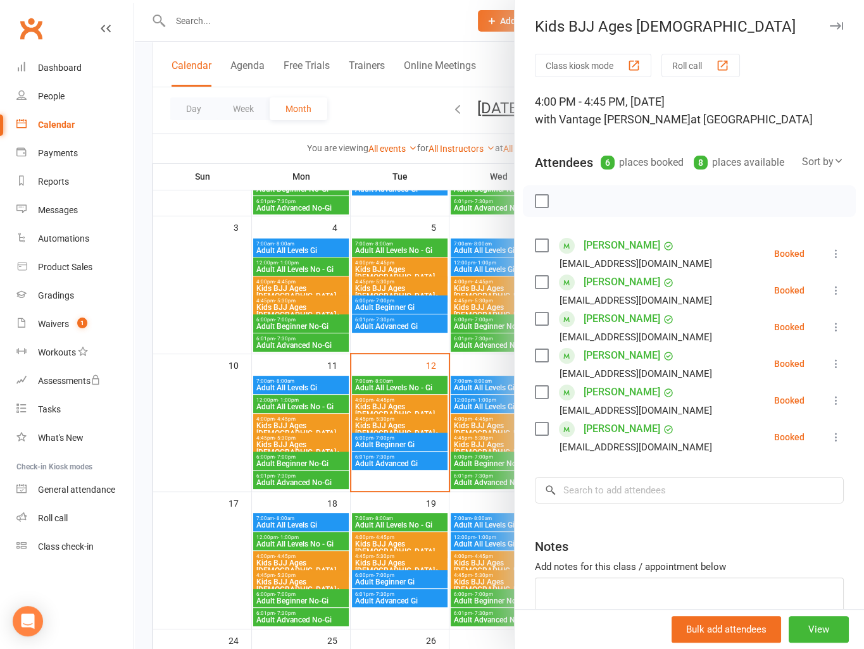
click at [605, 256] on link "Clementine Cousins" at bounding box center [621, 245] width 77 height 20
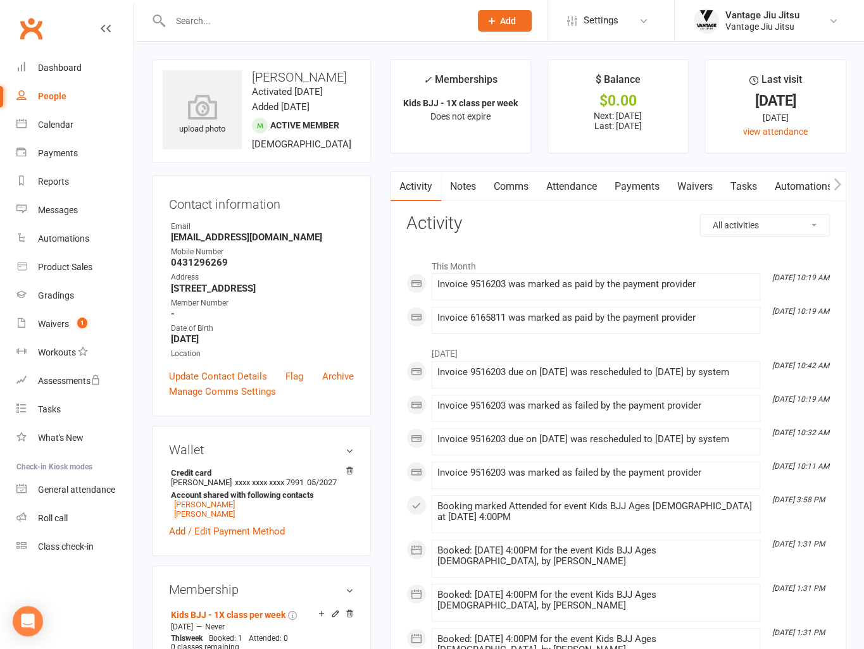
click at [650, 198] on link "Payments" at bounding box center [637, 186] width 63 height 29
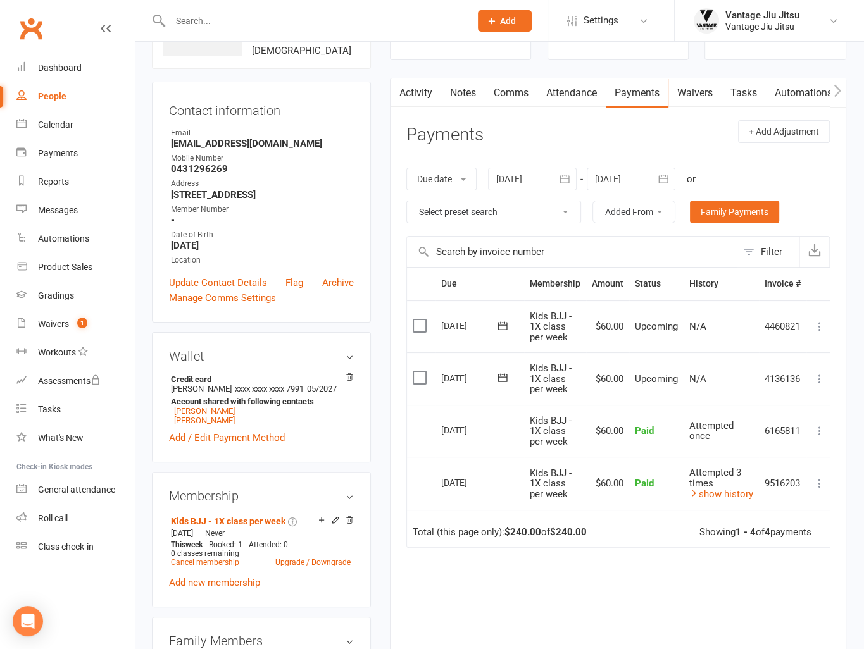
scroll to position [63, 0]
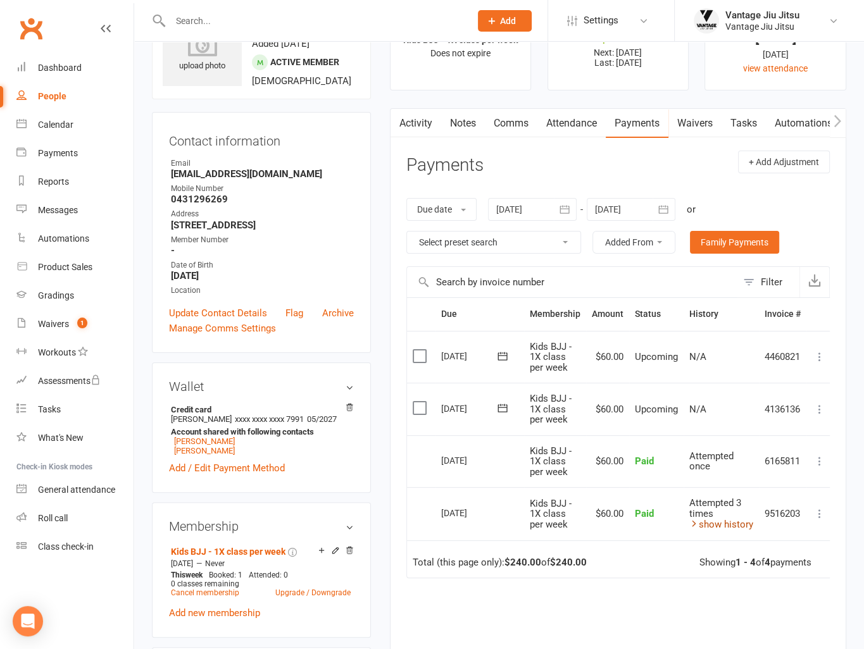
click at [724, 524] on link "show history" at bounding box center [721, 524] width 64 height 11
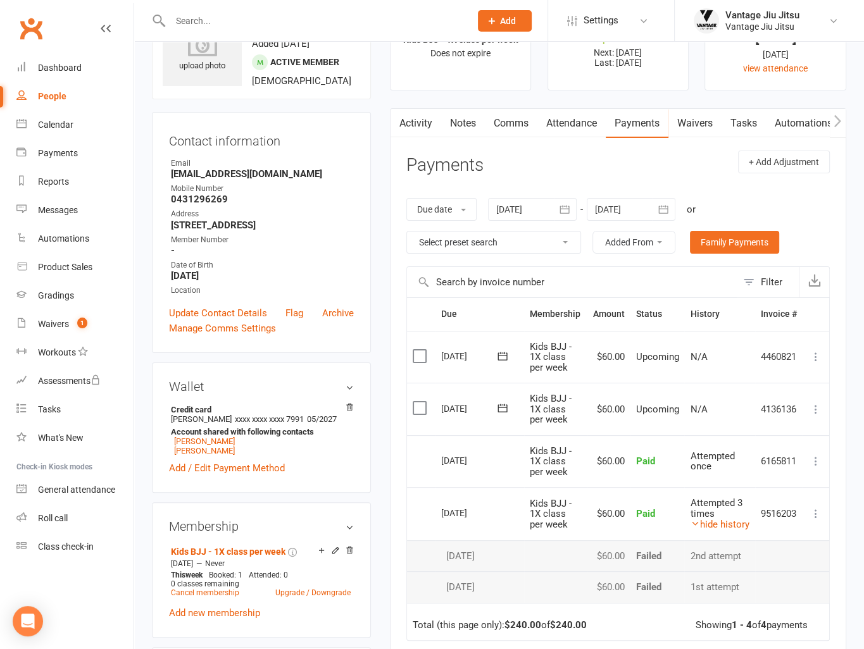
click at [723, 529] on td "Attempted 3 times hide history" at bounding box center [719, 513] width 71 height 53
click at [721, 526] on link "hide history" at bounding box center [719, 524] width 59 height 11
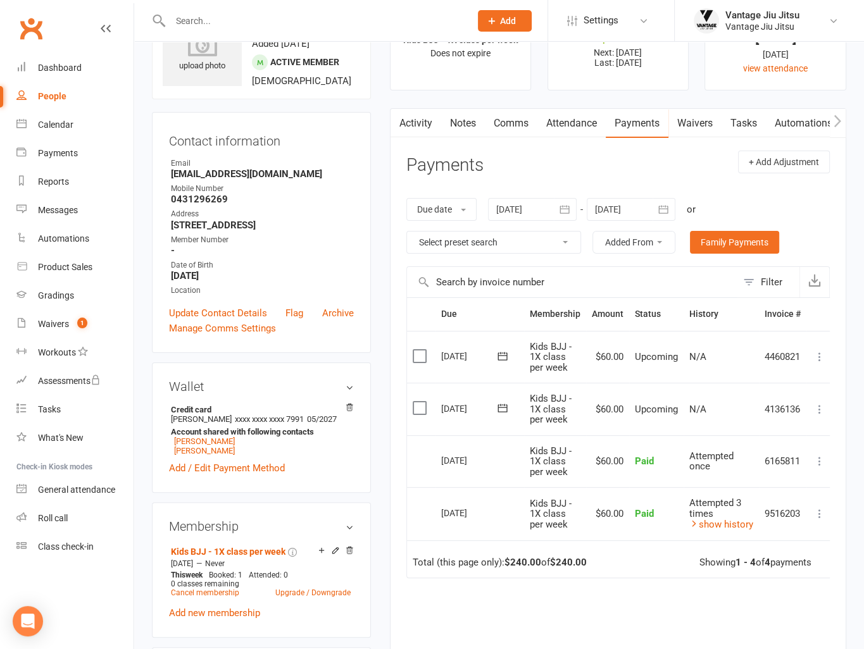
click at [28, 23] on link "Clubworx" at bounding box center [31, 29] width 32 height 32
